Goal: Task Accomplishment & Management: Manage account settings

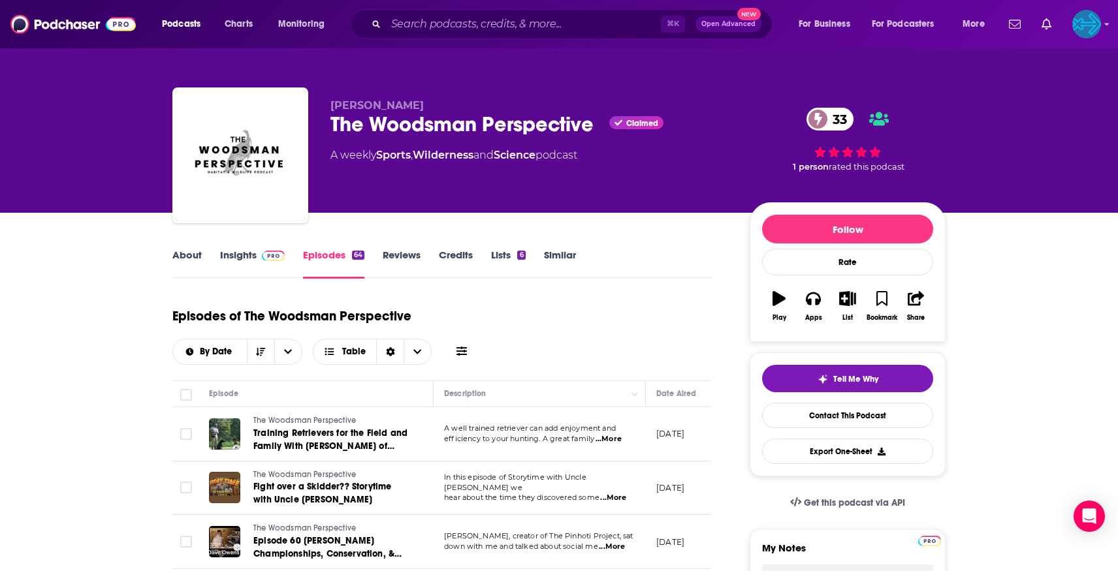
click at [850, 301] on icon "button" at bounding box center [847, 298] width 16 height 14
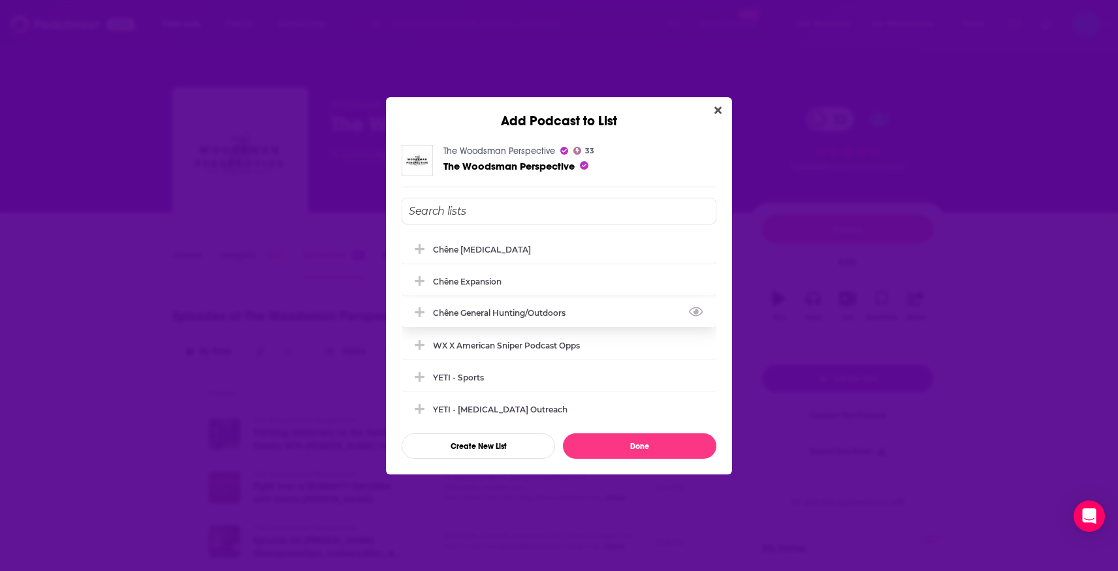
click at [545, 311] on div "Chêne General Hunting/Outdoors" at bounding box center [503, 313] width 140 height 10
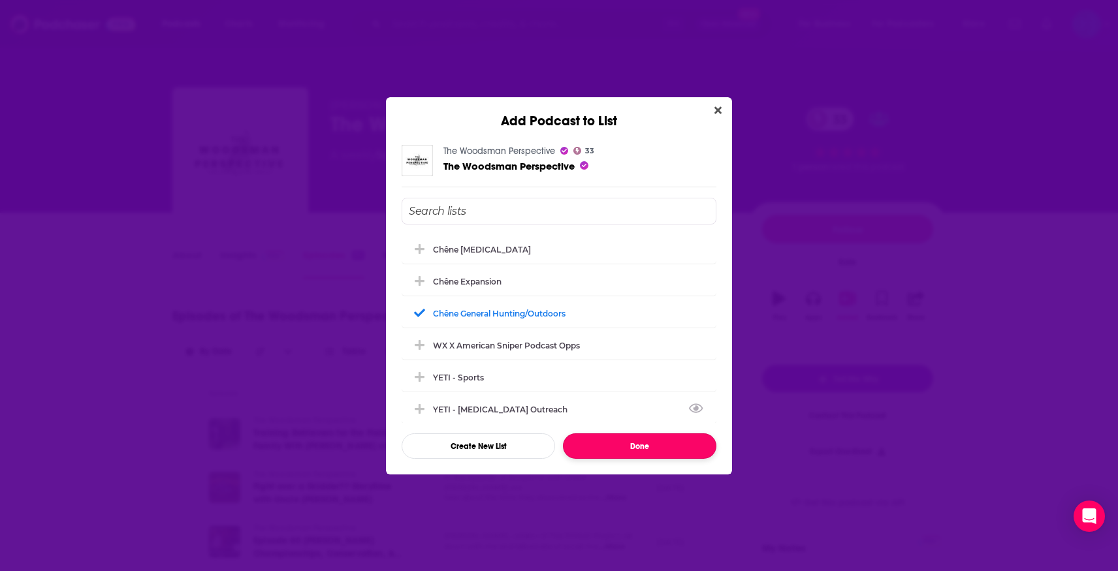
click at [626, 449] on button "Done" at bounding box center [639, 446] width 153 height 25
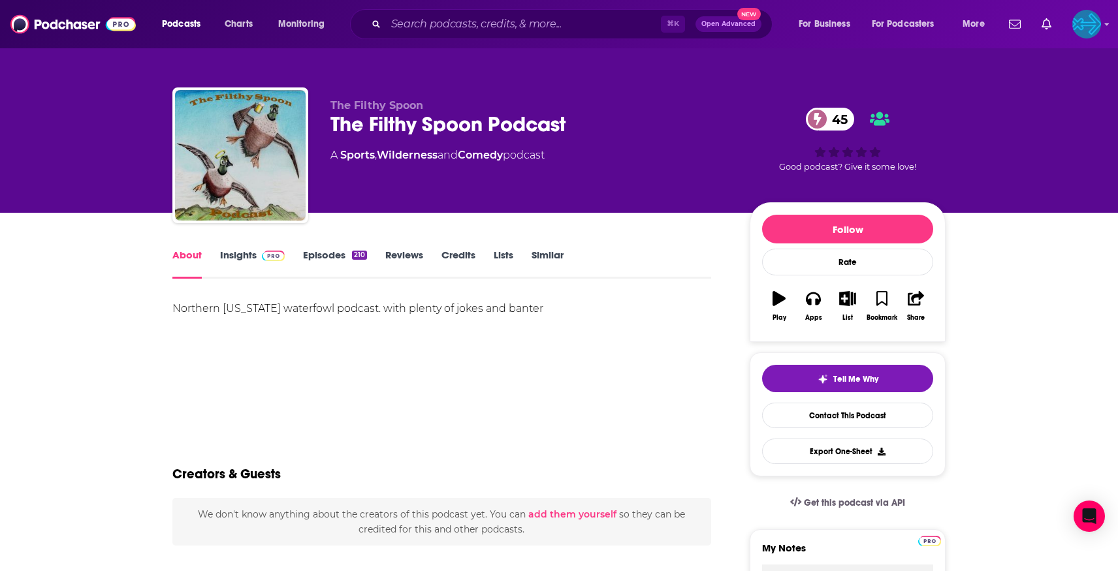
click at [553, 304] on div "Northern California waterfowl podcast. with plenty of jokes and banter" at bounding box center [441, 309] width 539 height 18
click at [336, 258] on link "Episodes 210" at bounding box center [335, 264] width 64 height 30
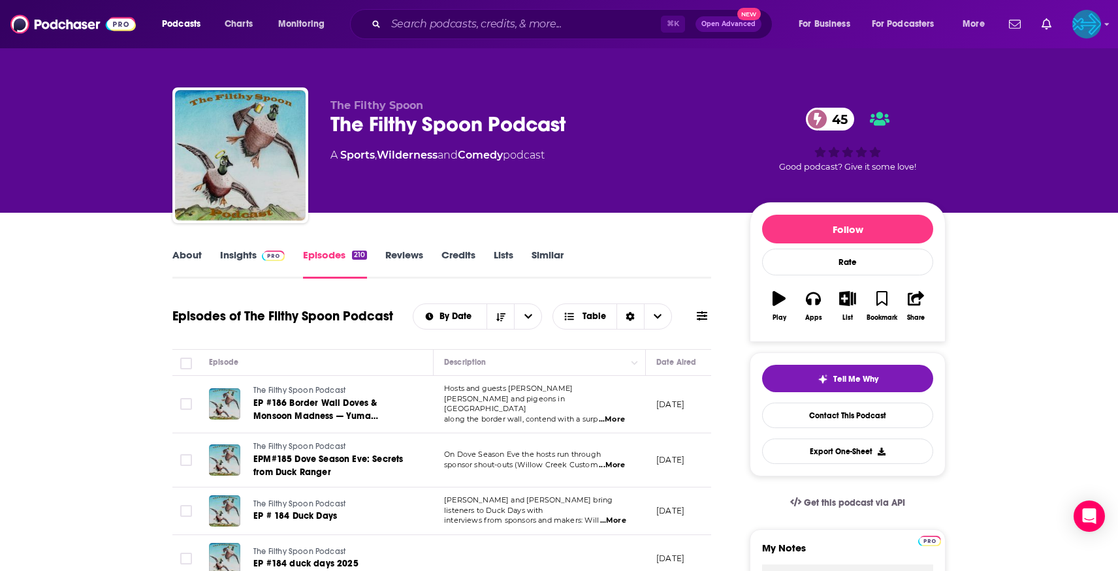
click at [227, 262] on link "Insights" at bounding box center [252, 264] width 65 height 30
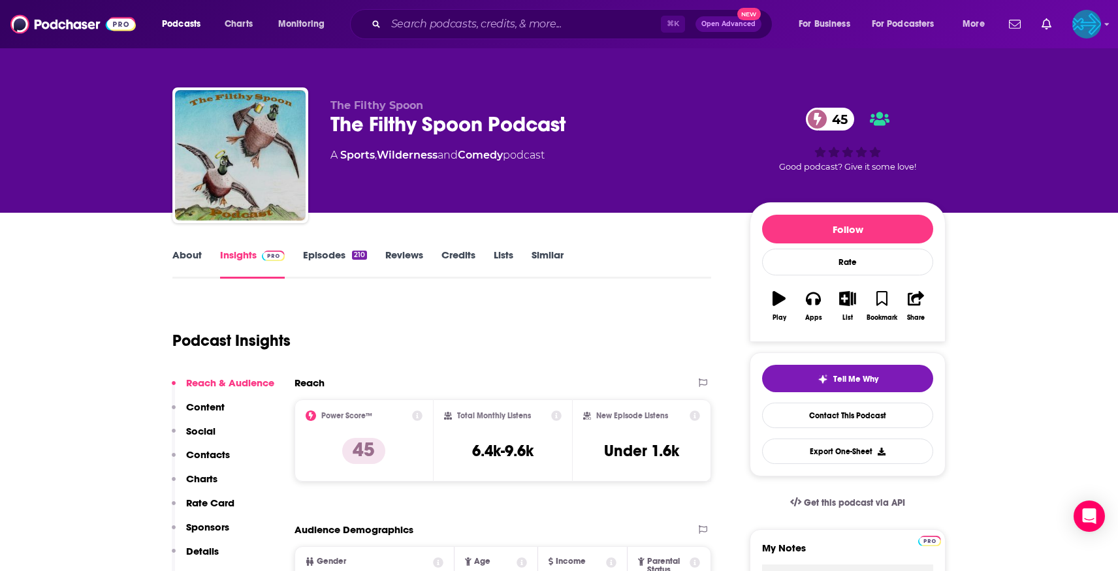
click at [309, 251] on link "Episodes 210" at bounding box center [335, 264] width 64 height 30
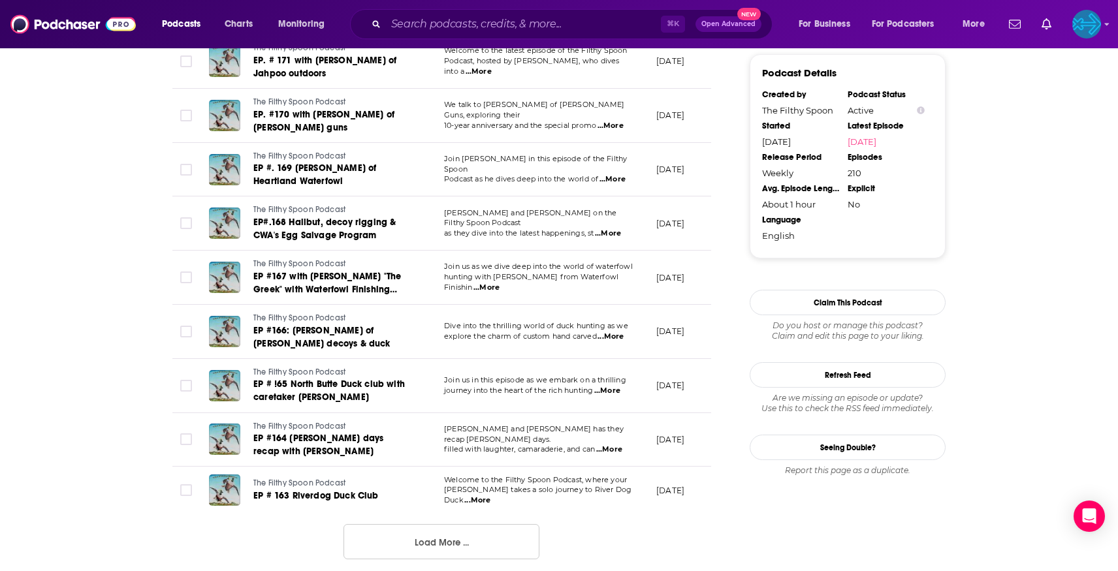
scroll to position [1180, 0]
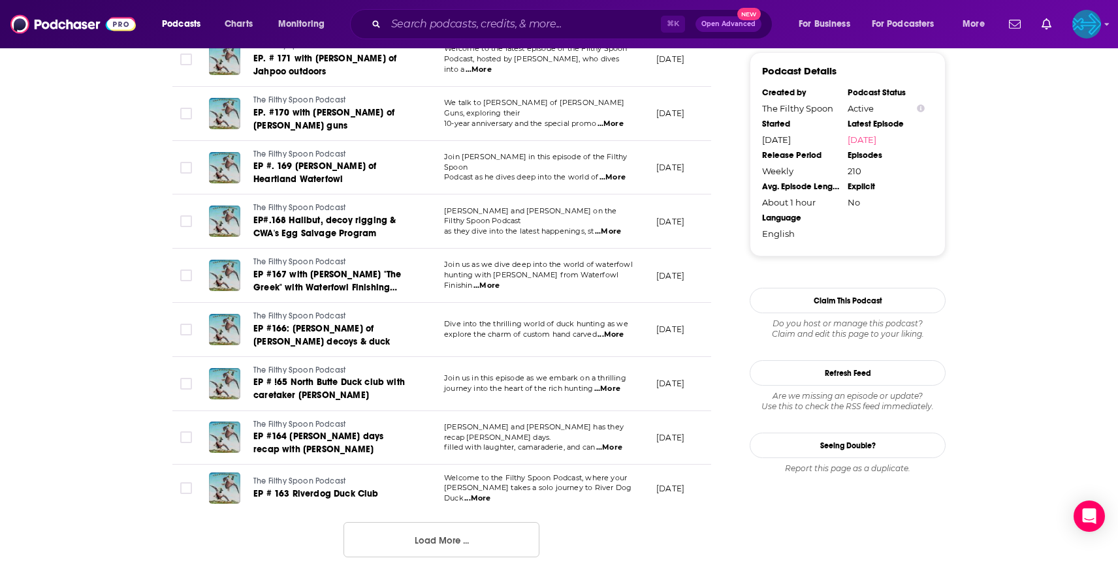
click at [455, 528] on button "Load More ..." at bounding box center [442, 539] width 196 height 35
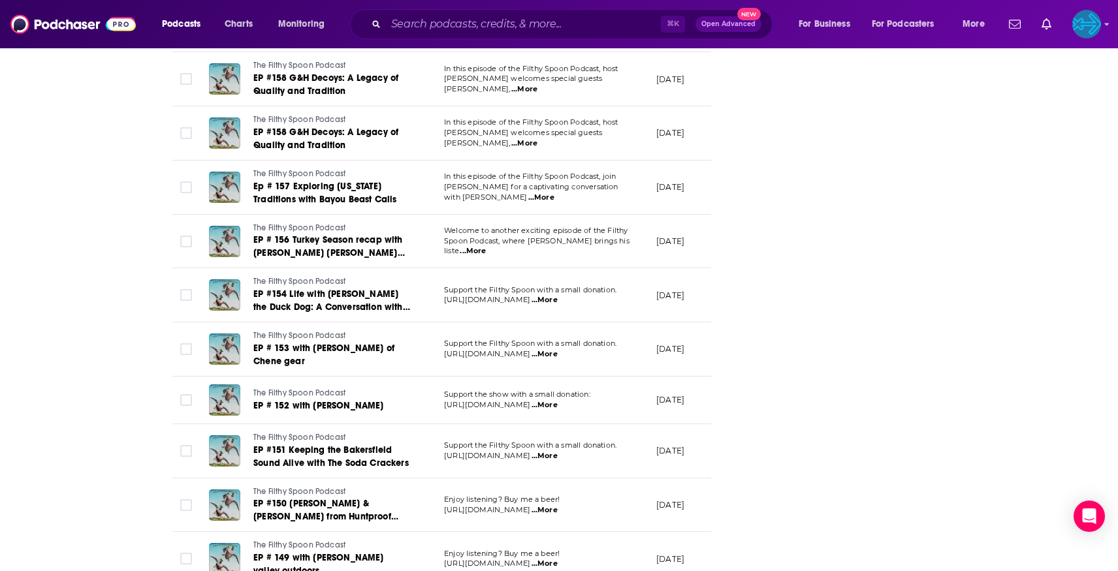
scroll to position [1859, 0]
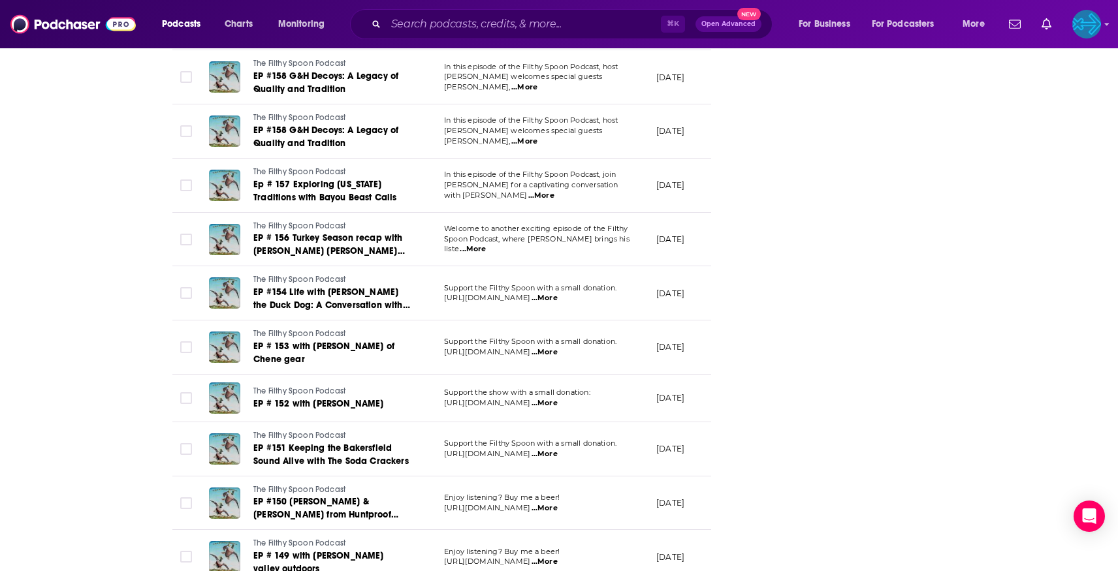
click at [558, 347] on span "...More" at bounding box center [545, 352] width 26 height 10
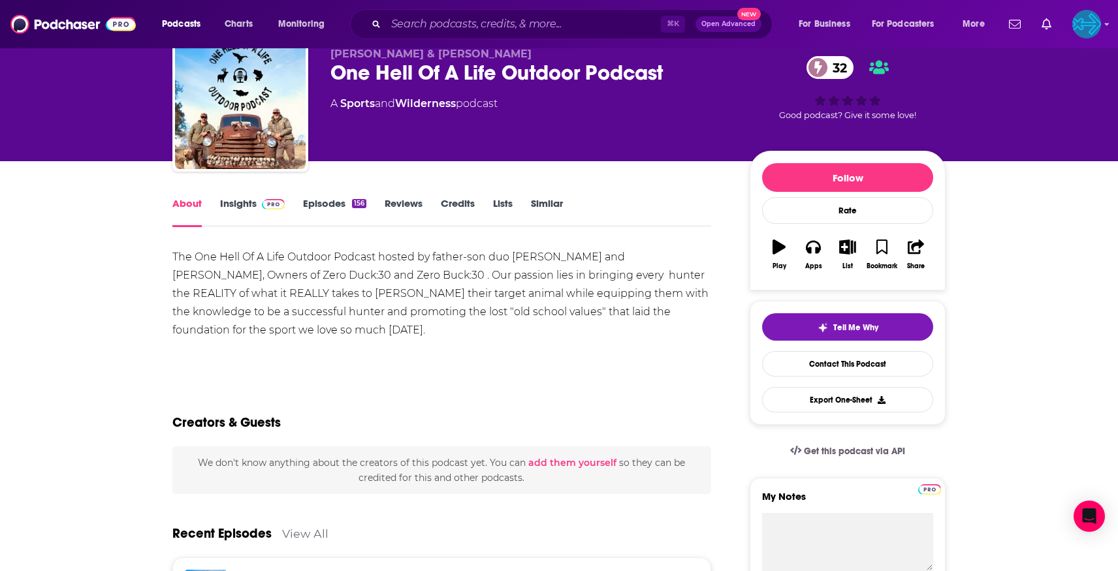
scroll to position [54, 0]
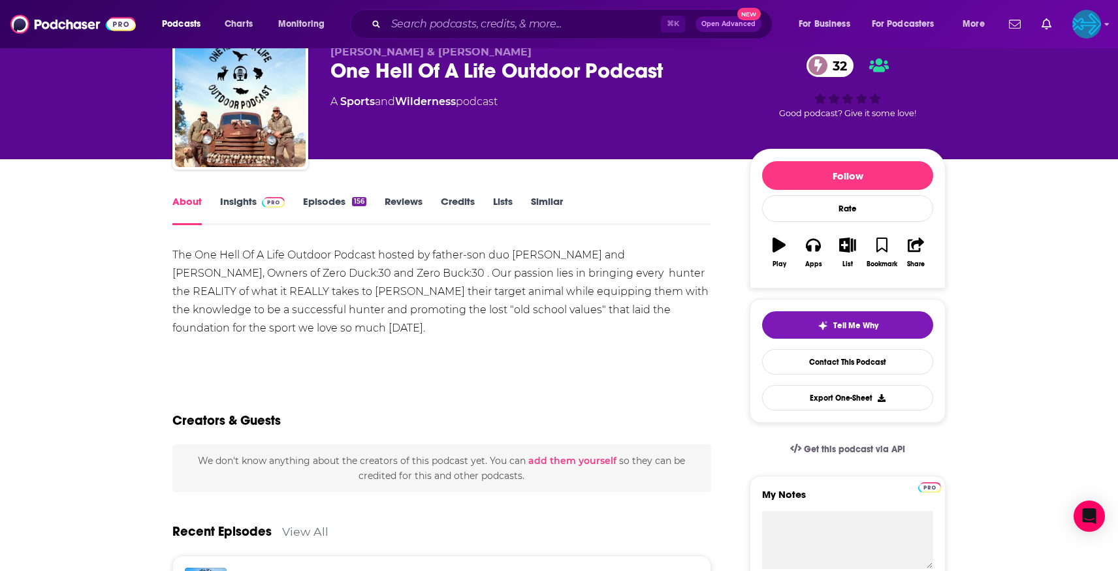
click at [328, 207] on link "Episodes 156" at bounding box center [334, 210] width 63 height 30
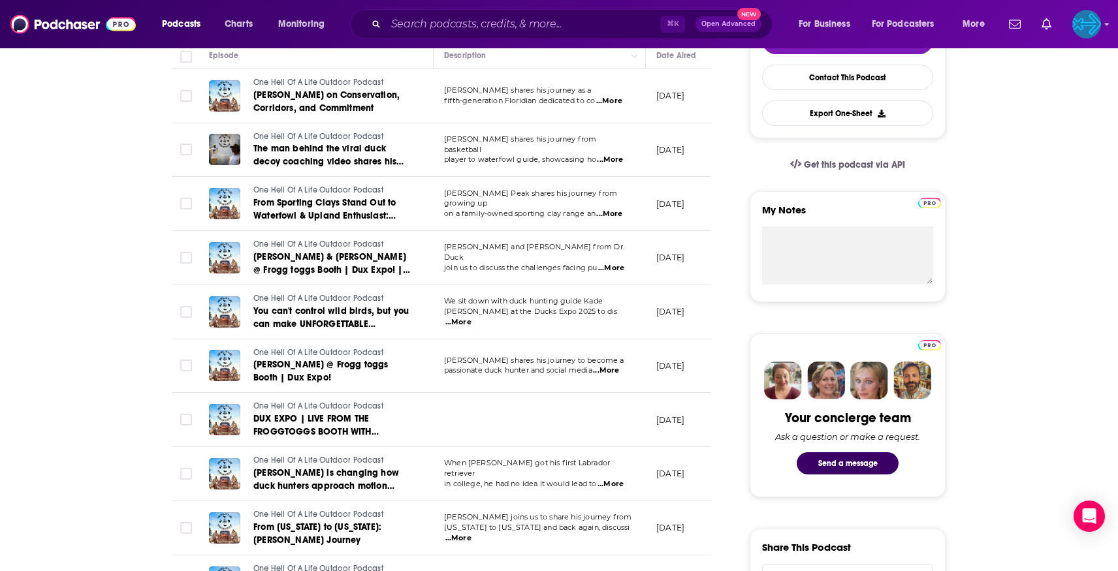
scroll to position [338, 0]
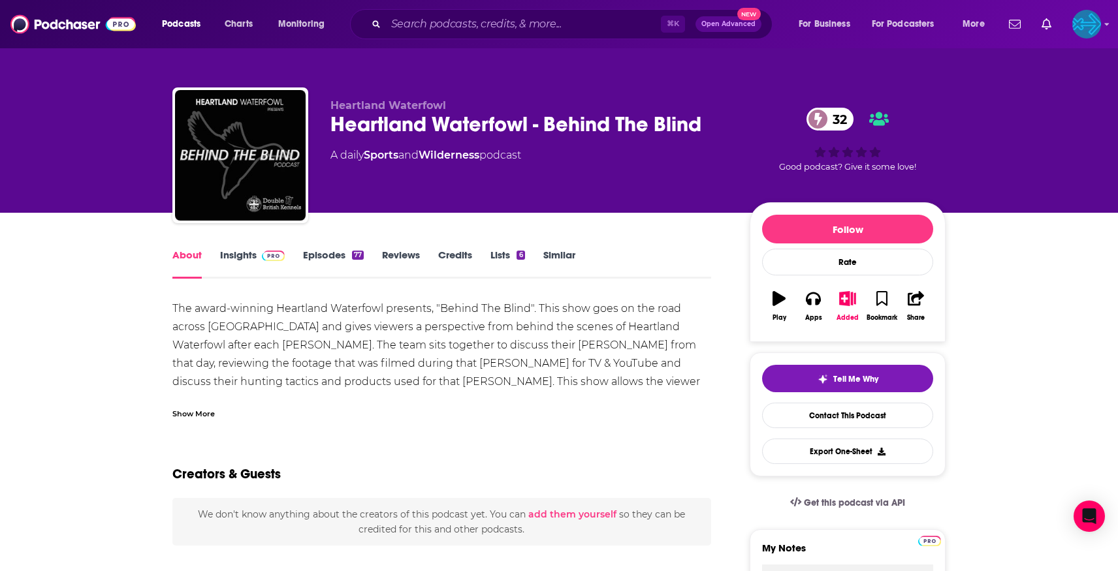
click at [330, 257] on link "Episodes 77" at bounding box center [333, 264] width 61 height 30
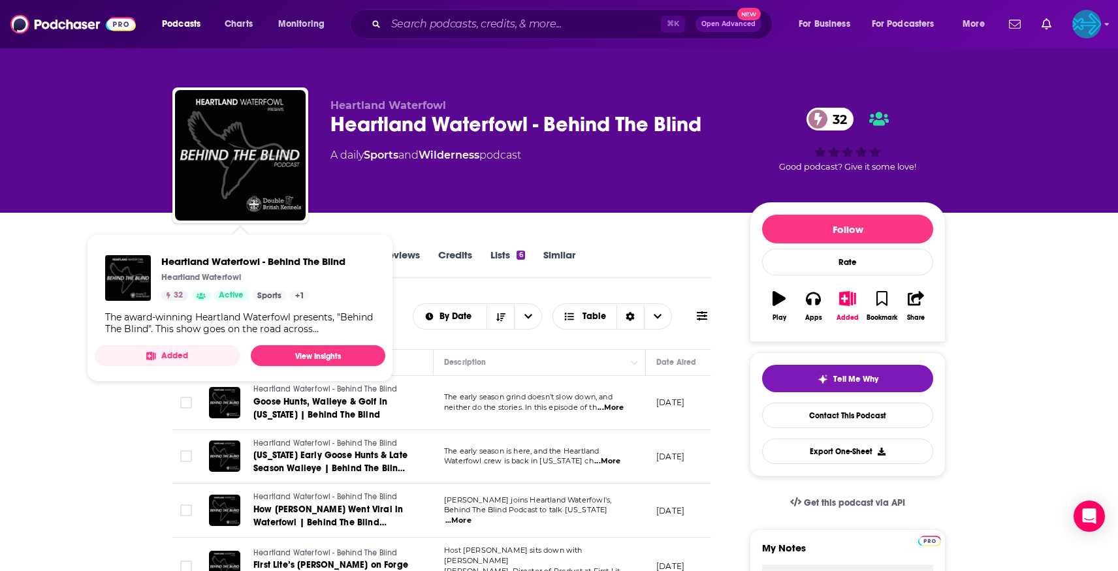
scroll to position [54, 0]
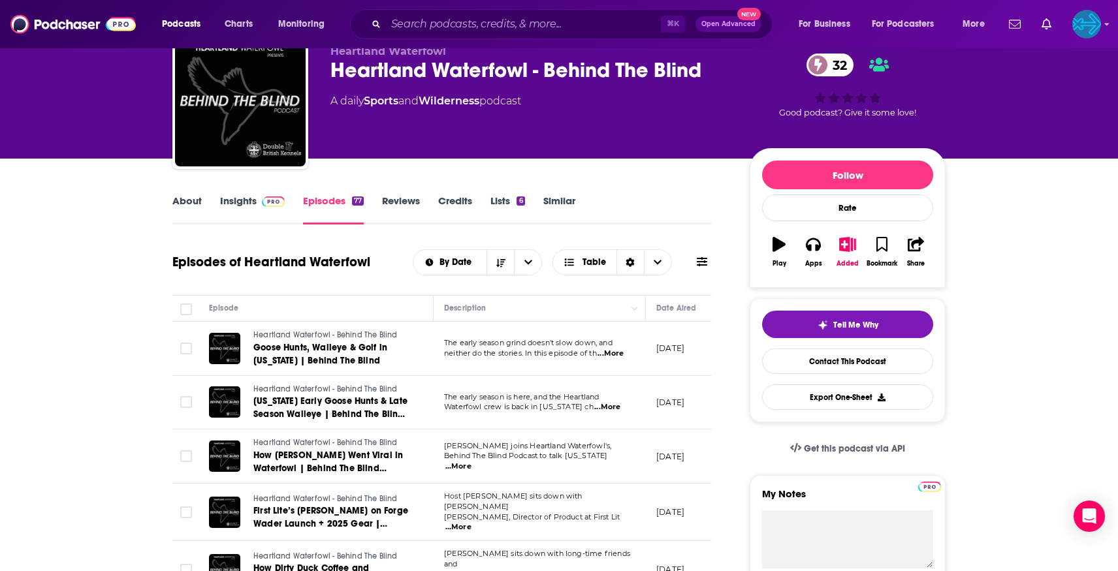
click at [248, 199] on link "Insights" at bounding box center [252, 210] width 65 height 30
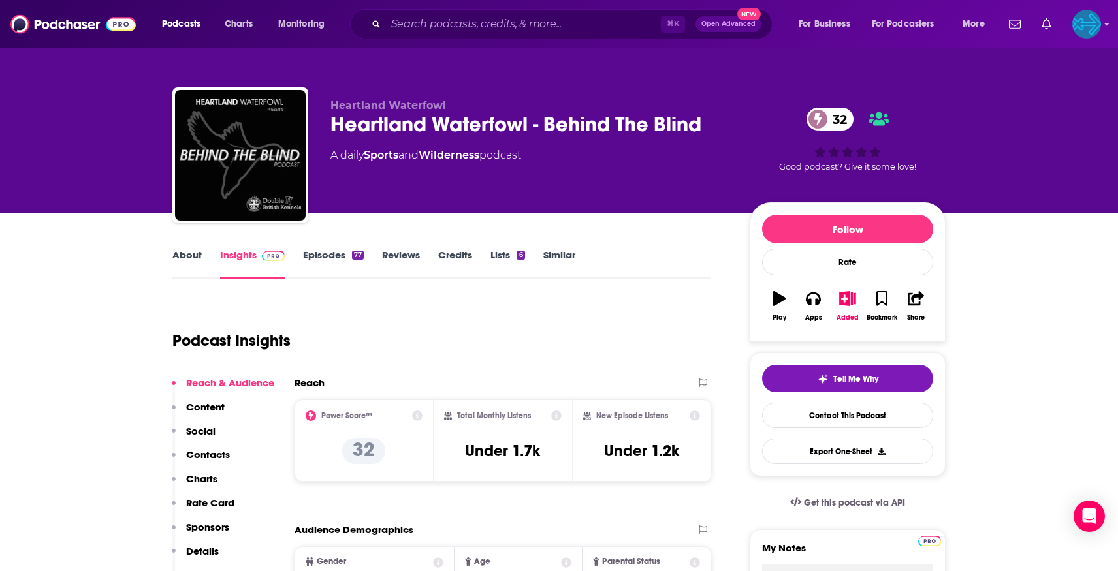
click at [332, 263] on link "Episodes 77" at bounding box center [333, 264] width 61 height 30
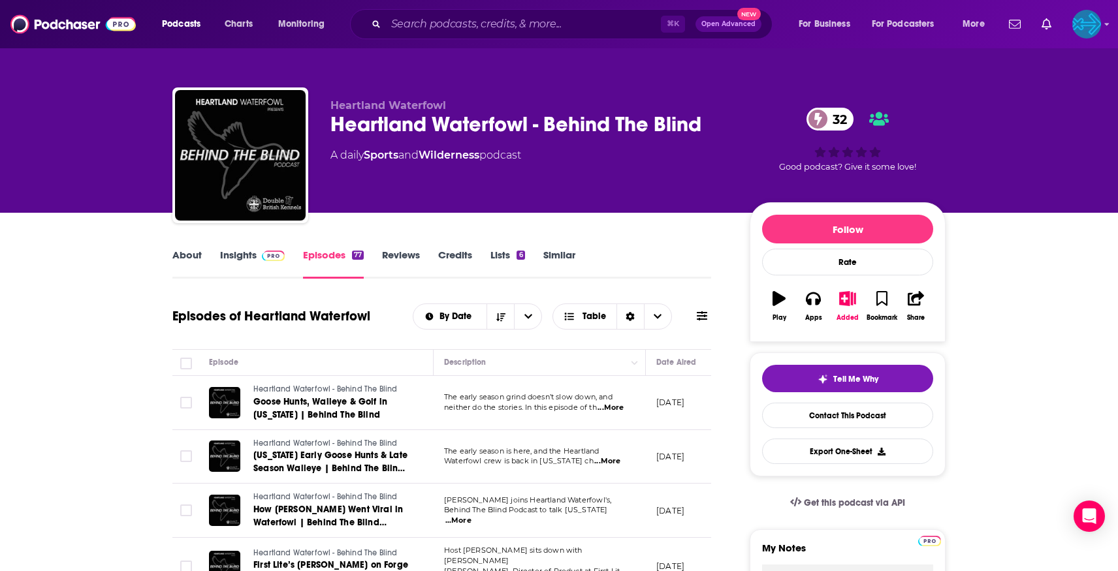
click at [190, 260] on link "About" at bounding box center [186, 264] width 29 height 30
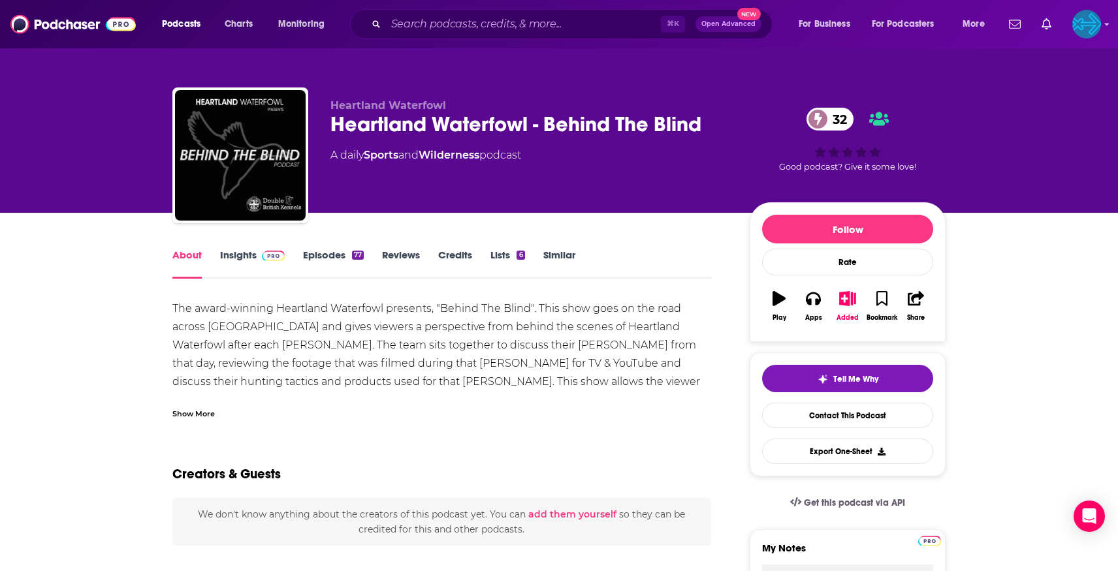
click at [243, 267] on link "Insights" at bounding box center [252, 264] width 65 height 30
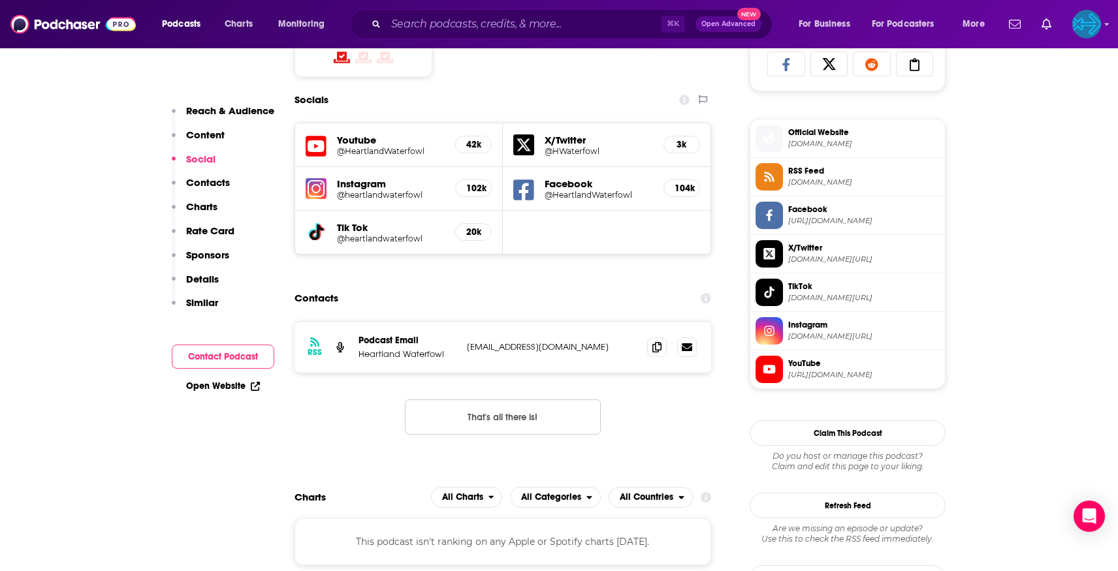
scroll to position [879, 0]
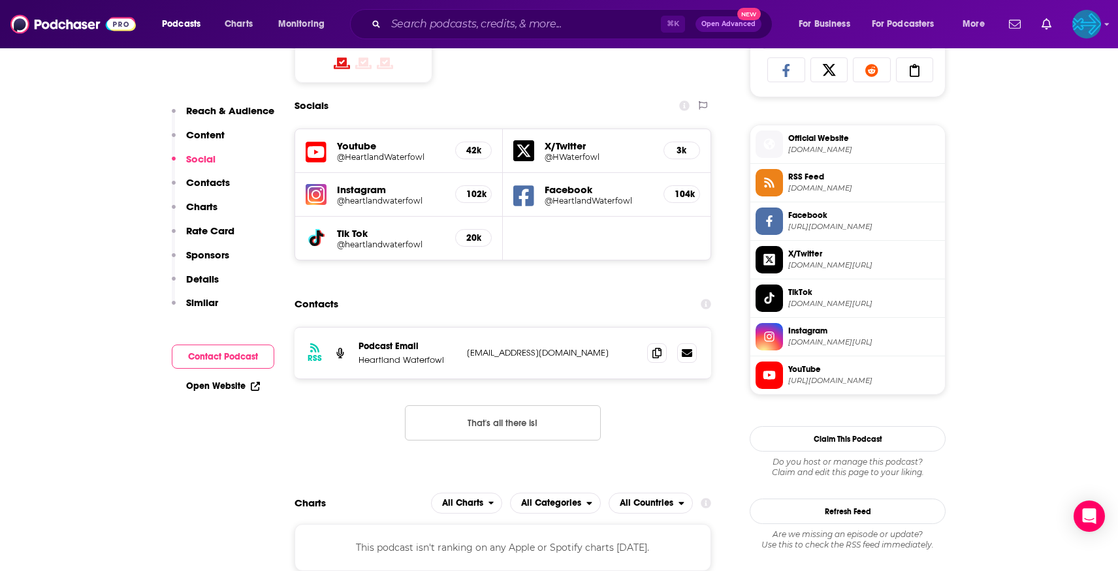
click at [366, 191] on h5 "Instagram" at bounding box center [391, 190] width 108 height 12
click at [314, 187] on img at bounding box center [316, 194] width 21 height 21
click at [522, 200] on icon at bounding box center [523, 196] width 21 height 24
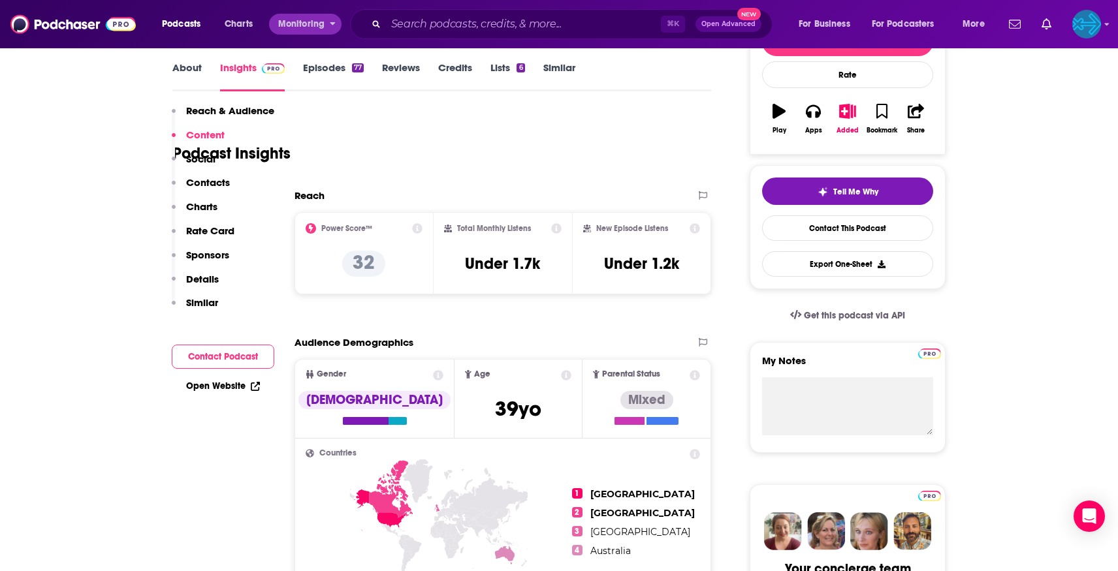
scroll to position [0, 0]
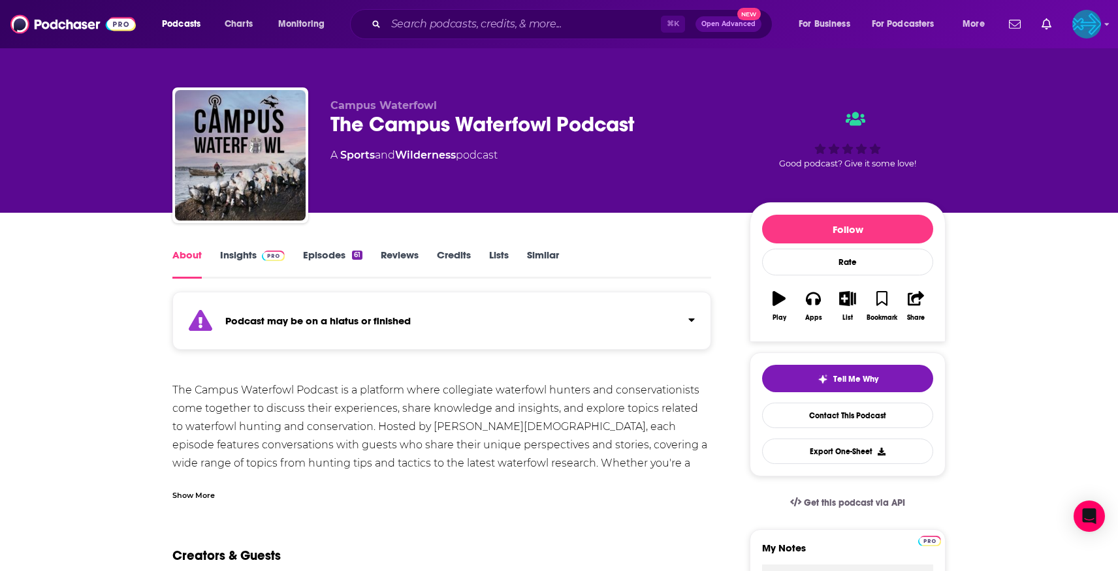
click at [319, 254] on link "Episodes 61" at bounding box center [332, 264] width 59 height 30
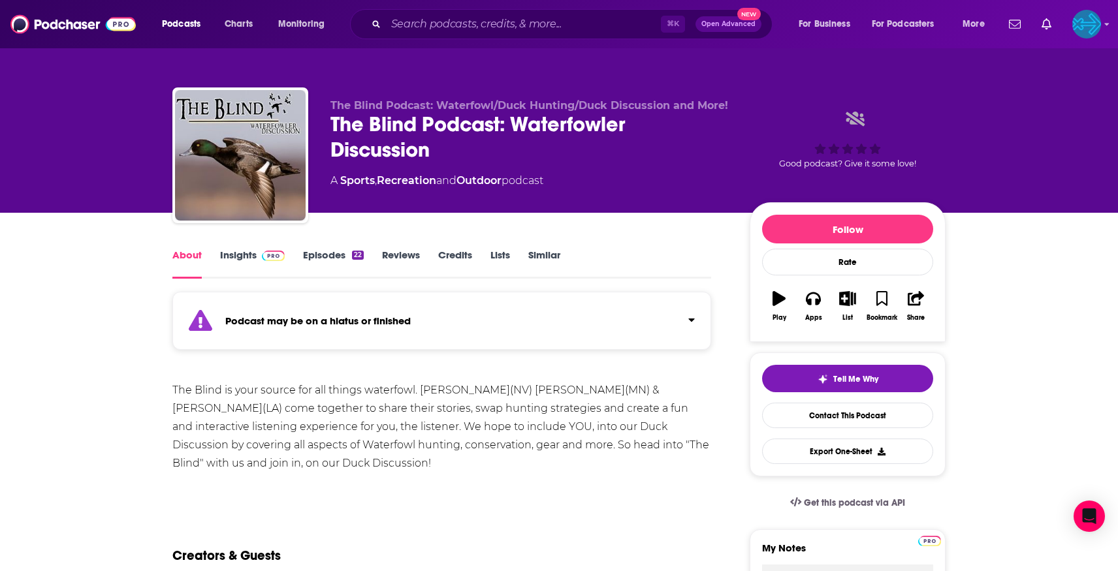
click at [324, 257] on link "Episodes 22" at bounding box center [333, 264] width 61 height 30
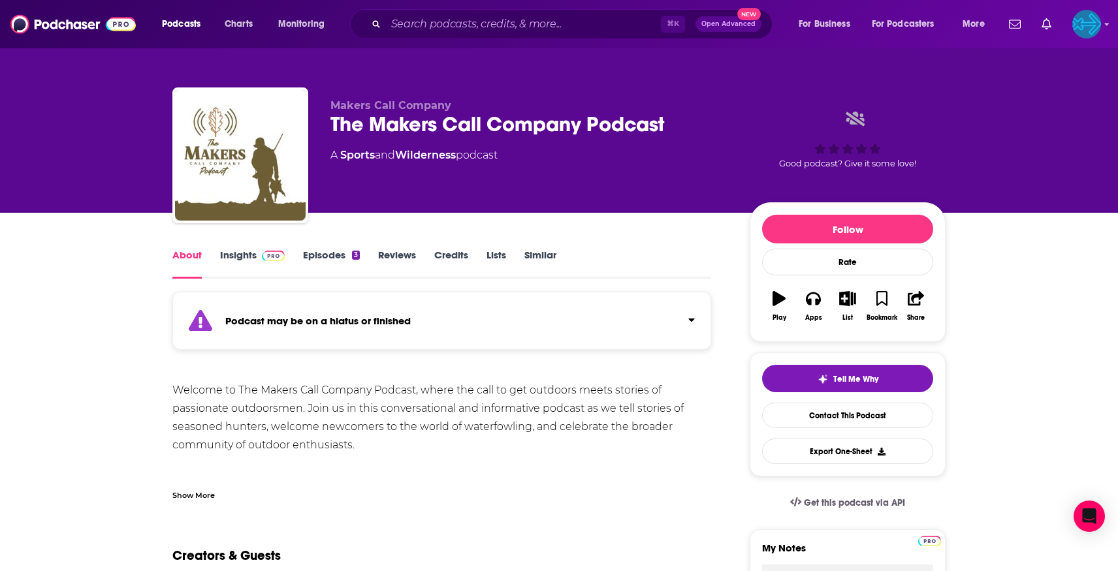
click at [335, 249] on link "Episodes 3" at bounding box center [331, 264] width 57 height 30
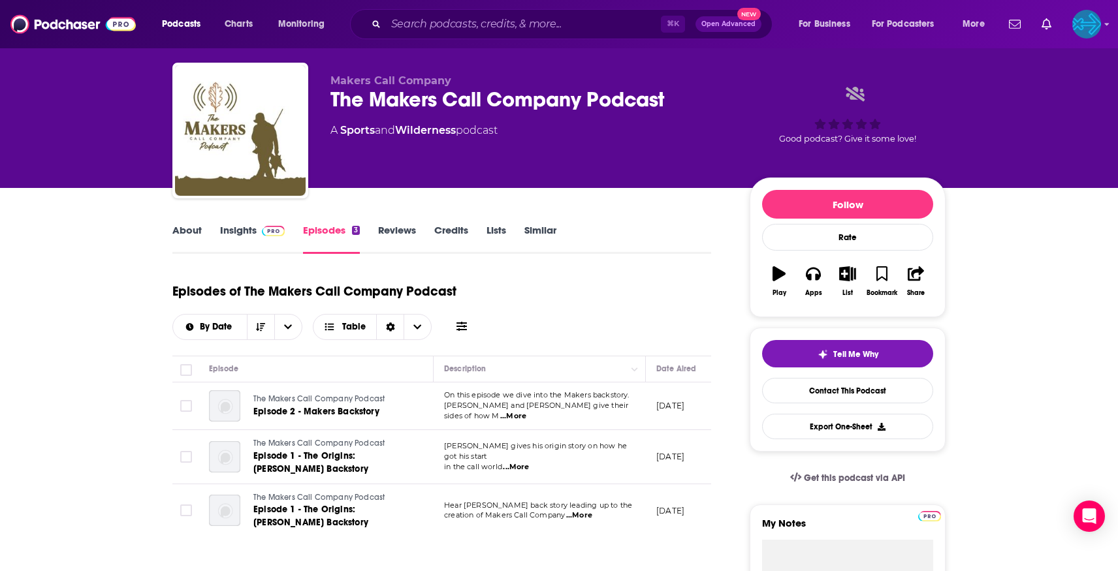
scroll to position [37, 0]
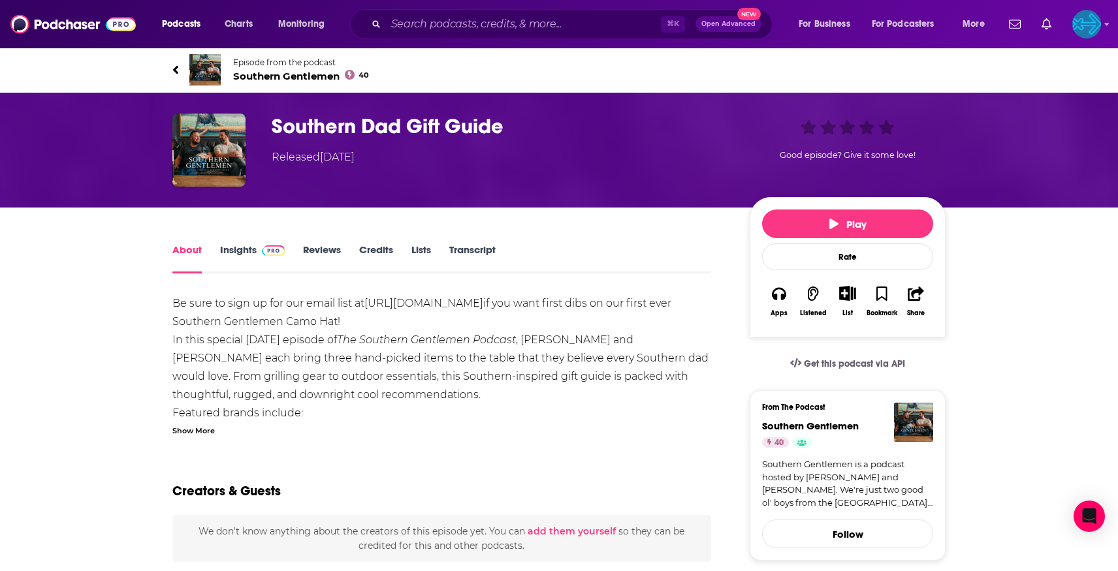
click at [252, 246] on link "Insights" at bounding box center [252, 259] width 65 height 30
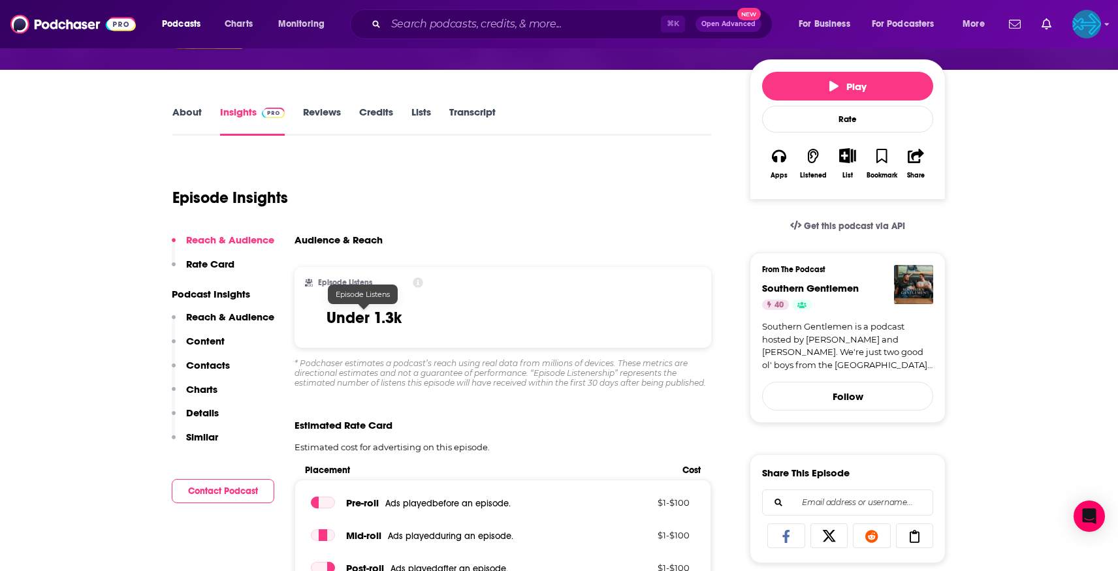
scroll to position [125, 0]
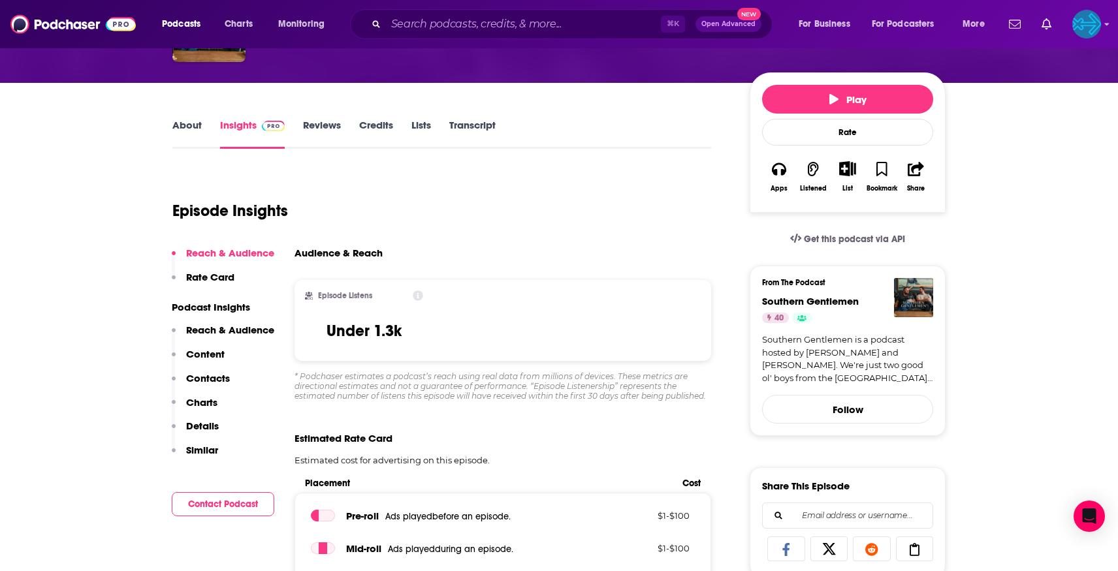
click at [197, 131] on link "About" at bounding box center [186, 134] width 29 height 30
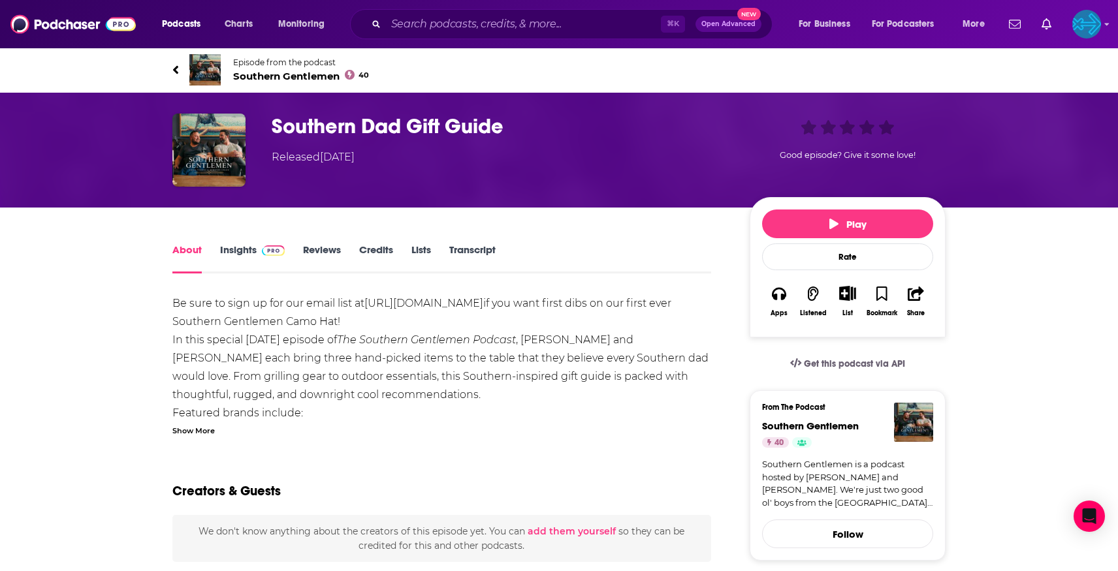
scroll to position [38, 0]
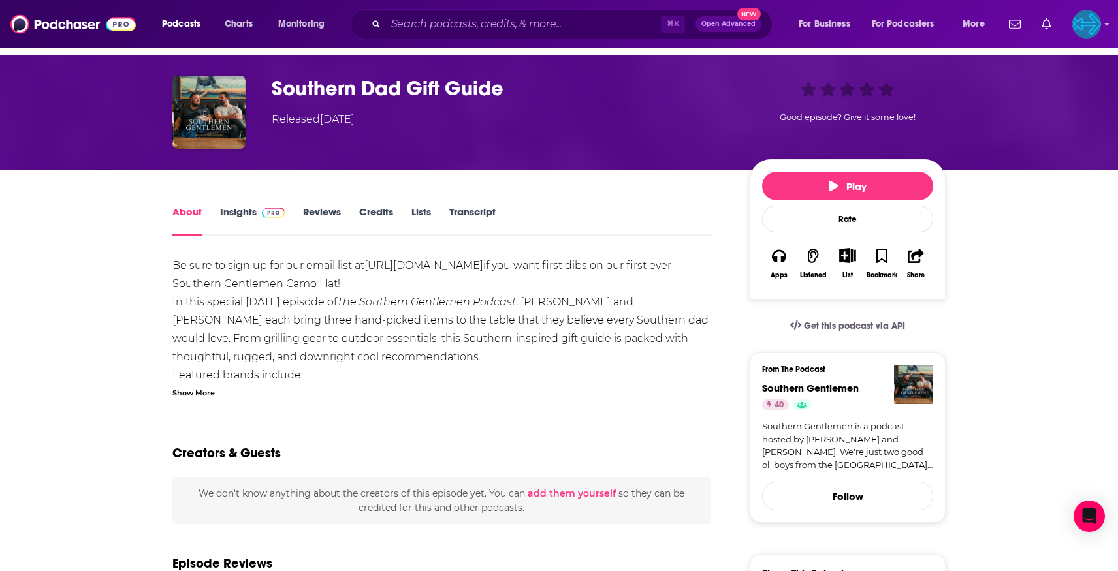
click at [249, 212] on link "Insights" at bounding box center [252, 221] width 65 height 30
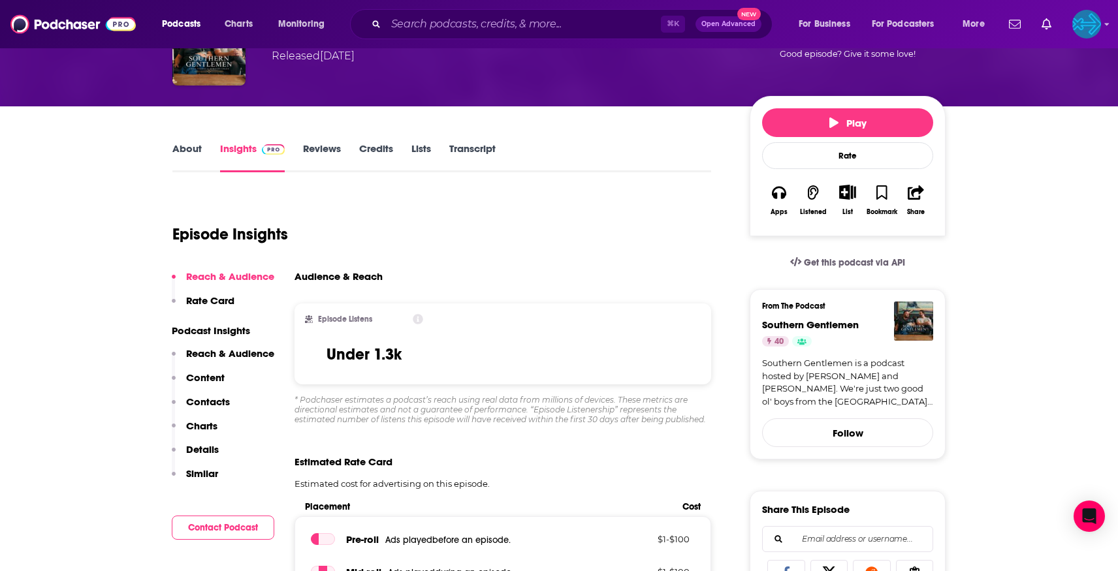
scroll to position [129, 0]
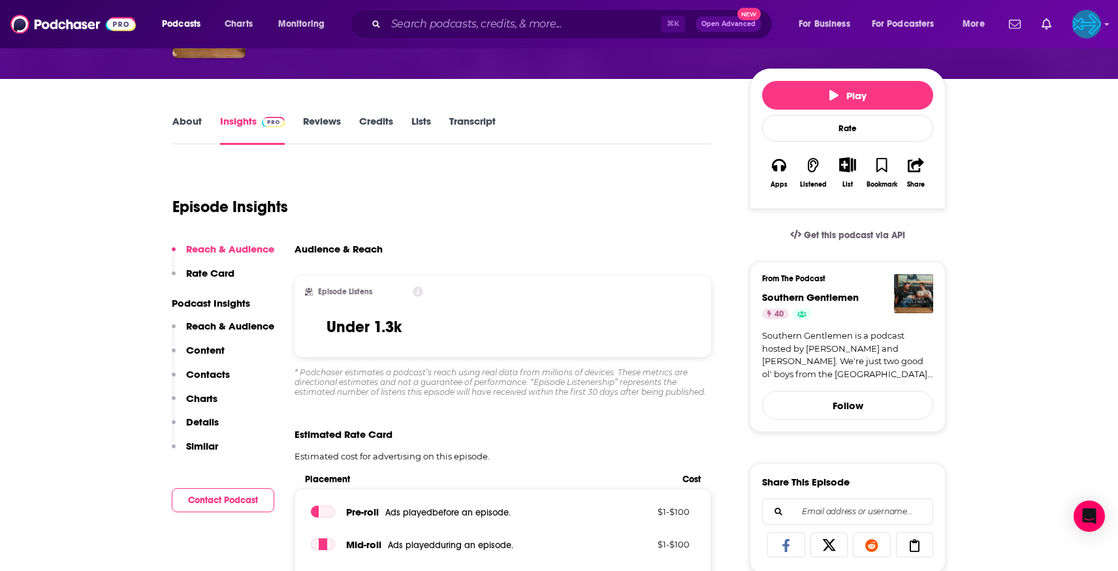
click at [496, 310] on div "Episode Listens Under 1.3k" at bounding box center [503, 316] width 417 height 81
click at [184, 120] on link "About" at bounding box center [186, 130] width 29 height 30
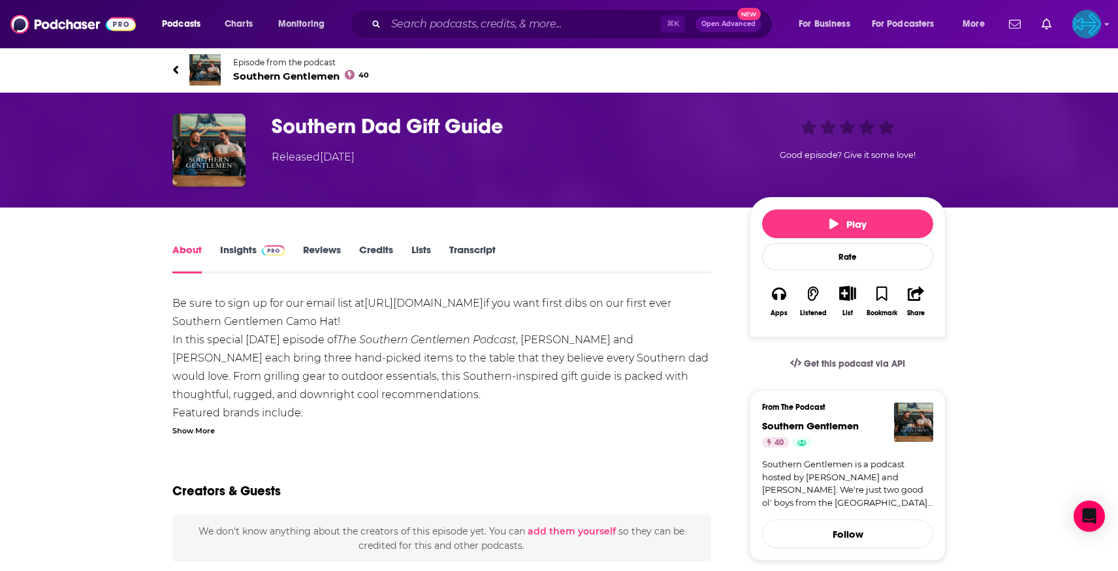
click at [281, 80] on span "Southern Gentlemen 40" at bounding box center [301, 76] width 136 height 12
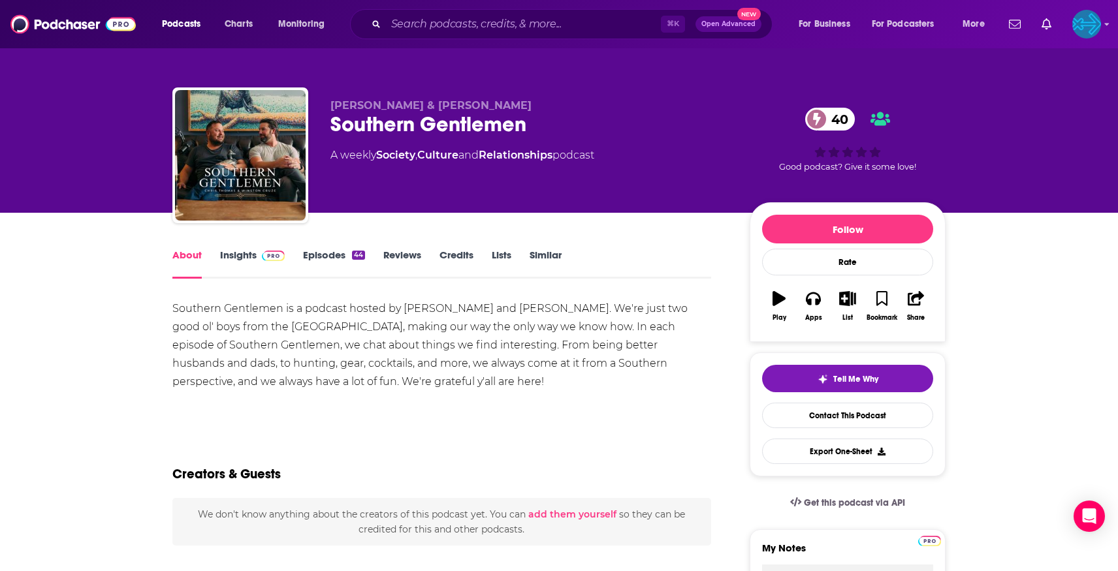
click at [241, 257] on link "Insights" at bounding box center [252, 264] width 65 height 30
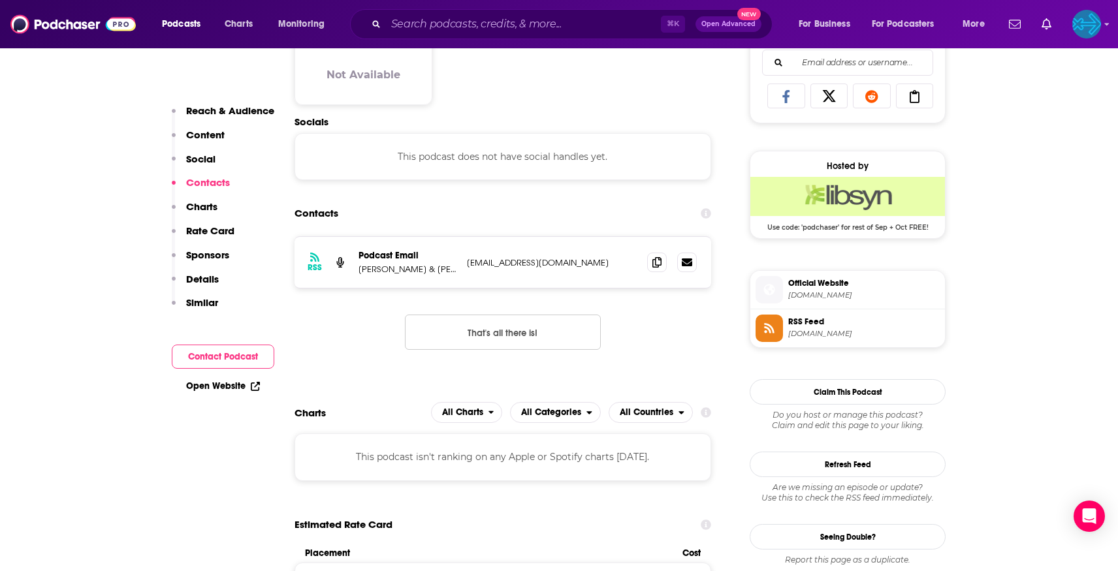
scroll to position [854, 0]
click at [840, 280] on span "Official Website" at bounding box center [864, 282] width 152 height 12
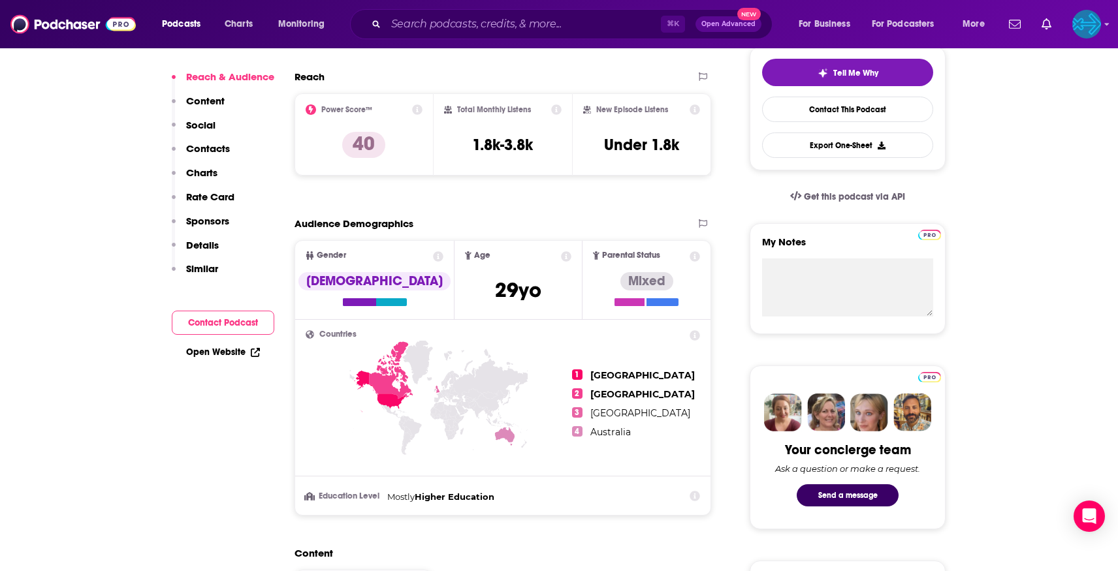
scroll to position [0, 0]
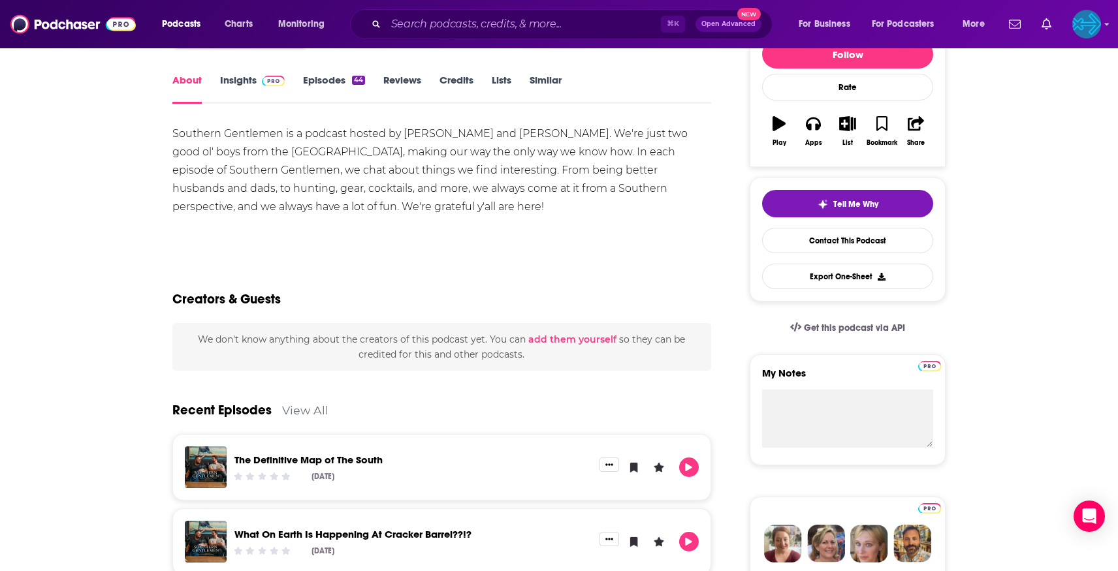
scroll to position [342, 0]
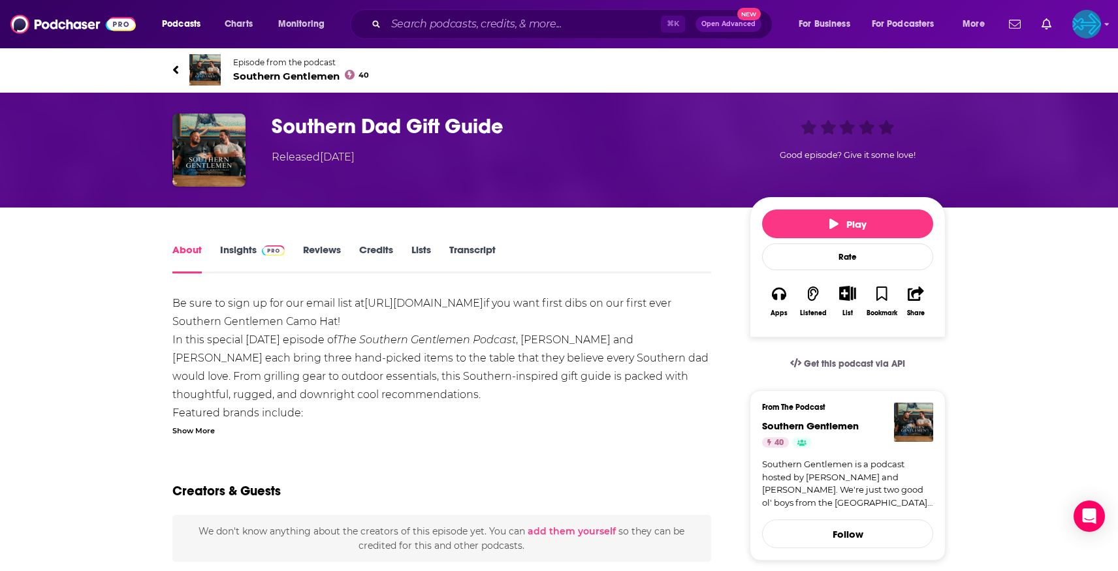
click at [505, 135] on h1 "Southern Dad Gift Guide" at bounding box center [500, 126] width 457 height 25
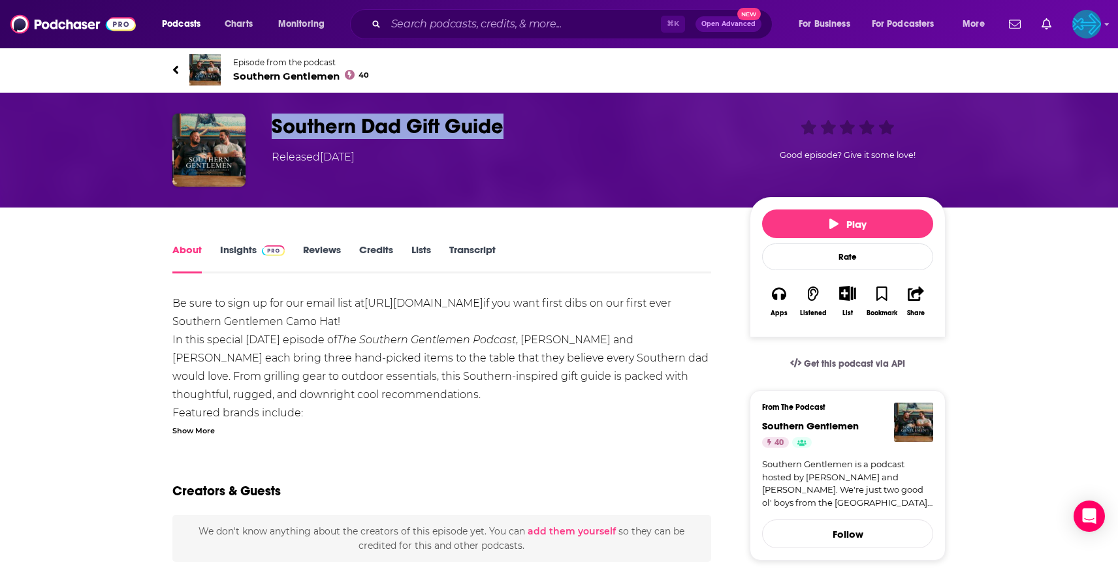
drag, startPoint x: 400, startPoint y: 135, endPoint x: 268, endPoint y: 134, distance: 131.9
click at [268, 134] on div "Southern Dad Gift Guide Released Thursday, 12th June 2025 Good episode? Give it…" at bounding box center [558, 150] width 773 height 73
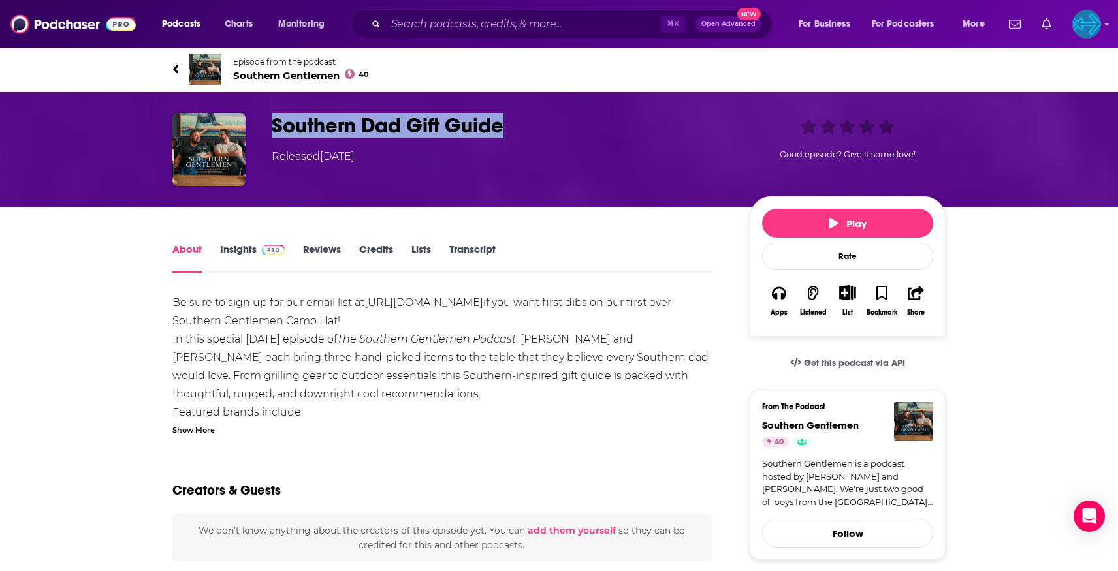
copy h1 "Southern Dad Gift Guide"
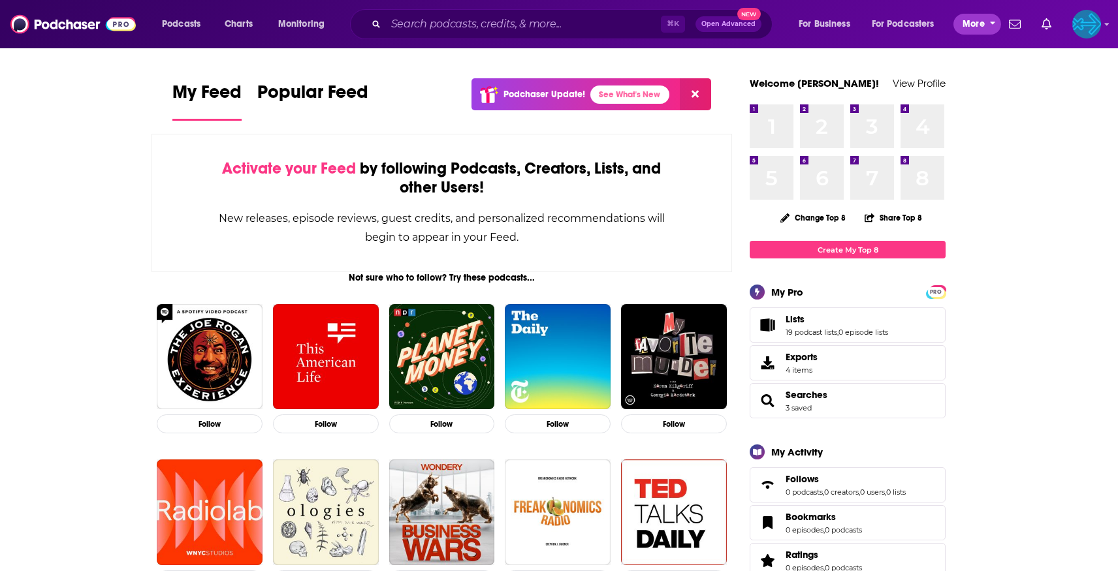
click at [967, 22] on span "More" at bounding box center [974, 24] width 22 height 18
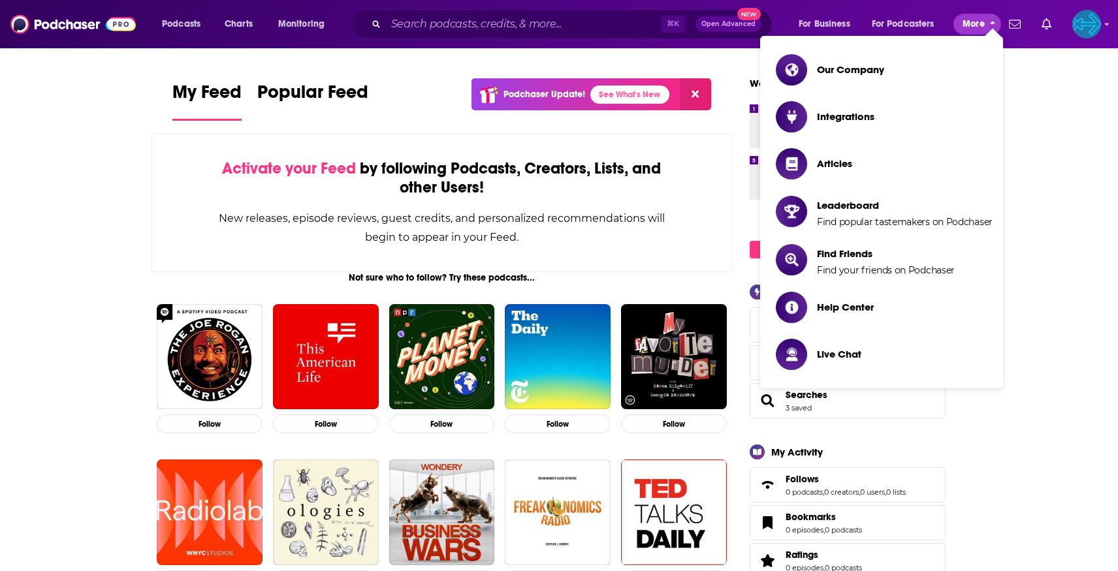
click at [967, 22] on span "More" at bounding box center [974, 24] width 22 height 18
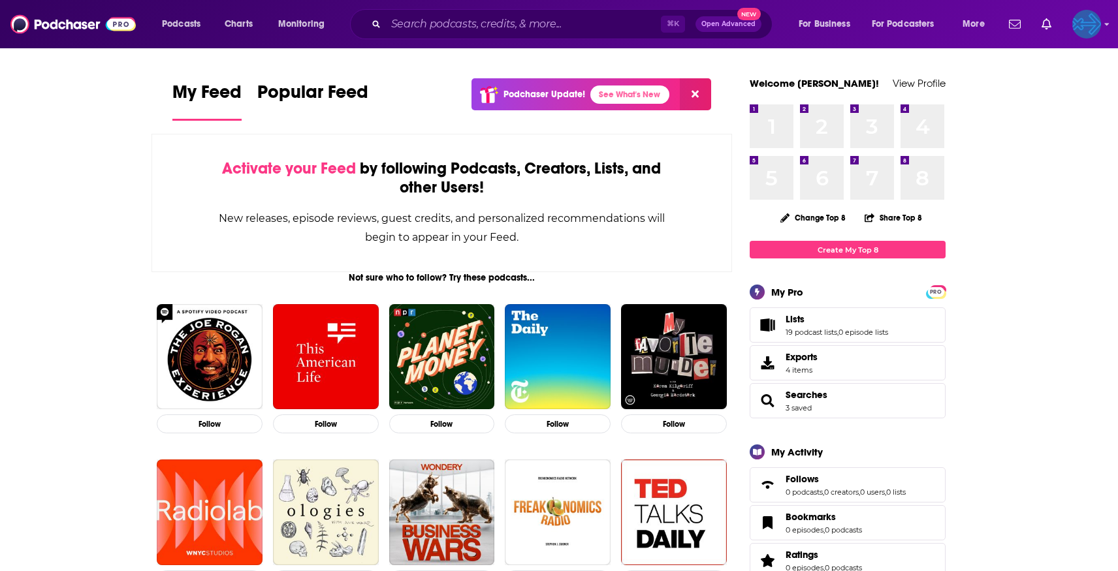
click at [1096, 23] on img "Logged in as backbonemedia" at bounding box center [1086, 24] width 29 height 29
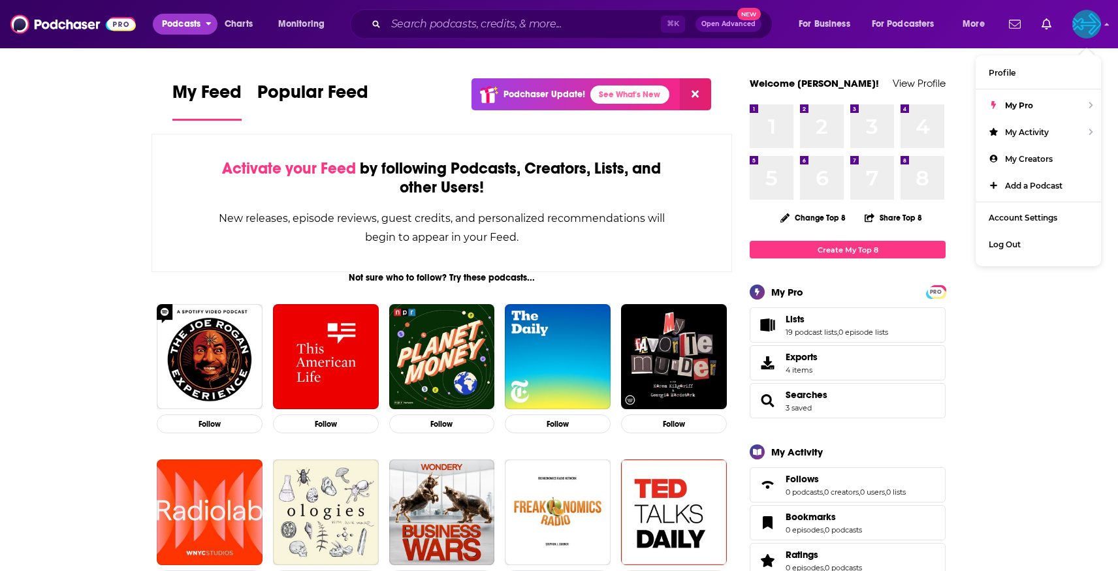
click at [206, 27] on button "Podcasts" at bounding box center [185, 24] width 65 height 21
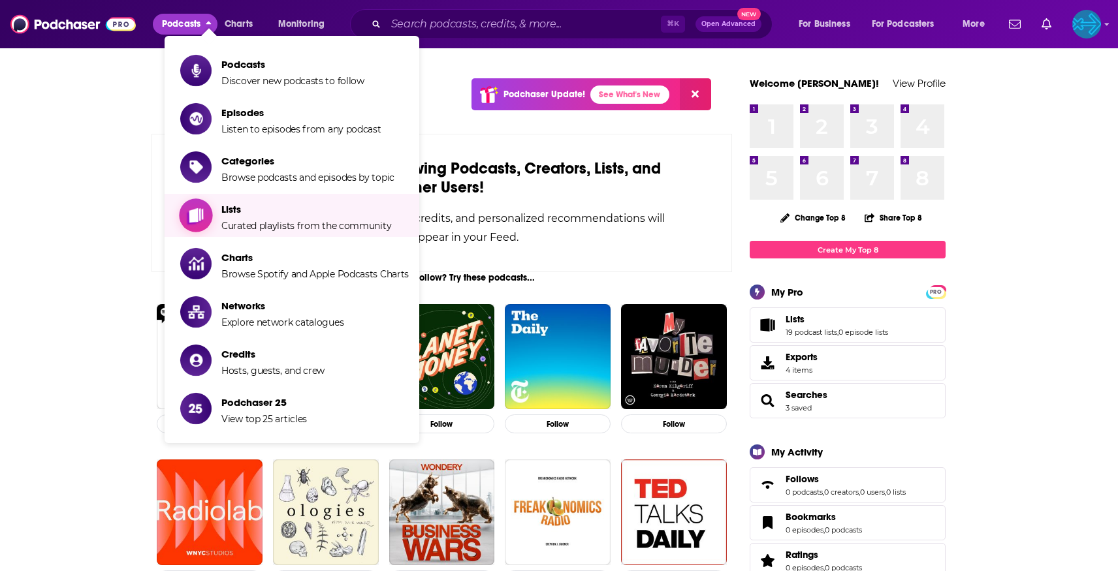
click at [240, 217] on span "Lists Curated playlists from the community" at bounding box center [306, 215] width 170 height 33
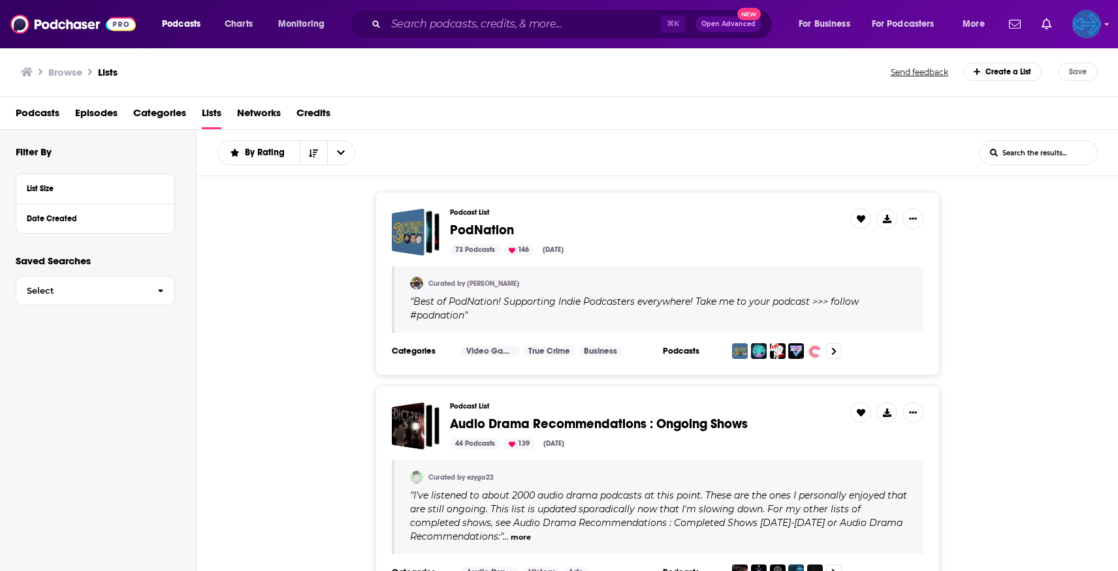
click at [1093, 20] on img "Logged in as backbonemedia" at bounding box center [1086, 24] width 29 height 29
click at [1026, 77] on link "Profile" at bounding box center [1038, 72] width 125 height 27
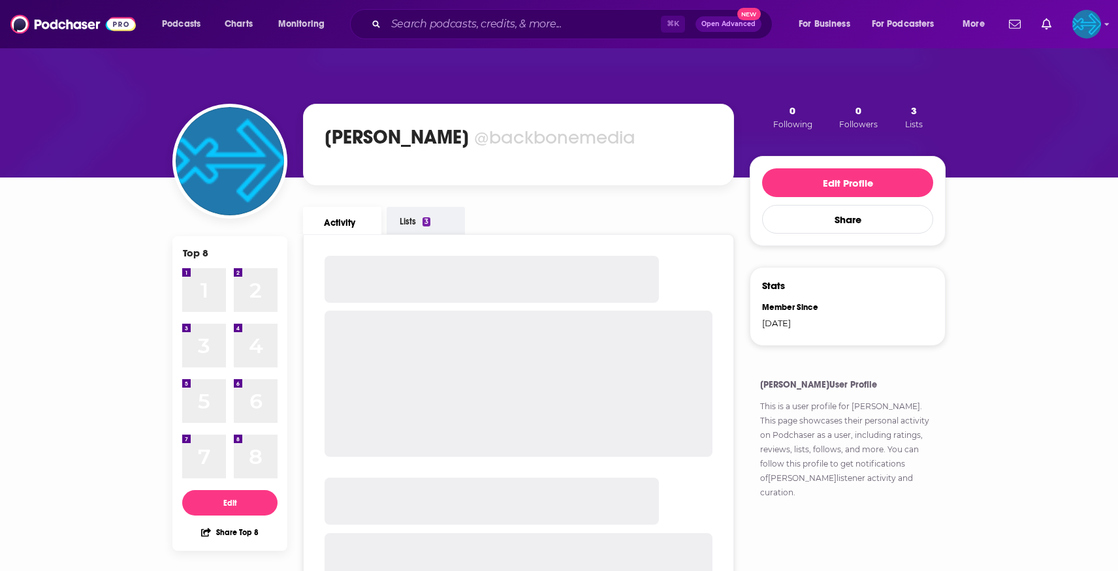
click at [417, 229] on link "Lists 3" at bounding box center [426, 220] width 78 height 27
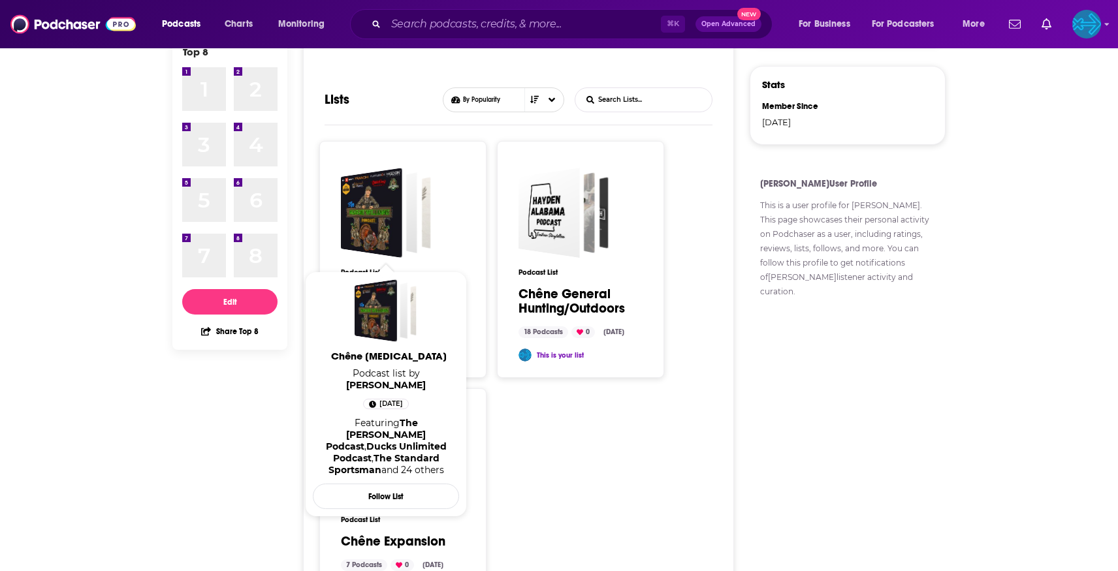
scroll to position [197, 0]
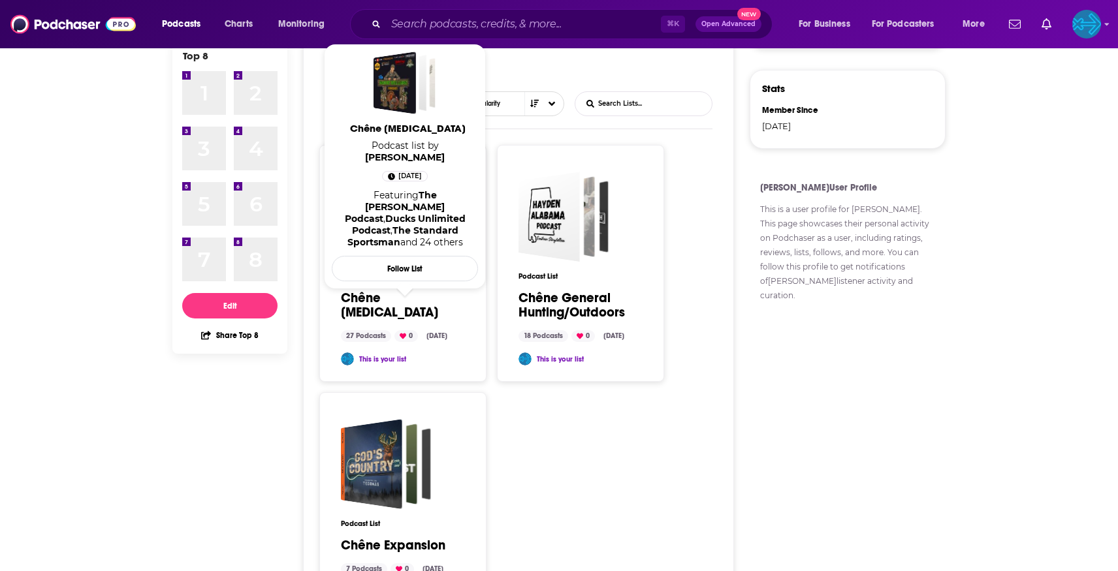
click at [397, 299] on link "Chêne [MEDICAL_DATA]" at bounding box center [397, 305] width 112 height 29
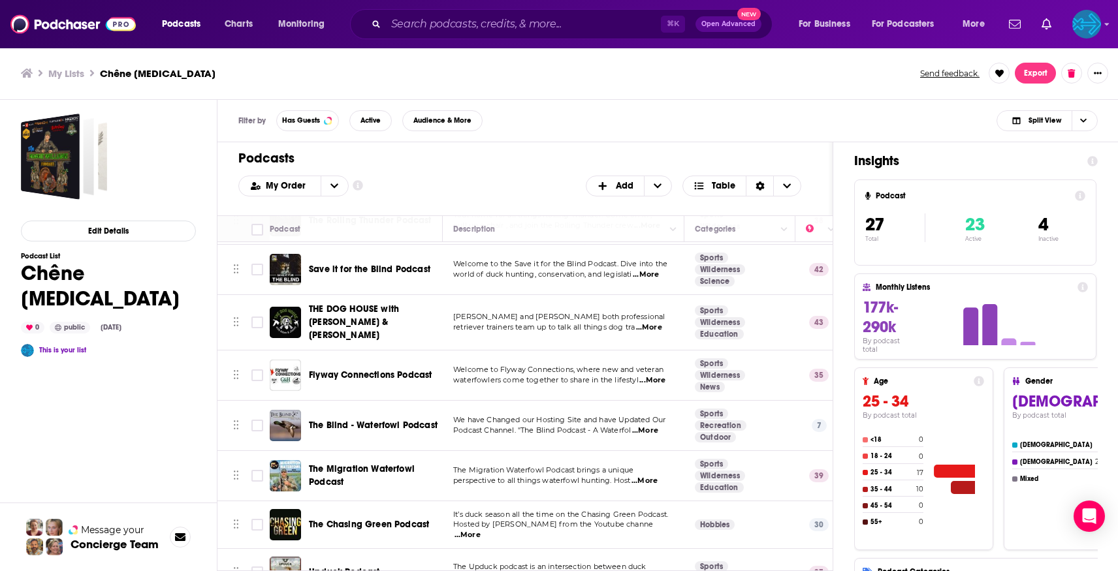
scroll to position [989, 0]
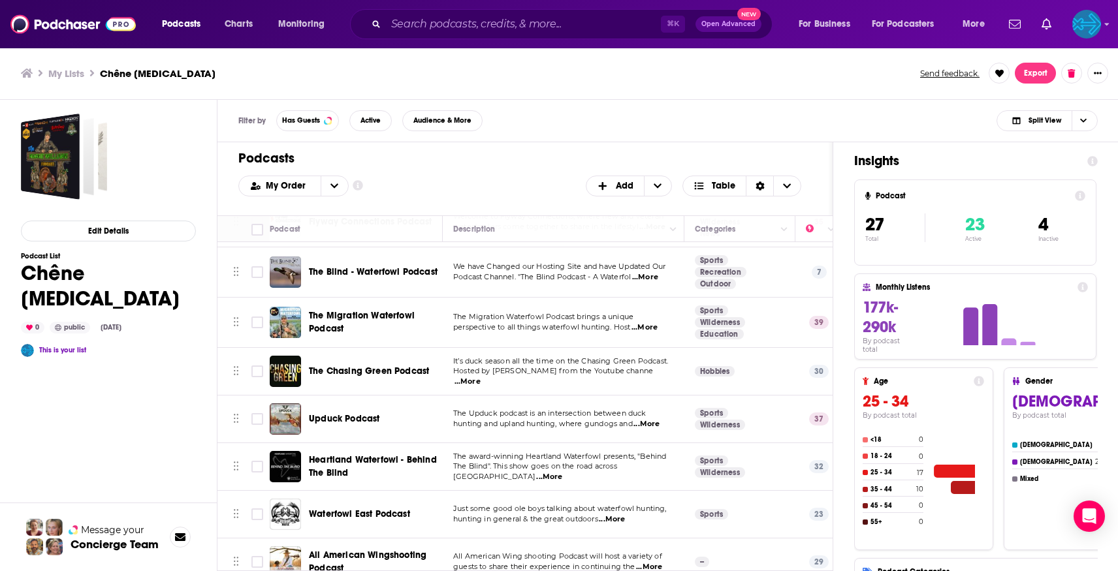
click at [350, 366] on span "The Chasing Green Podcast" at bounding box center [369, 371] width 120 height 11
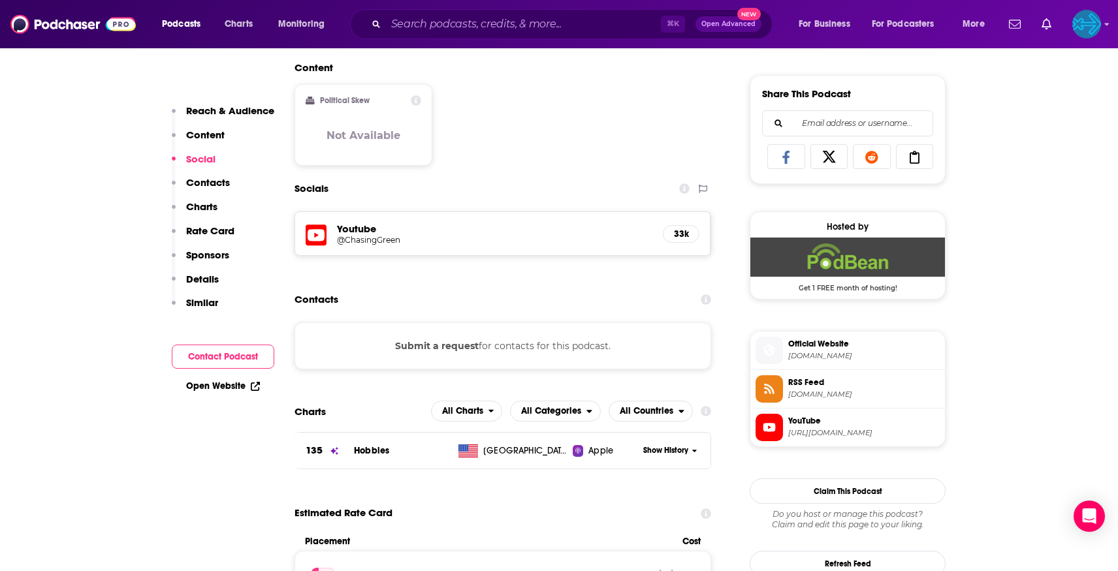
scroll to position [794, 0]
click at [827, 348] on span "Official Website" at bounding box center [864, 343] width 152 height 12
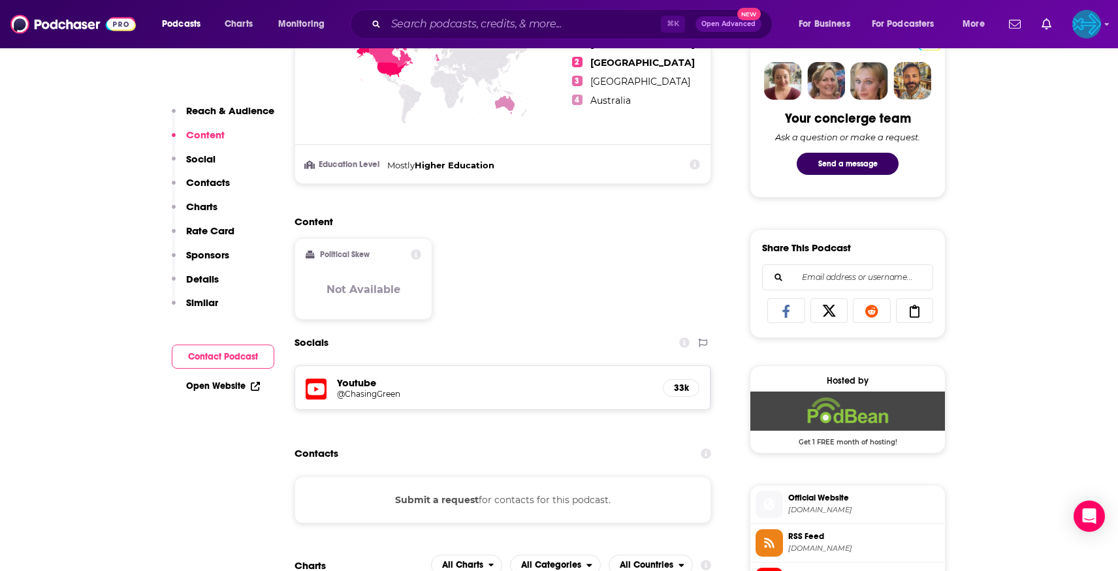
scroll to position [639, 0]
click at [361, 393] on h5 "@ChasingGreen" at bounding box center [441, 394] width 209 height 10
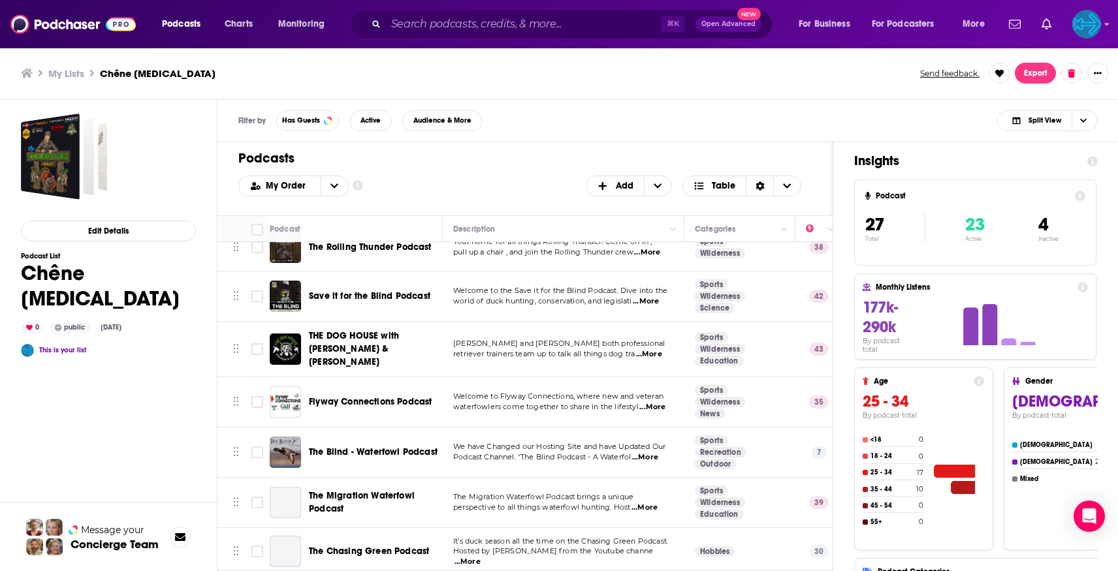
scroll to position [989, 0]
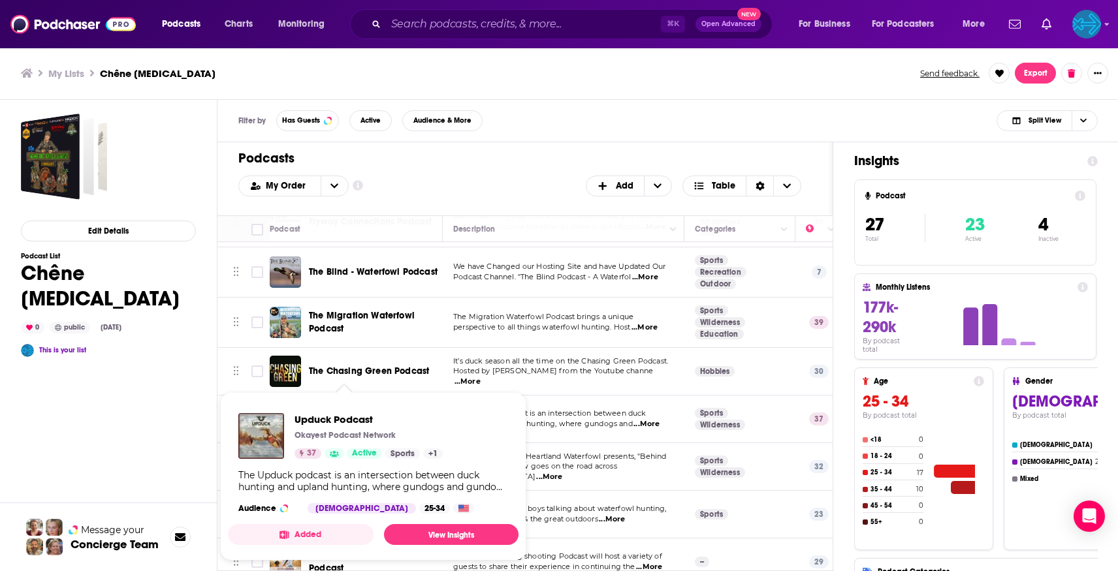
click at [359, 406] on div "Upduck Podcast Okayest Podcast Network 37 Active Sports + 1 The Upduck podcast …" at bounding box center [373, 463] width 291 height 121
click at [372, 385] on span "Upduck Podcast Okayest Podcast Network 37 Active Sports + 1 The Upduck podcast …" at bounding box center [373, 477] width 306 height 184
click at [196, 382] on div "Edit Details Podcast List Chêne [MEDICAL_DATA] 0 public [DATE] This is your lis…" at bounding box center [108, 388] width 217 height 577
click at [344, 397] on span "Upduck Podcast Okayest Podcast Network 37 Active Sports + 1 The Upduck podcast …" at bounding box center [373, 477] width 291 height 169
drag, startPoint x: 377, startPoint y: 383, endPoint x: 371, endPoint y: 387, distance: 8.0
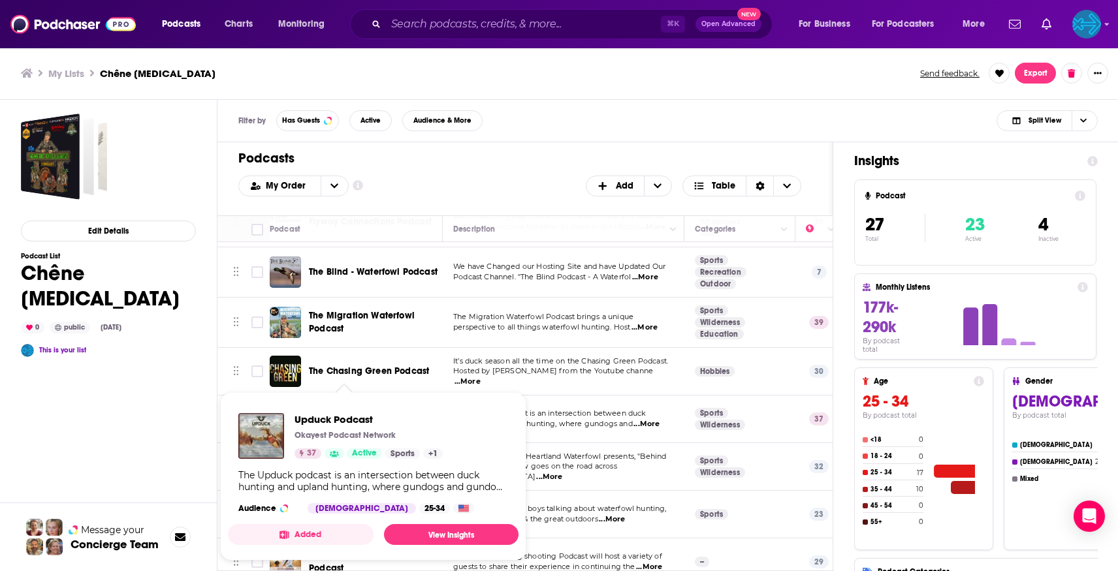
click at [377, 396] on td "Upduck Podcast" at bounding box center [356, 420] width 173 height 48
click at [518, 396] on td "The Upduck podcast is an intersection between duck hunting and upland hunting, …" at bounding box center [564, 420] width 242 height 48
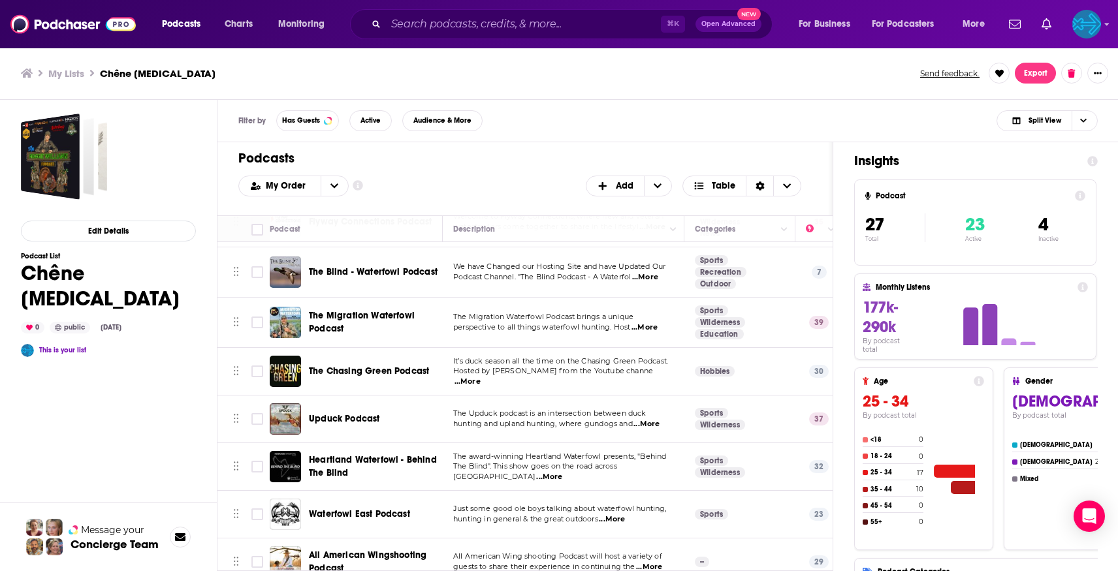
click at [363, 404] on div "Podcasts Charts Monitoring ⌘ K Open Advanced New For Business For Podcasters Mo…" at bounding box center [559, 285] width 1118 height 571
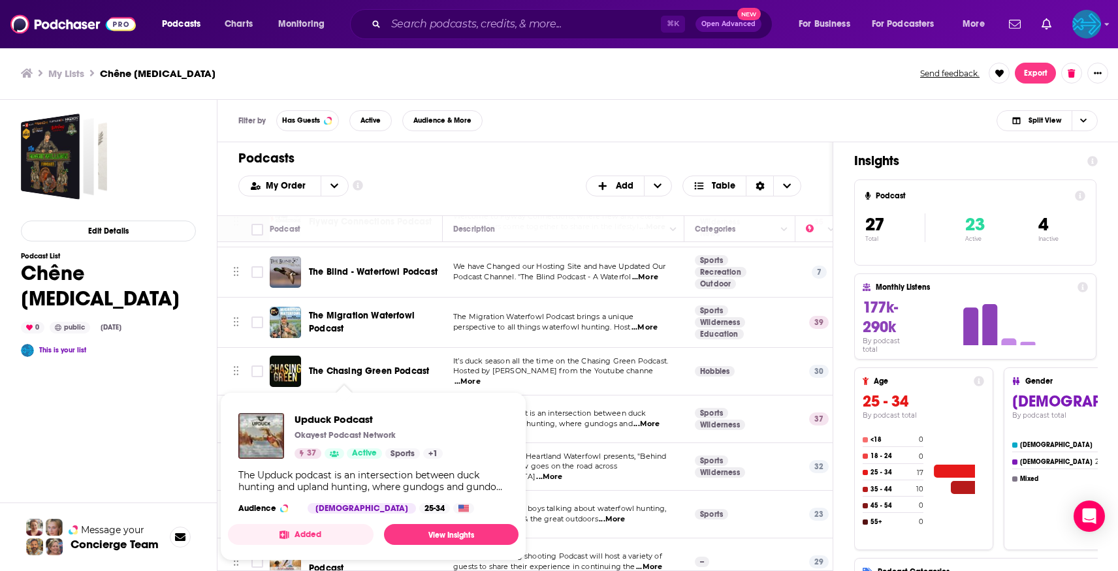
drag, startPoint x: 369, startPoint y: 391, endPoint x: 370, endPoint y: 384, distance: 6.7
click at [368, 391] on span "Upduck Podcast Okayest Podcast Network 37 Active Sports + 1 The Upduck podcast …" at bounding box center [373, 477] width 306 height 184
click at [375, 370] on div "The Chasing Green Podcast" at bounding box center [377, 371] width 136 height 31
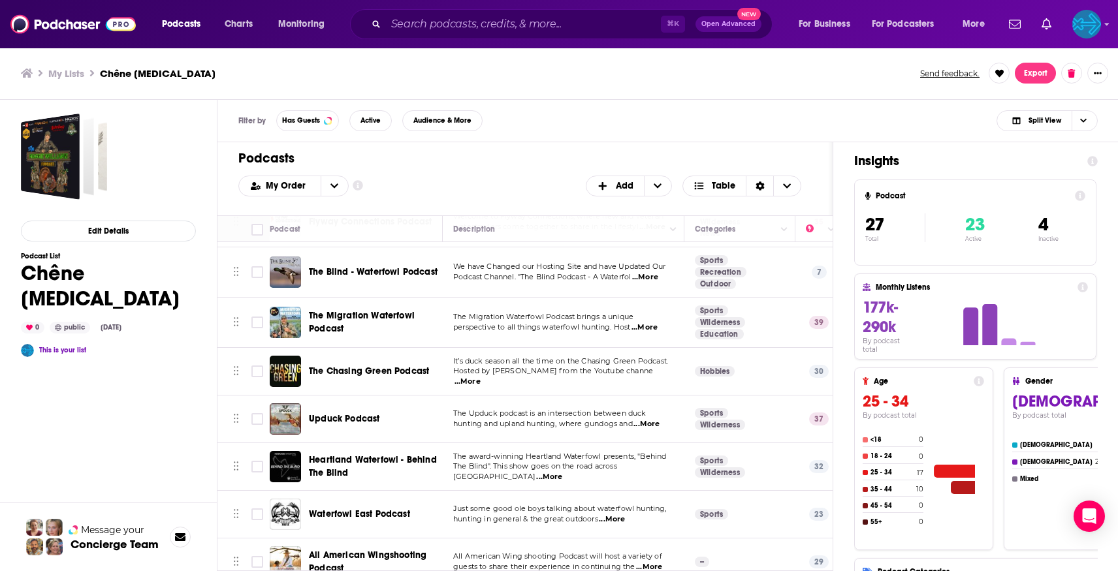
click at [355, 413] on span "Upduck Podcast" at bounding box center [344, 418] width 71 height 11
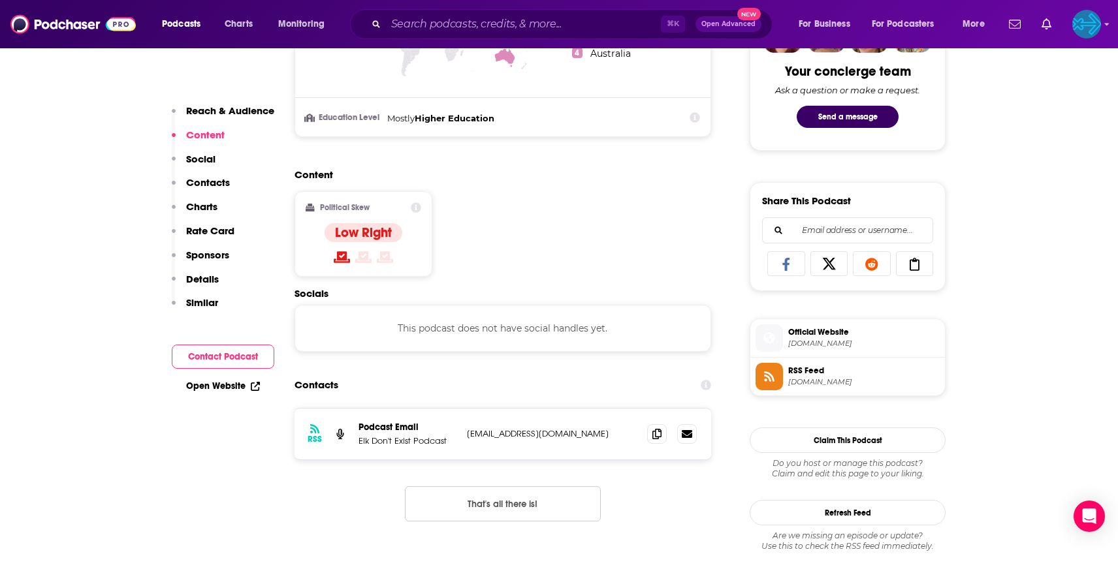
scroll to position [692, 0]
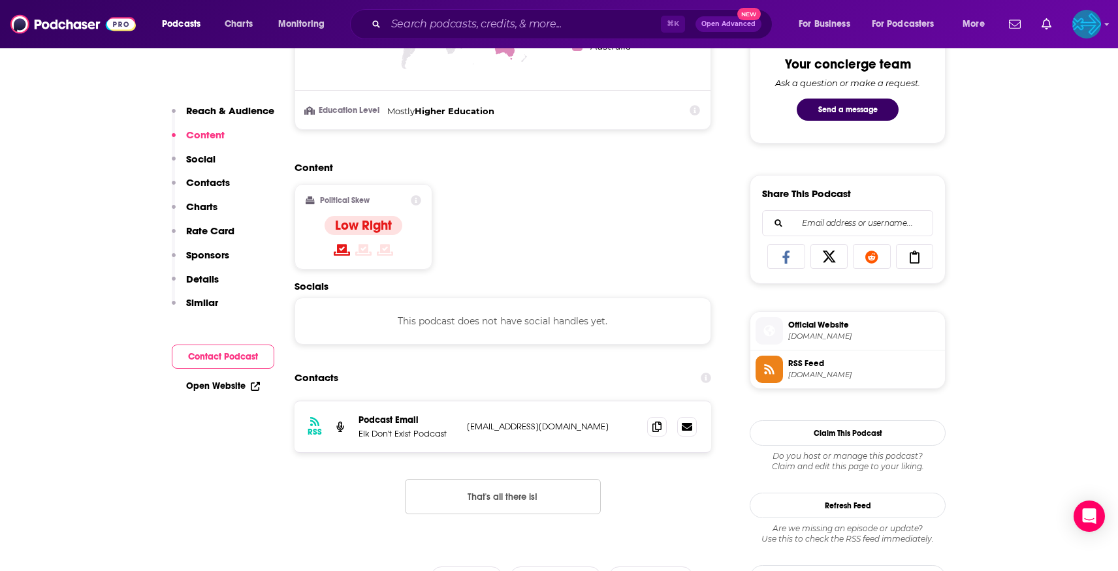
click at [833, 329] on span "Official Website" at bounding box center [864, 325] width 152 height 12
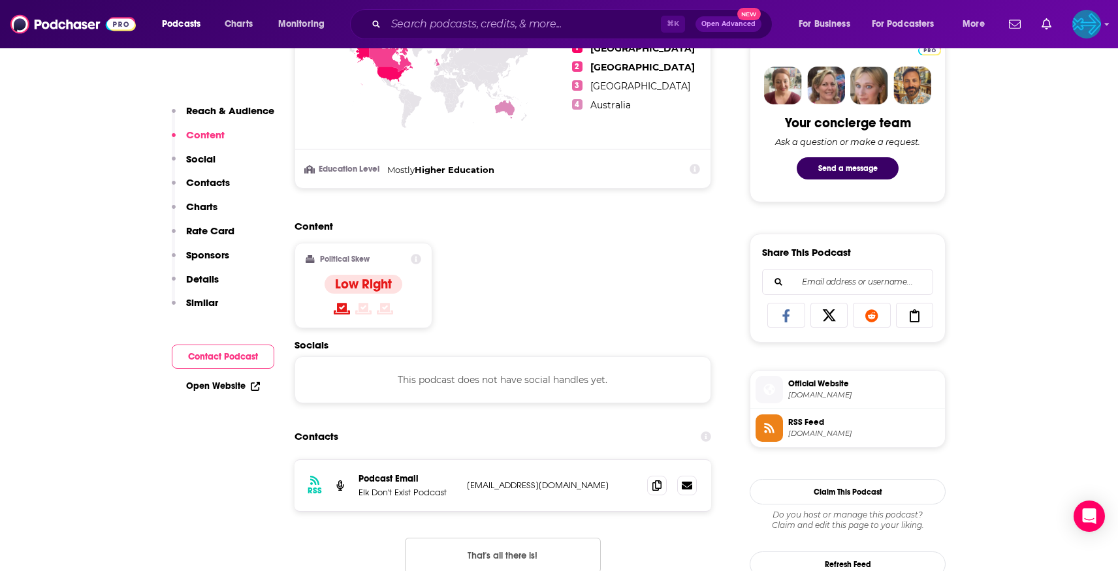
scroll to position [771, 0]
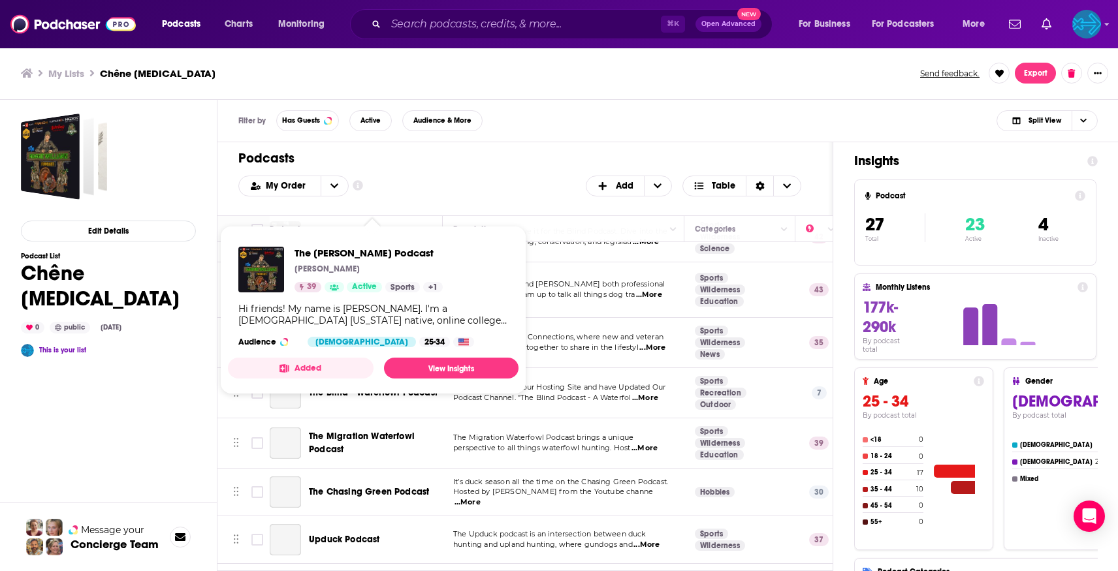
scroll to position [989, 0]
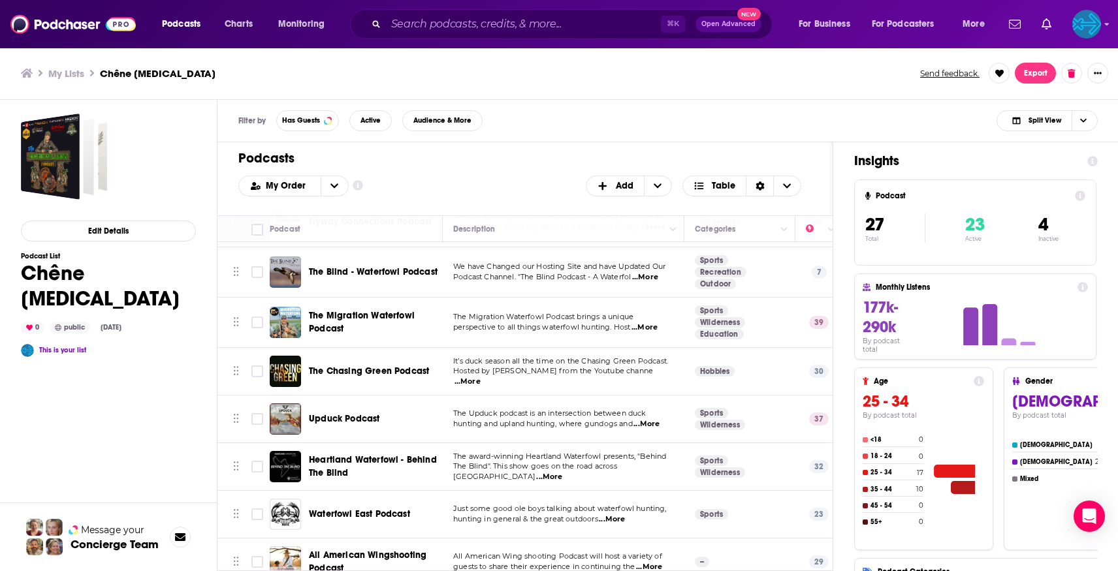
click at [342, 454] on span "Heartland Waterfowl - Behind The Blind" at bounding box center [373, 467] width 129 height 26
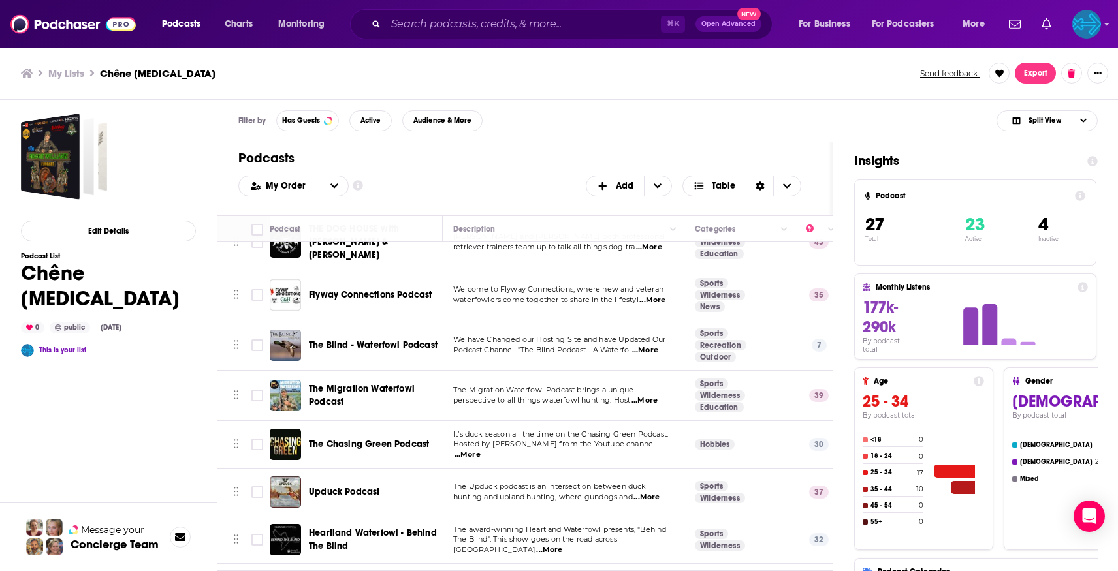
scroll to position [989, 0]
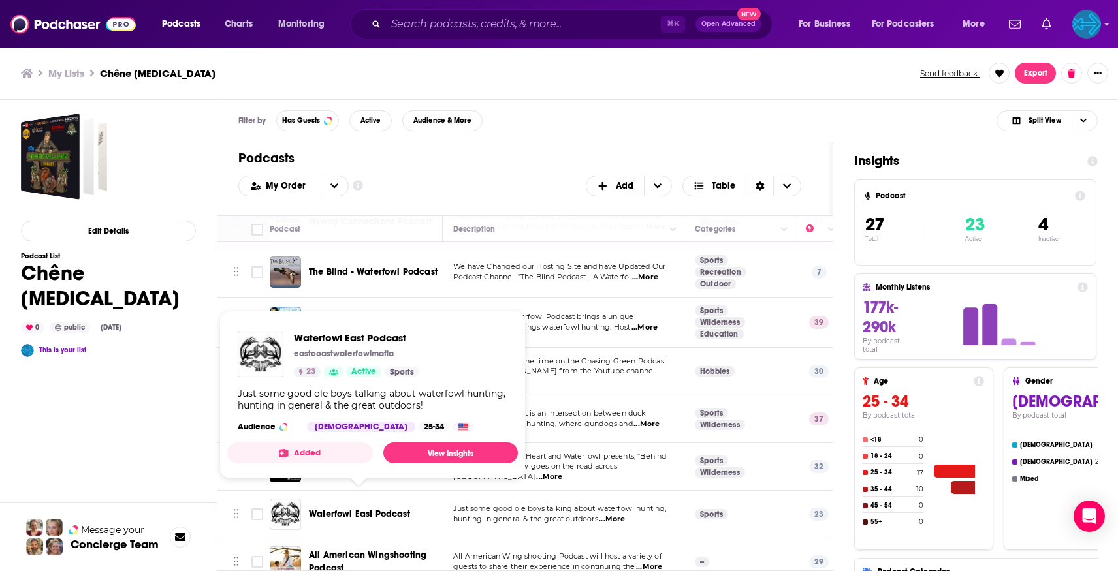
click at [353, 509] on span "Waterfowl East Podcast" at bounding box center [359, 514] width 101 height 11
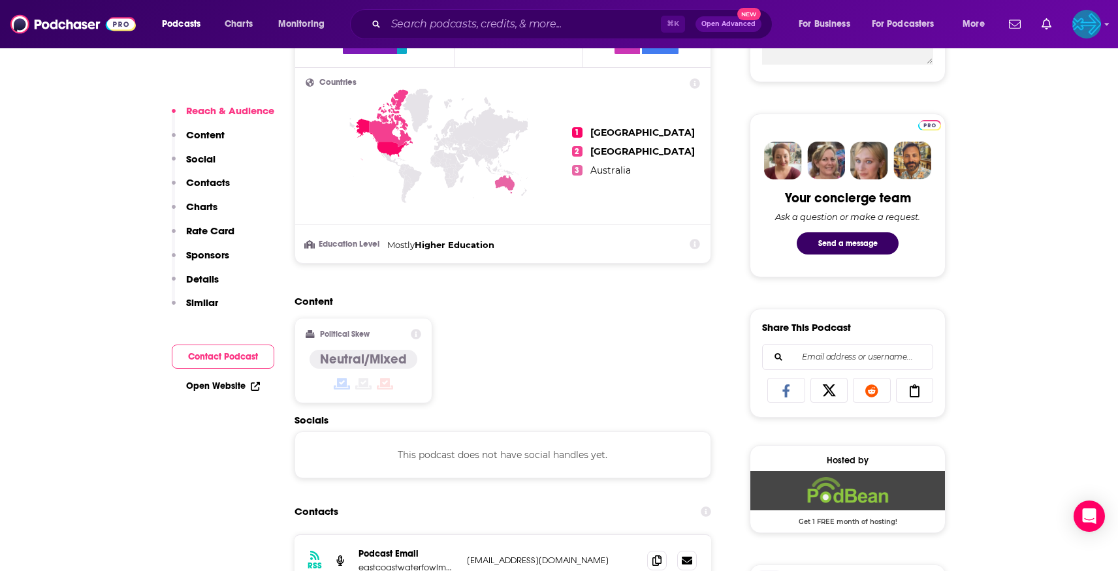
scroll to position [716, 0]
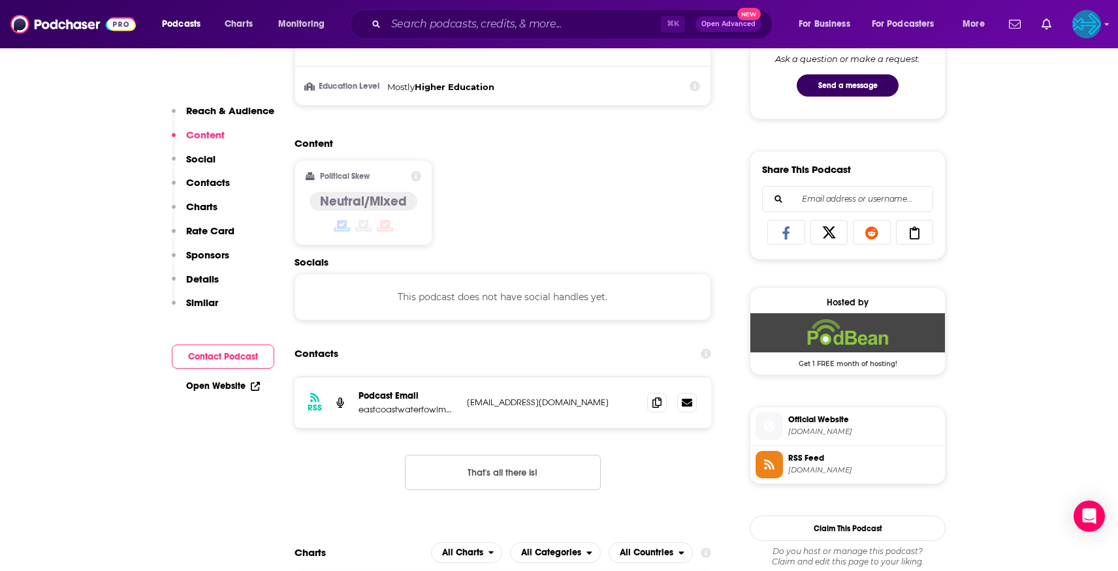
click at [852, 430] on span "[DOMAIN_NAME]" at bounding box center [864, 432] width 152 height 10
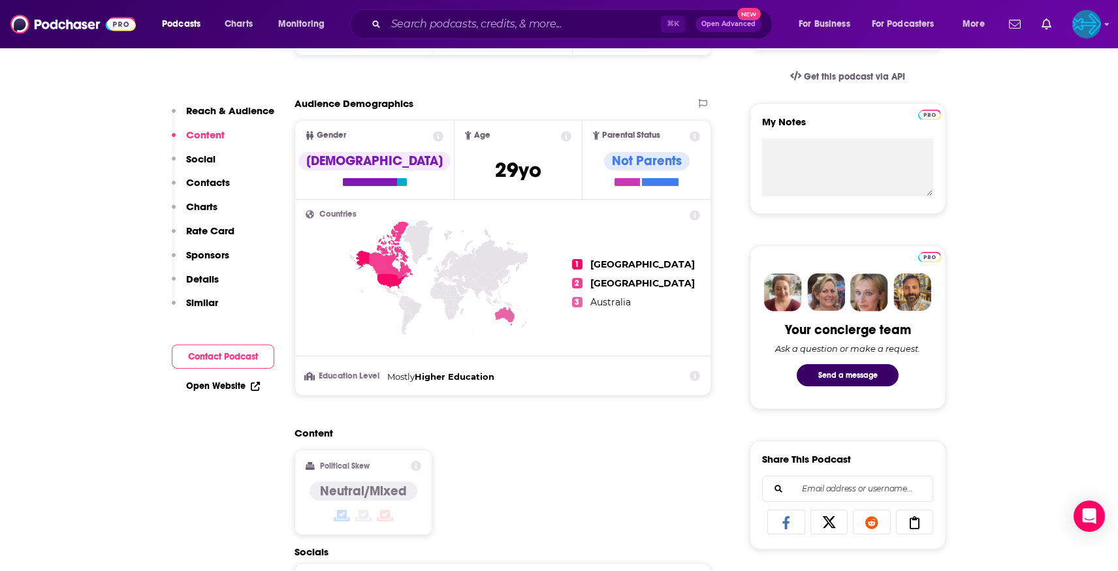
scroll to position [0, 0]
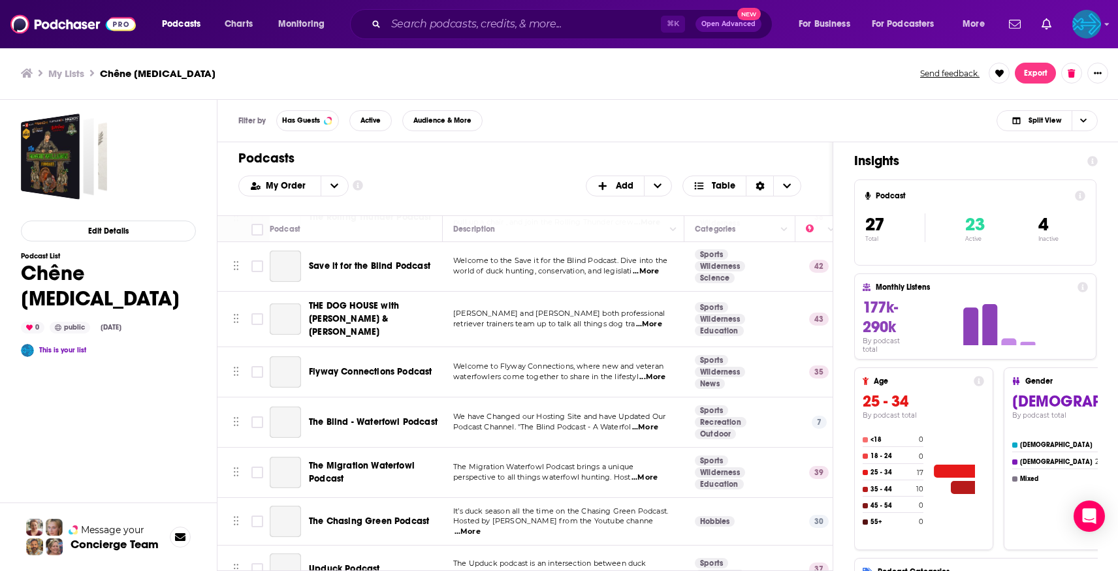
scroll to position [989, 0]
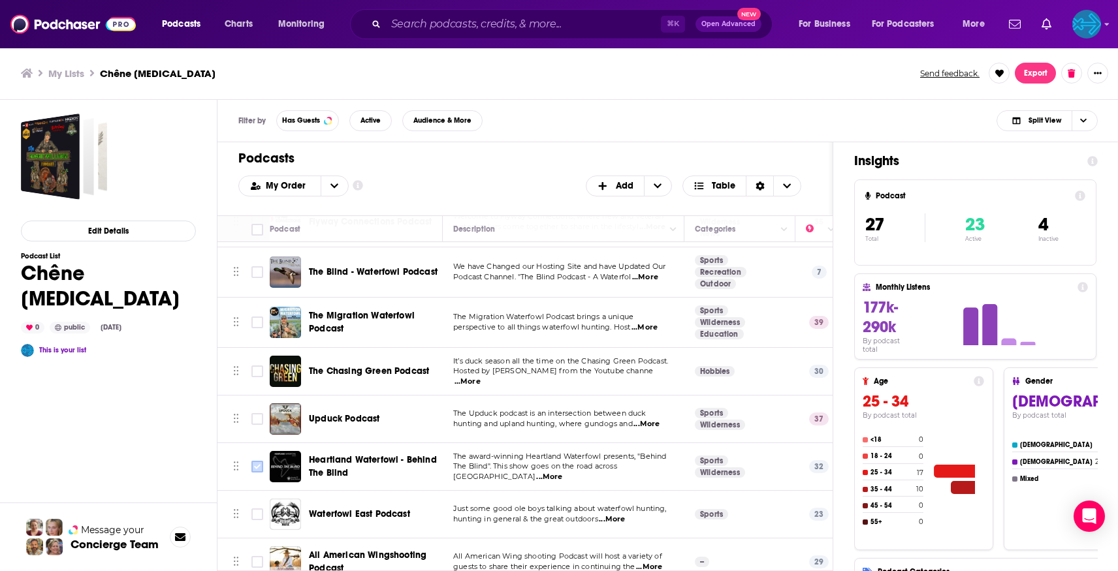
click at [255, 461] on input "Toggle select row" at bounding box center [257, 467] width 12 height 12
checkbox input "true"
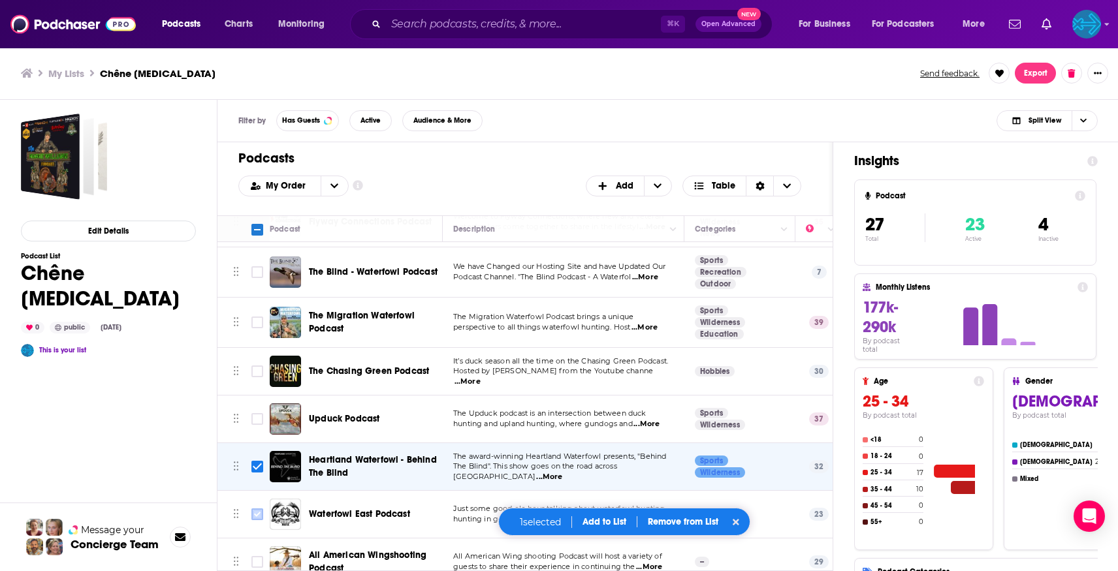
click at [259, 509] on input "Toggle select row" at bounding box center [257, 515] width 12 height 12
checkbox input "true"
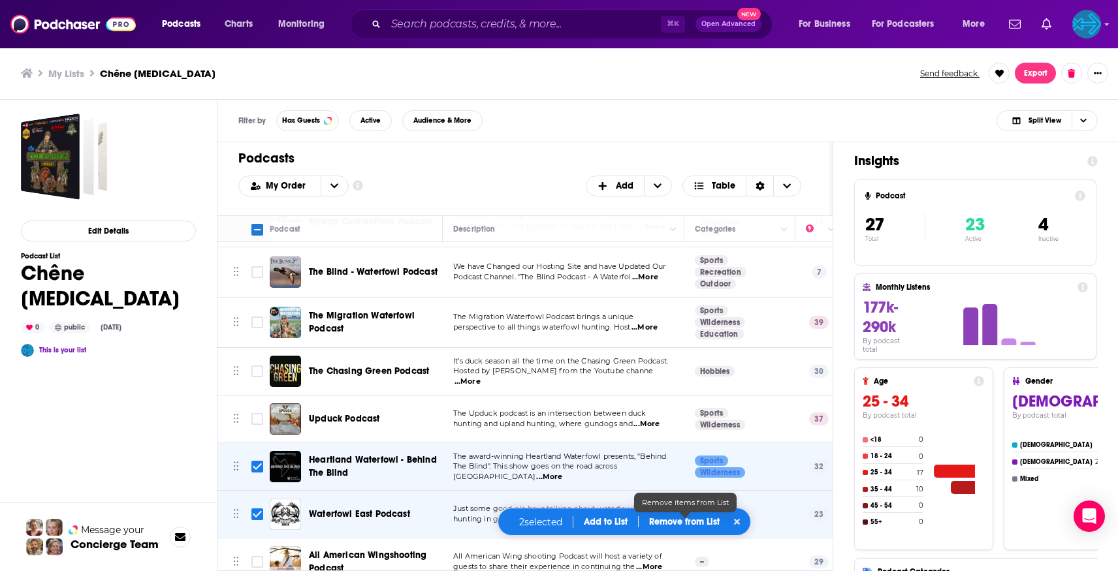
click at [669, 520] on p "Remove from List" at bounding box center [684, 522] width 71 height 11
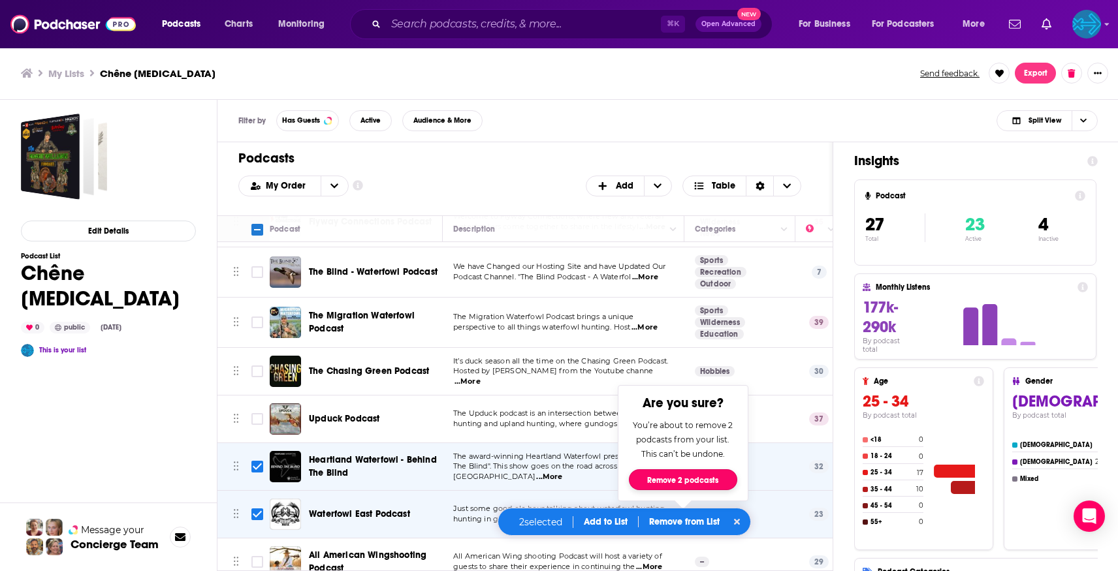
click at [663, 474] on button "Remove 2 podcasts" at bounding box center [683, 480] width 108 height 21
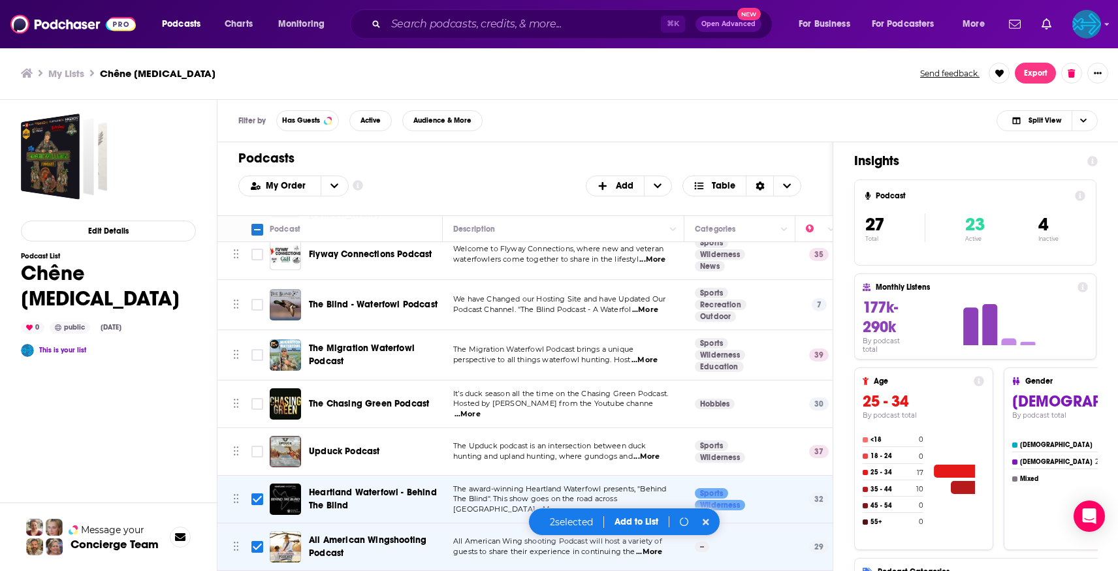
scroll to position [942, 0]
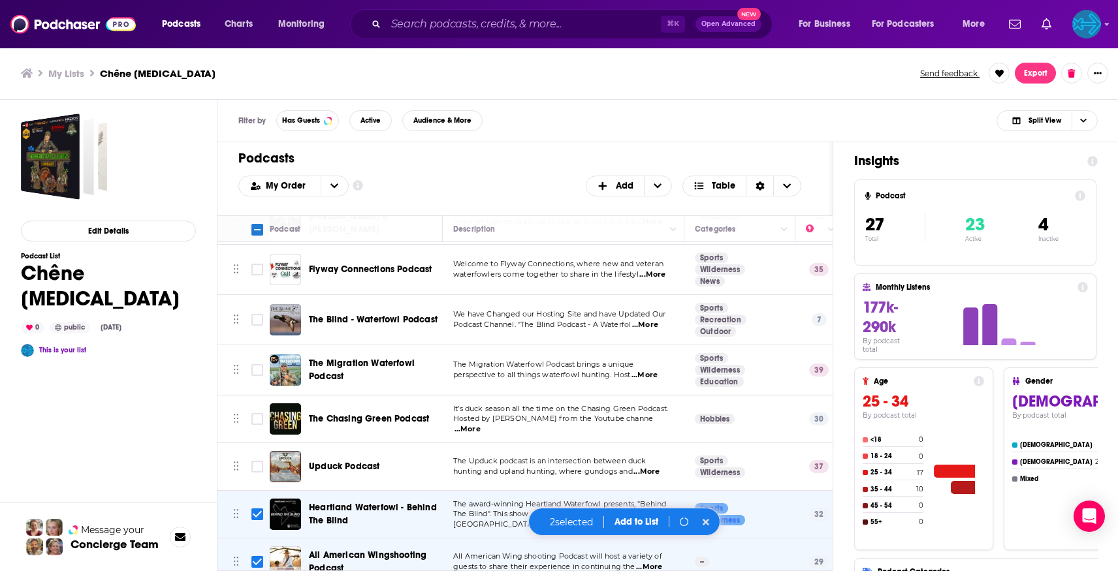
click at [707, 526] on icon at bounding box center [706, 522] width 7 height 9
checkbox input "false"
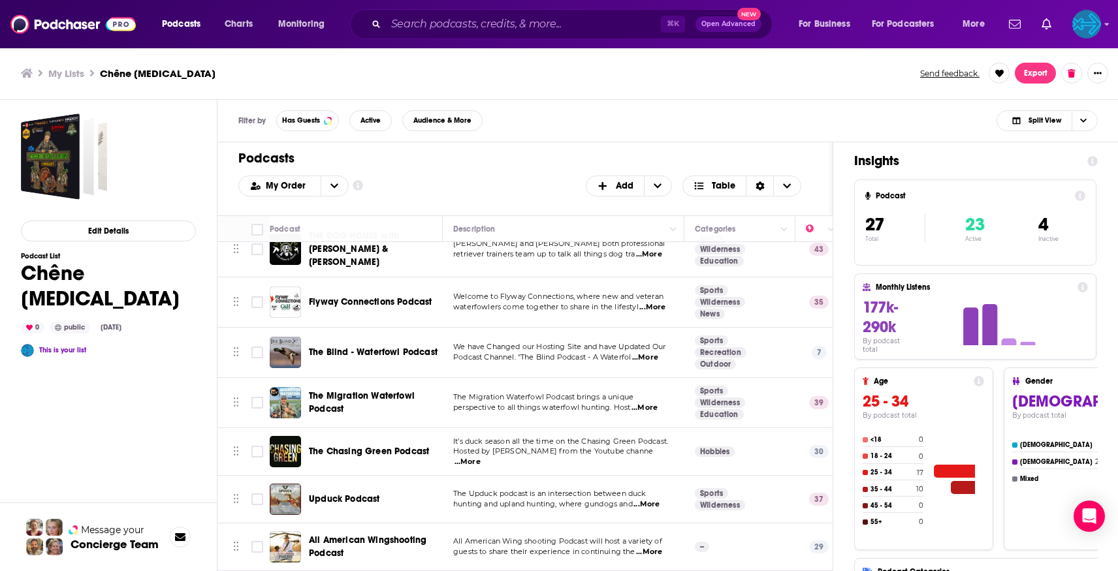
scroll to position [894, 0]
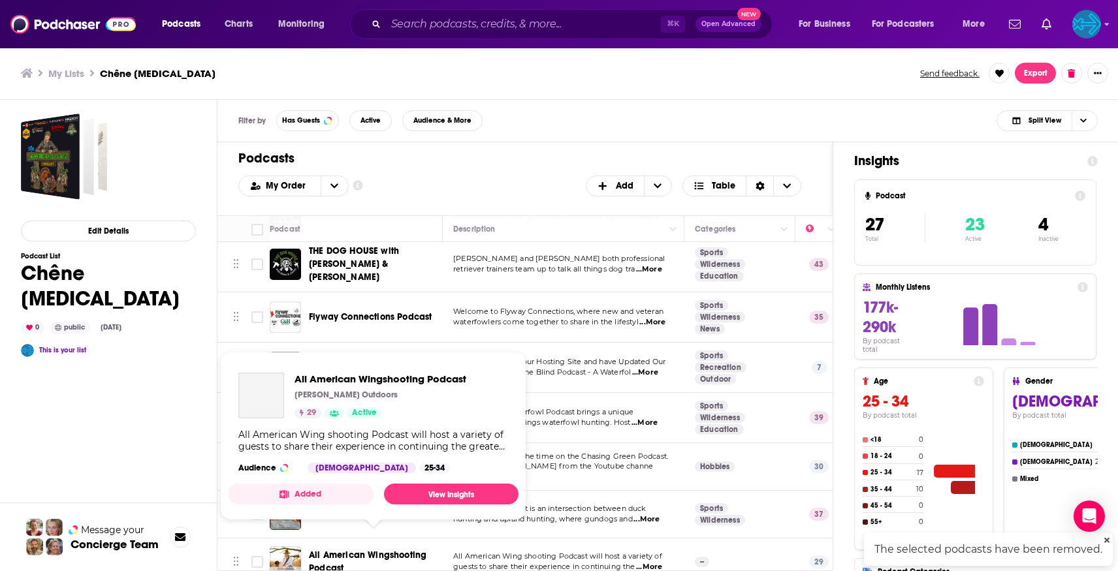
click at [348, 549] on span "All American Wingshooting Podcast" at bounding box center [373, 562] width 129 height 26
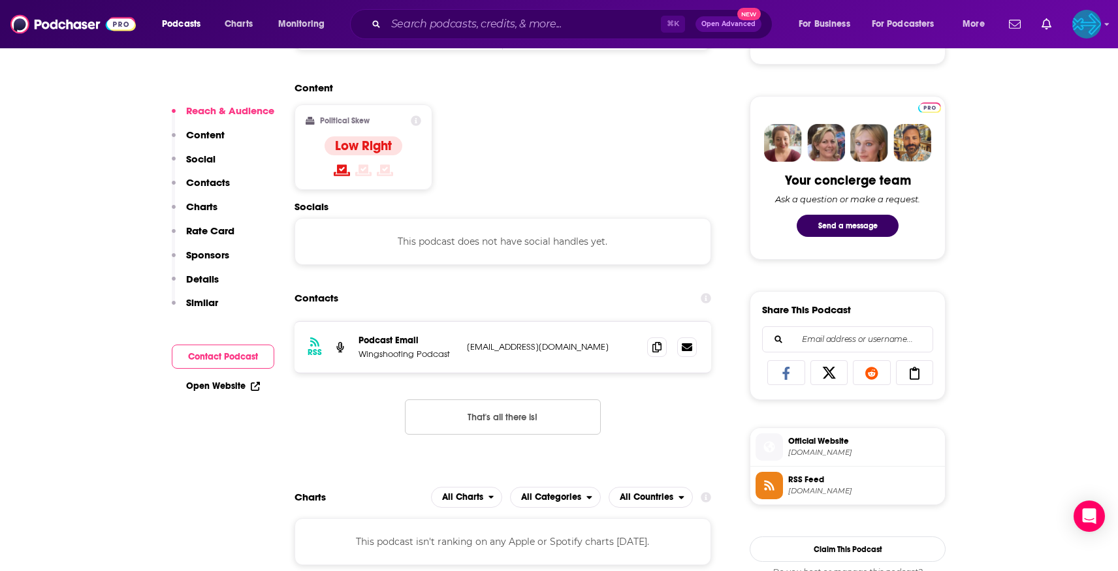
scroll to position [586, 0]
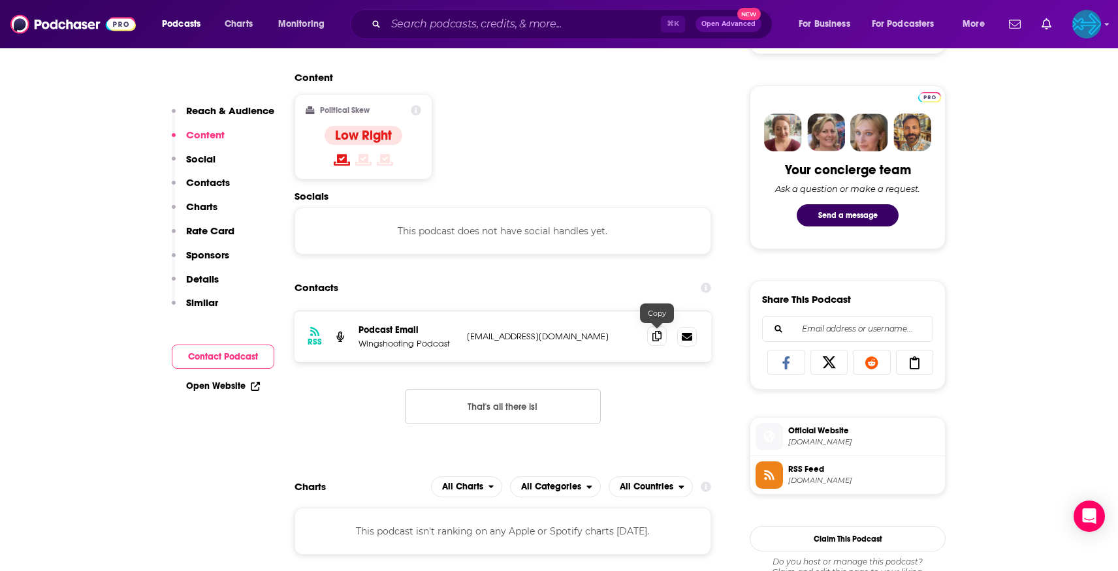
click at [654, 336] on icon at bounding box center [656, 336] width 9 height 10
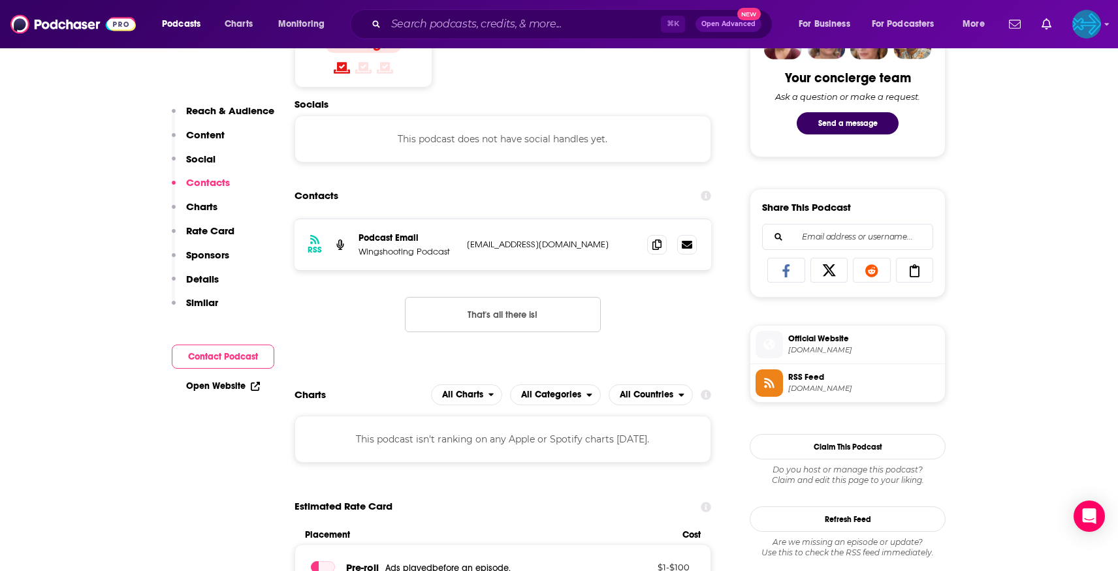
scroll to position [682, 0]
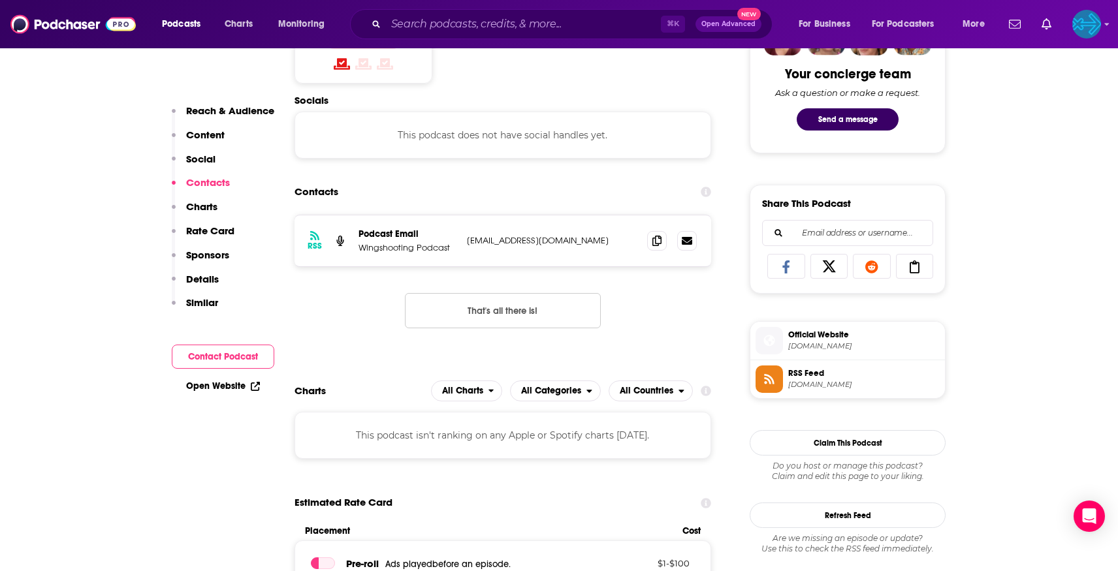
click at [828, 332] on span "Official Website" at bounding box center [864, 335] width 152 height 12
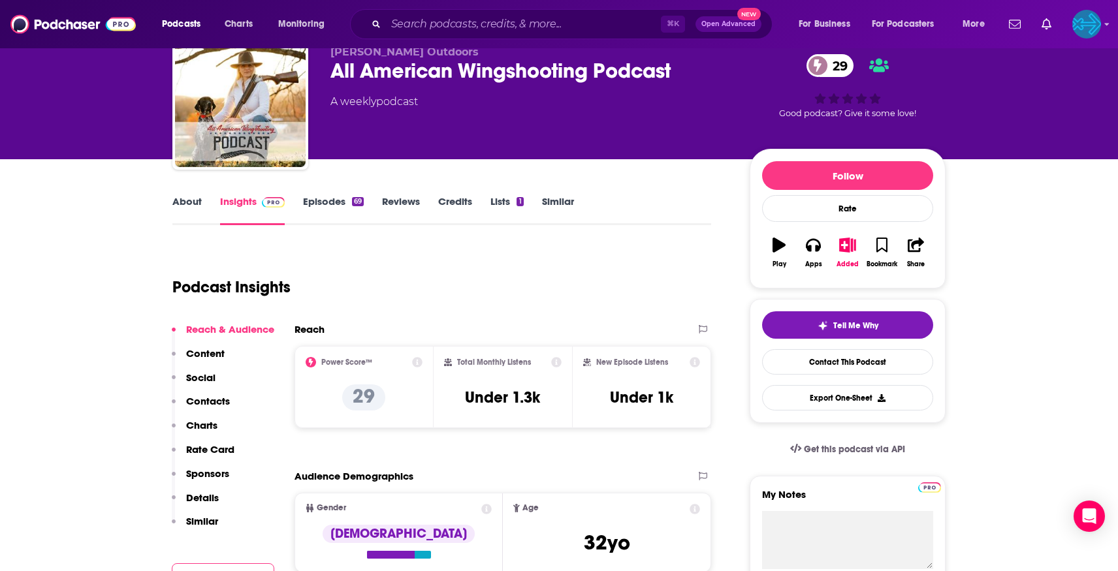
scroll to position [0, 0]
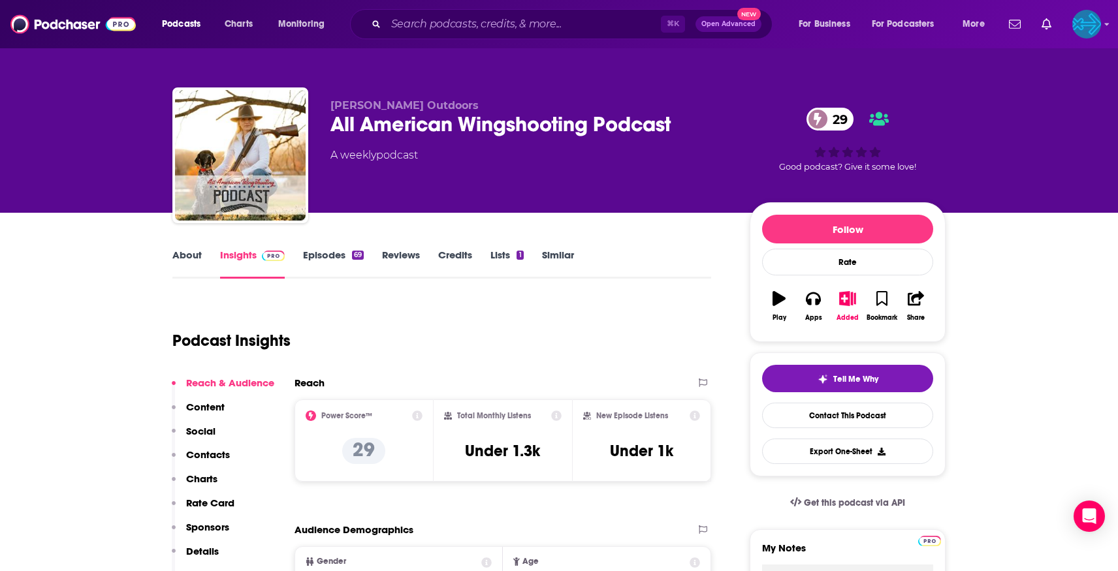
click at [673, 116] on div "All American Wingshooting Podcast 29" at bounding box center [529, 124] width 398 height 25
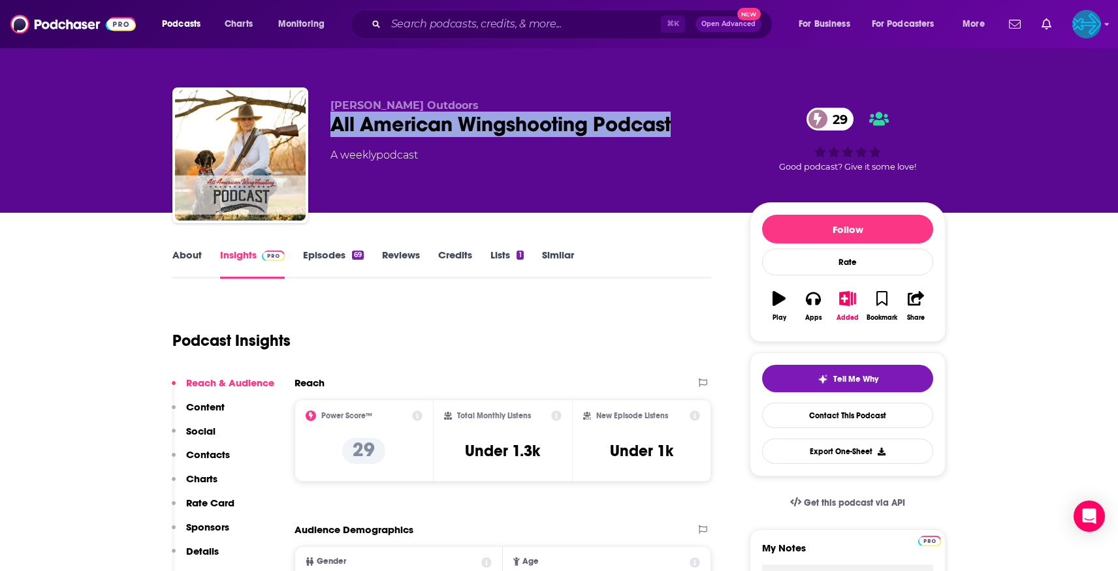
drag, startPoint x: 705, startPoint y: 121, endPoint x: 323, endPoint y: 131, distance: 381.5
click at [323, 131] on div "[PERSON_NAME] Outdoors All American Wingshooting Podcast 29 A weekly podcast 29…" at bounding box center [558, 158] width 773 height 141
copy h2 "All American Wingshooting Podcast"
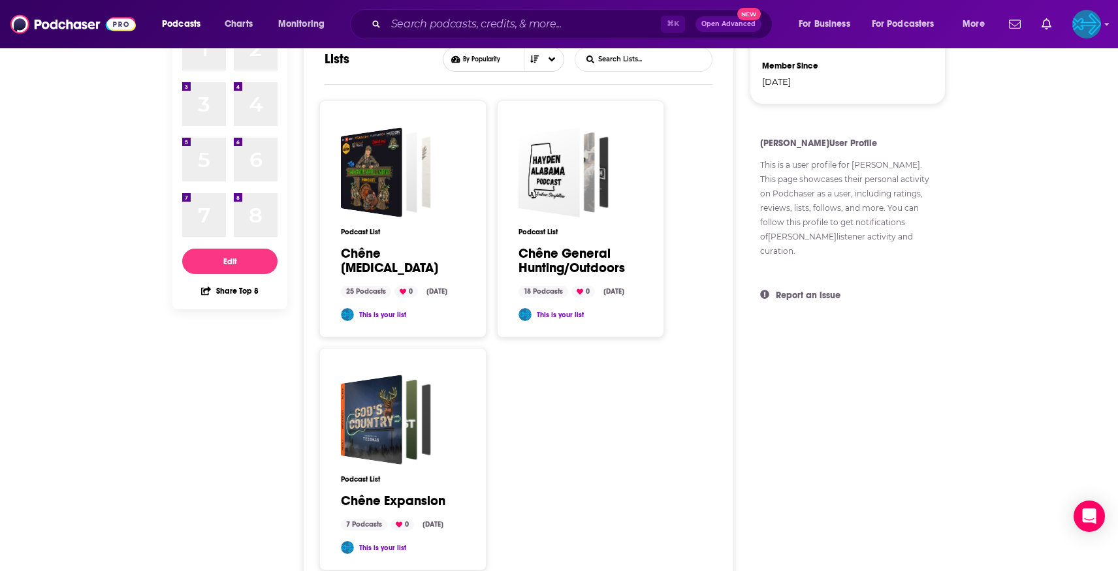
scroll to position [248, 0]
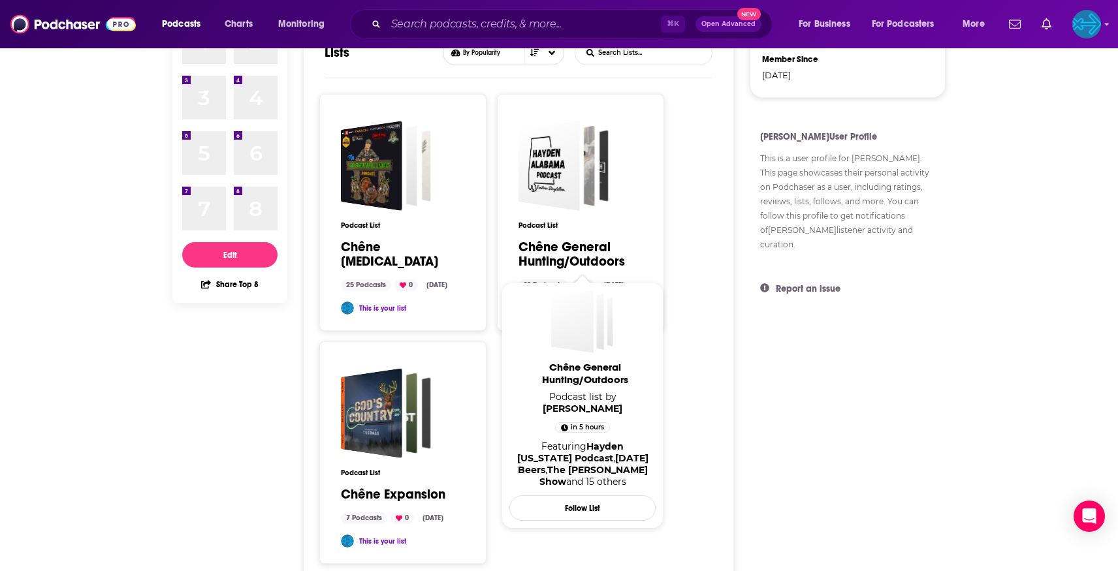
click at [533, 261] on link "Chêne General Hunting/Outdoors" at bounding box center [574, 254] width 111 height 29
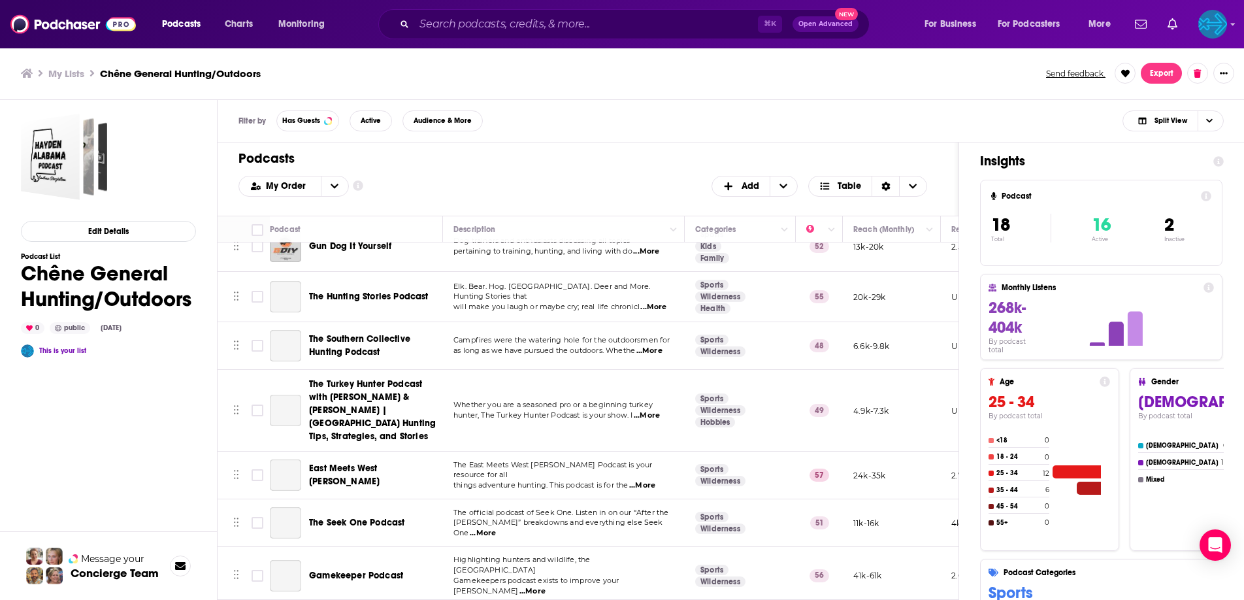
scroll to position [561, 0]
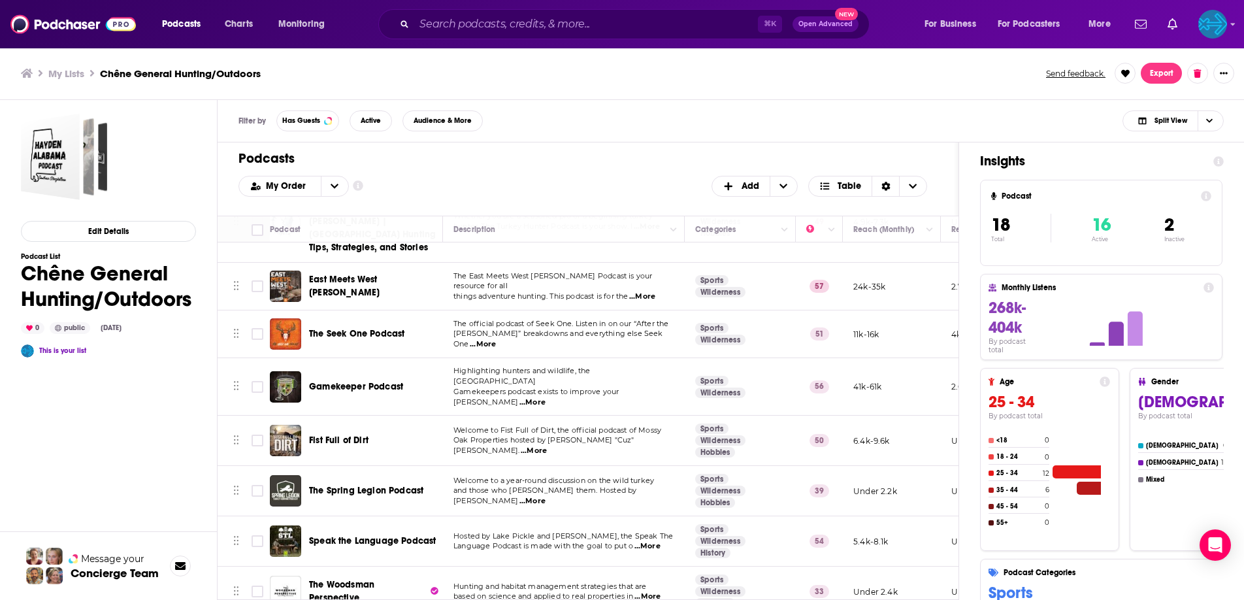
click at [342, 571] on span "The Woodsman Perspective" at bounding box center [341, 591] width 65 height 24
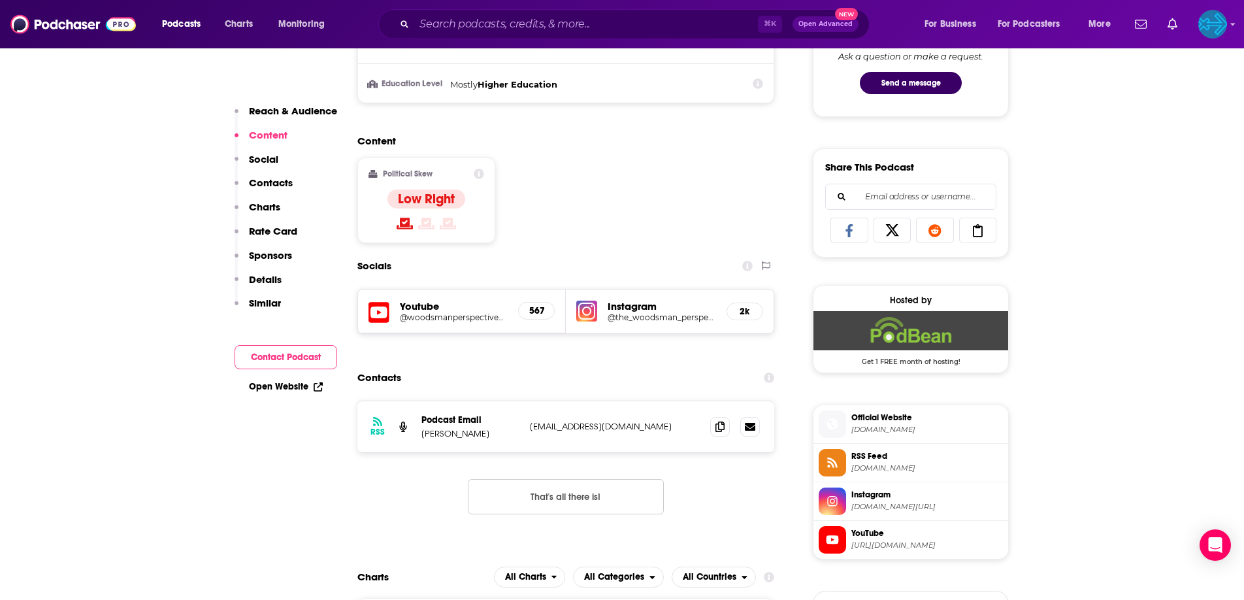
scroll to position [722, 0]
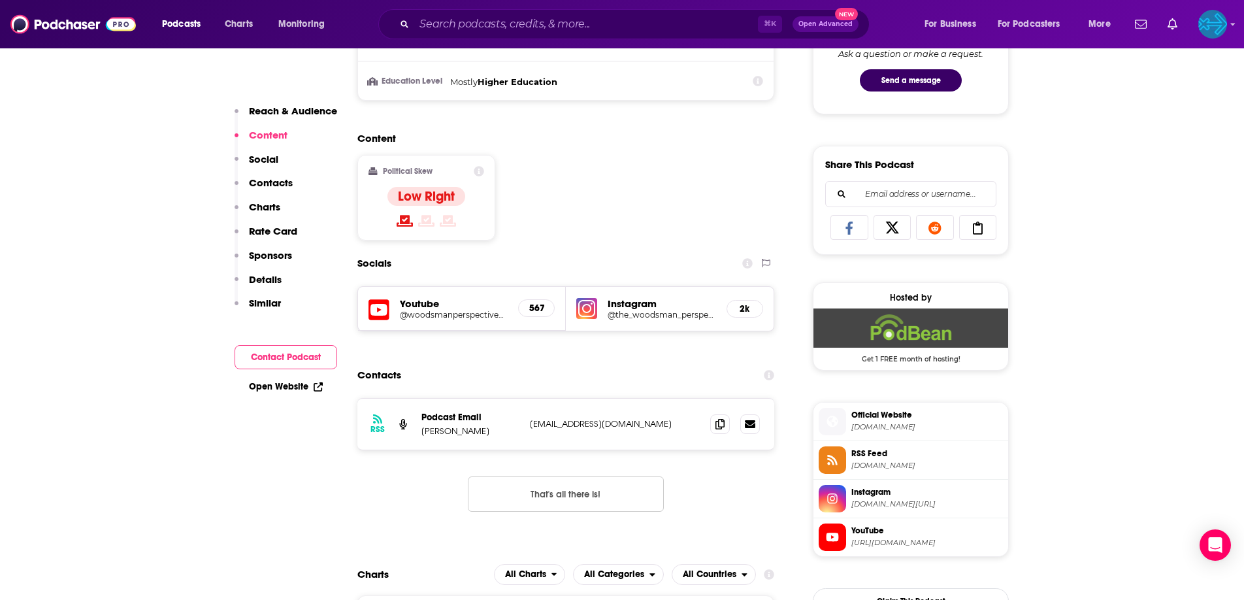
click at [898, 421] on span "Official Website [DOMAIN_NAME]" at bounding box center [924, 421] width 157 height 26
click at [727, 426] on span at bounding box center [720, 423] width 20 height 20
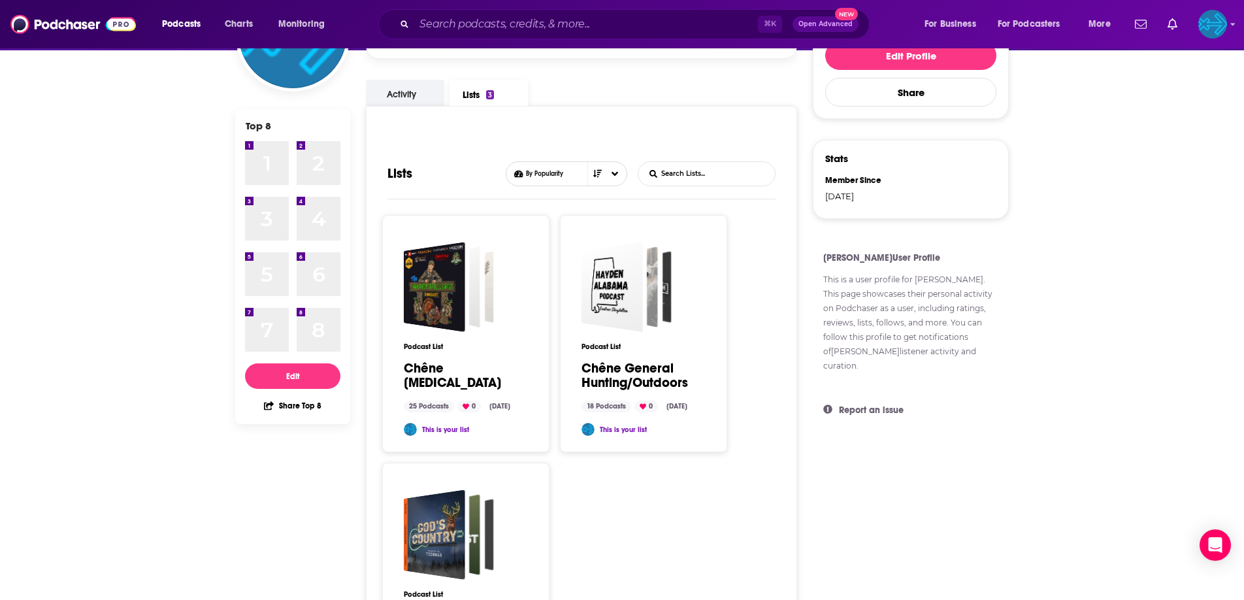
scroll to position [261, 0]
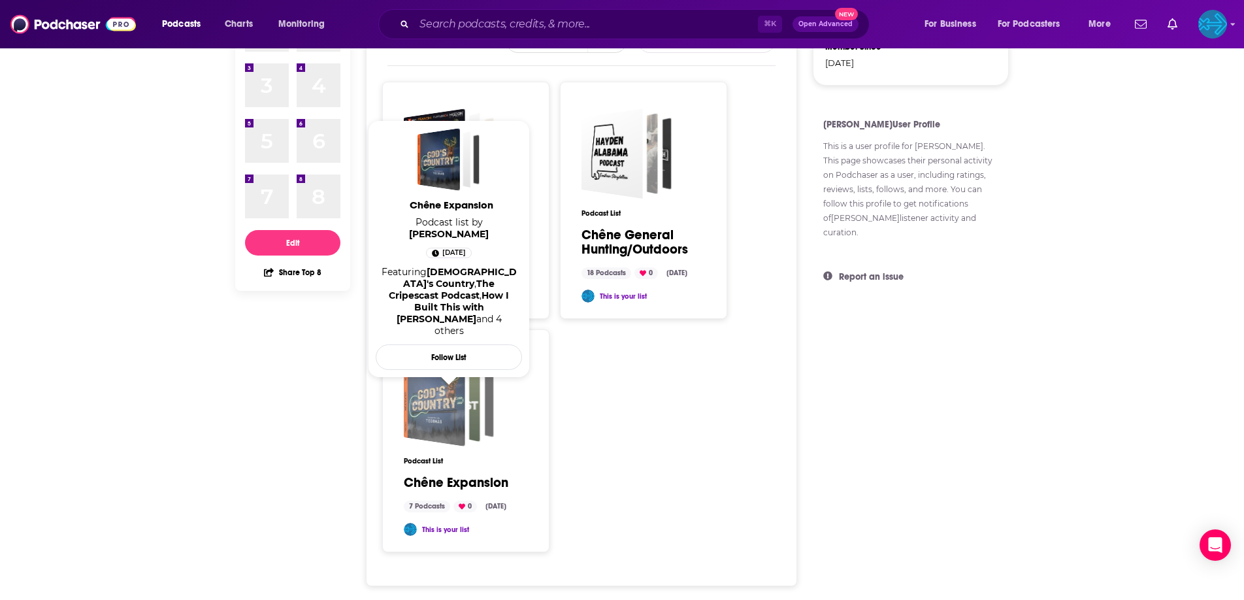
click at [470, 390] on div "Chêne Expansion" at bounding box center [453, 401] width 54 height 81
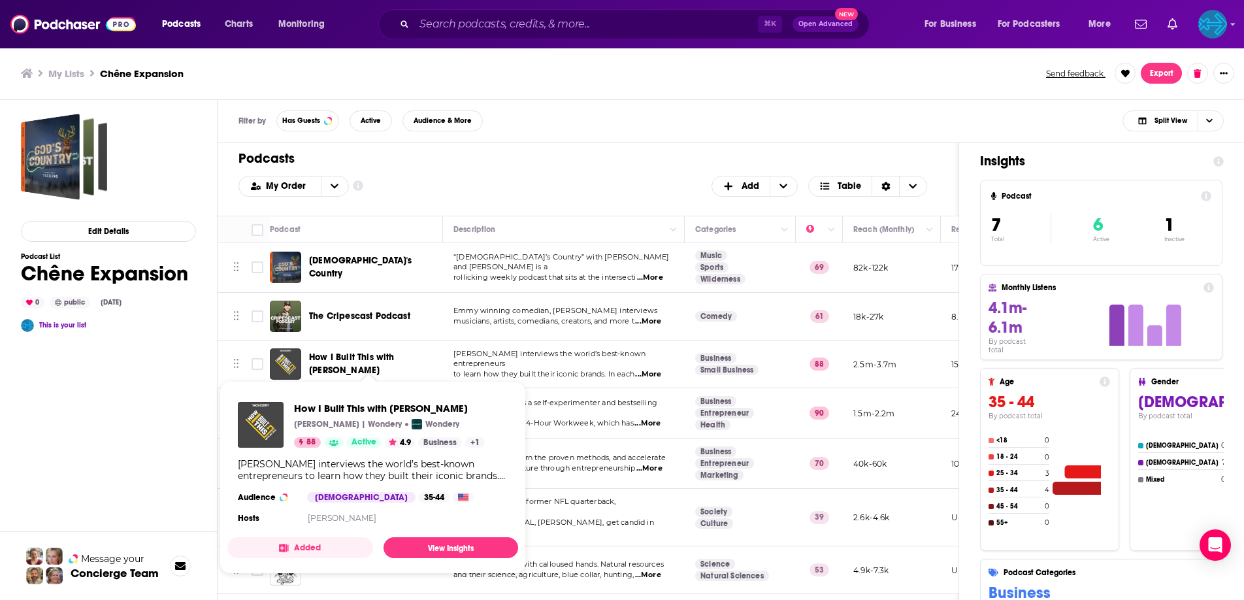
click at [353, 360] on span "How I Built This with [PERSON_NAME]" at bounding box center [352, 363] width 86 height 24
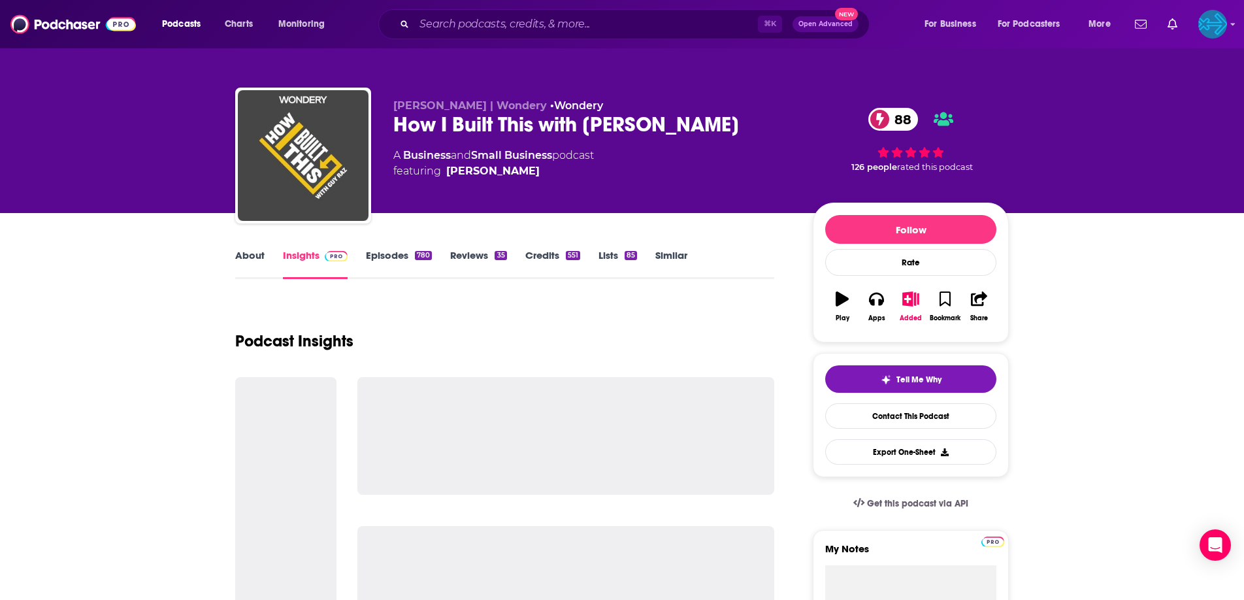
click at [674, 253] on link "Similar" at bounding box center [671, 264] width 32 height 30
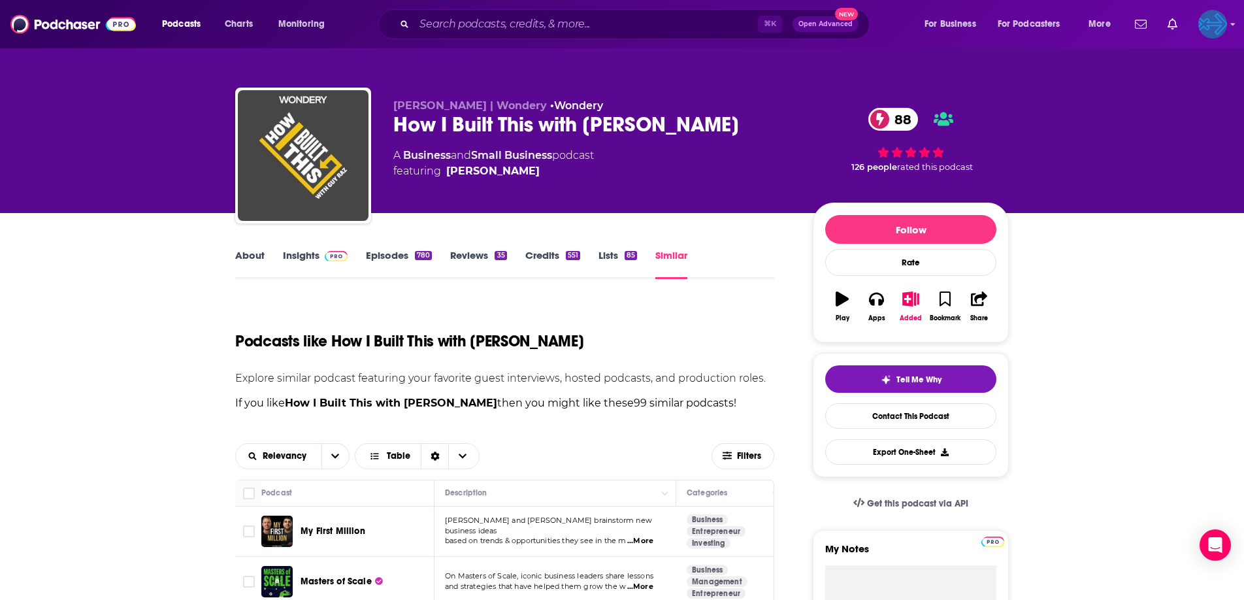
click at [1117, 26] on icon "Show profile menu" at bounding box center [1232, 24] width 5 height 8
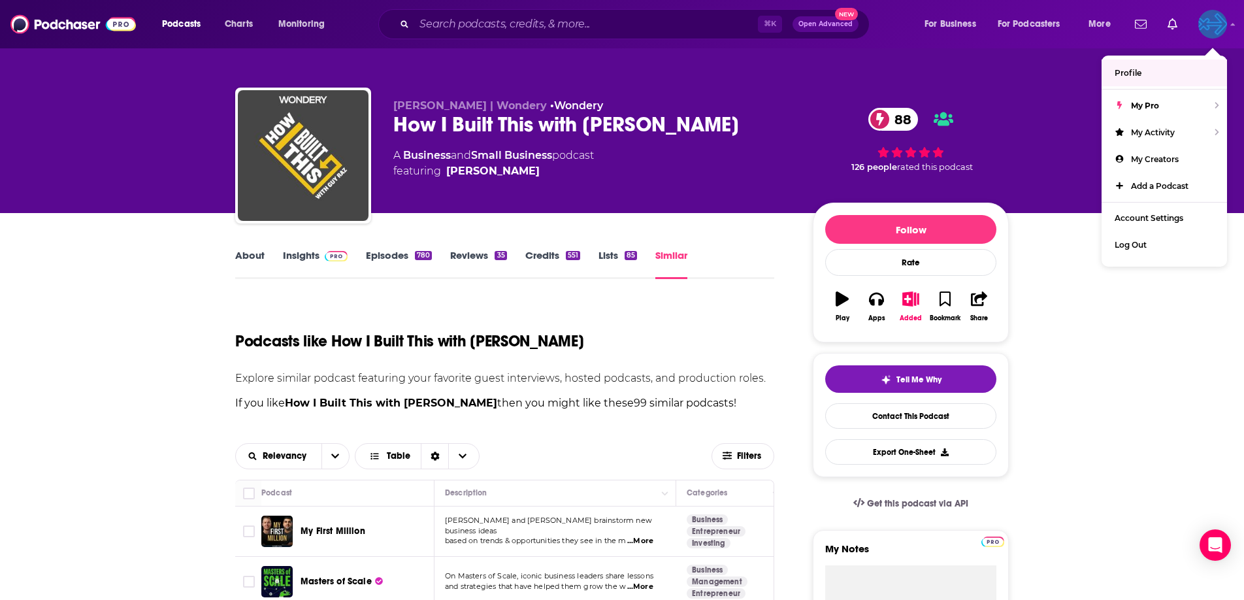
click at [1117, 68] on link "Profile" at bounding box center [1163, 72] width 125 height 27
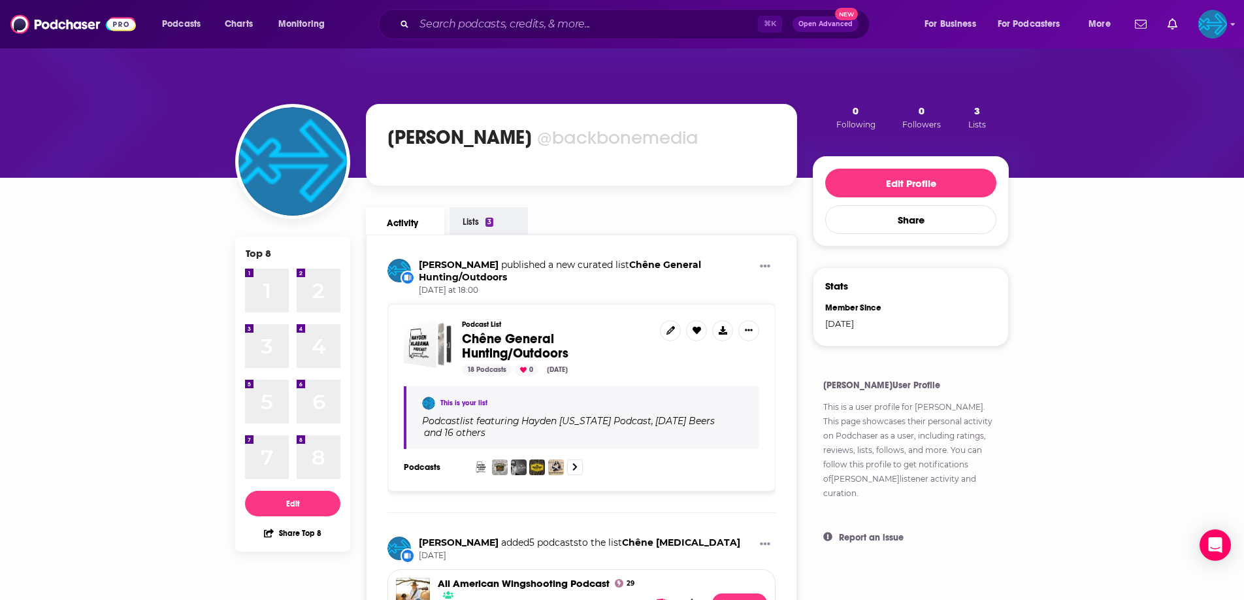
click at [497, 229] on link "Lists 3" at bounding box center [488, 220] width 78 height 27
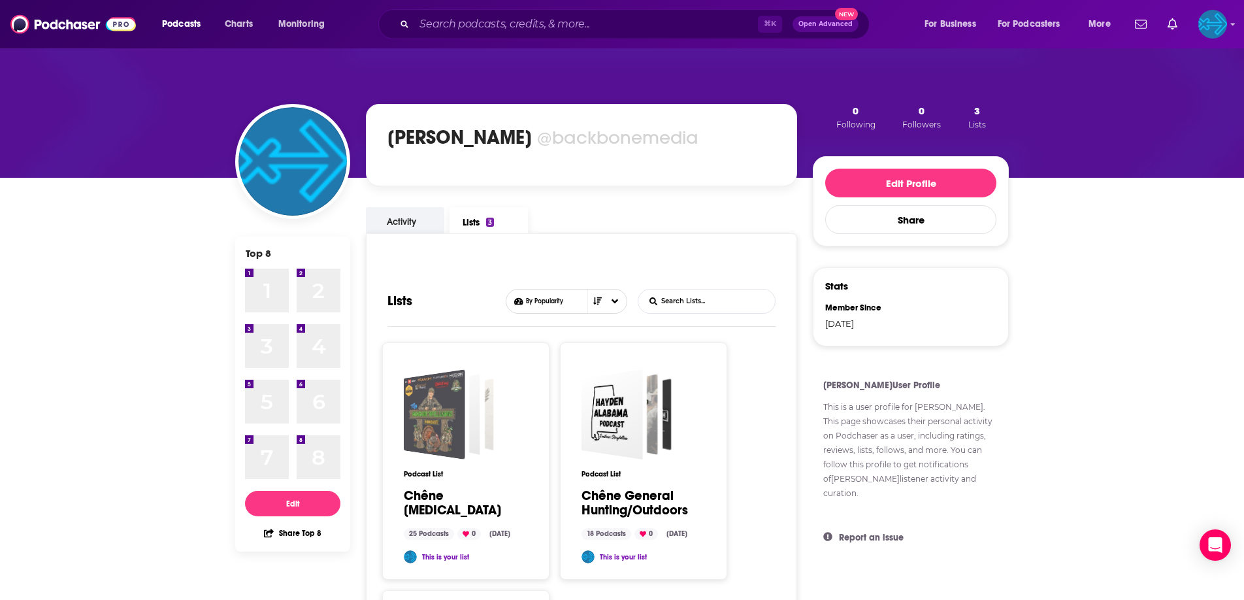
click at [464, 374] on div "Chêne Endemic" at bounding box center [434, 414] width 61 height 90
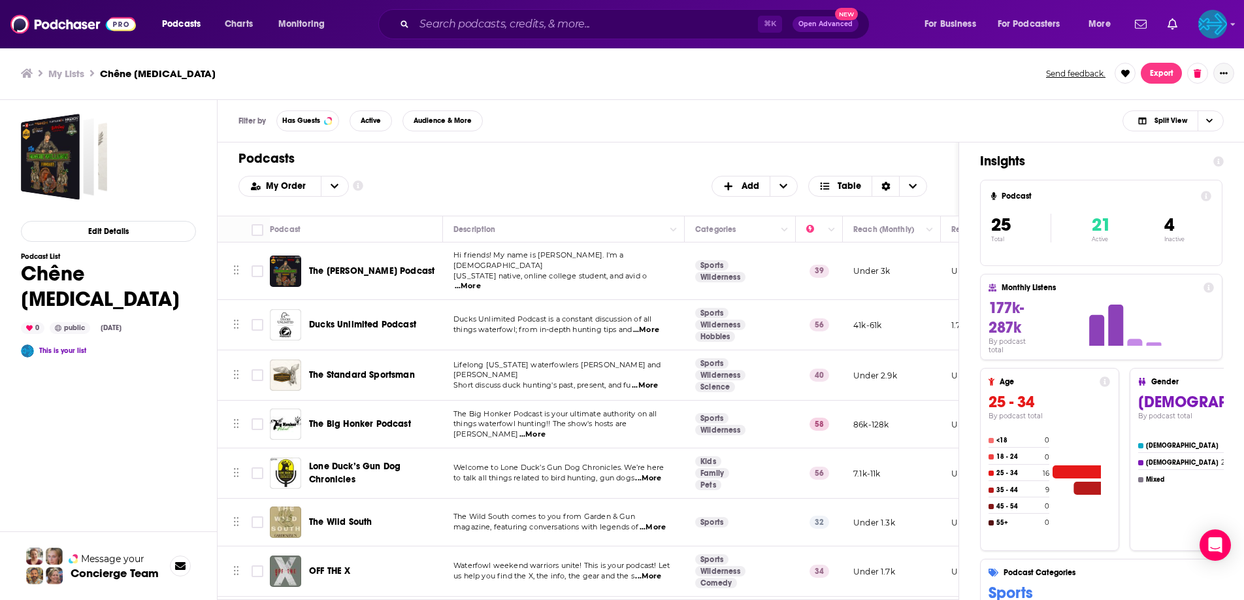
click at [1117, 74] on icon "Show More Button" at bounding box center [1223, 73] width 8 height 8
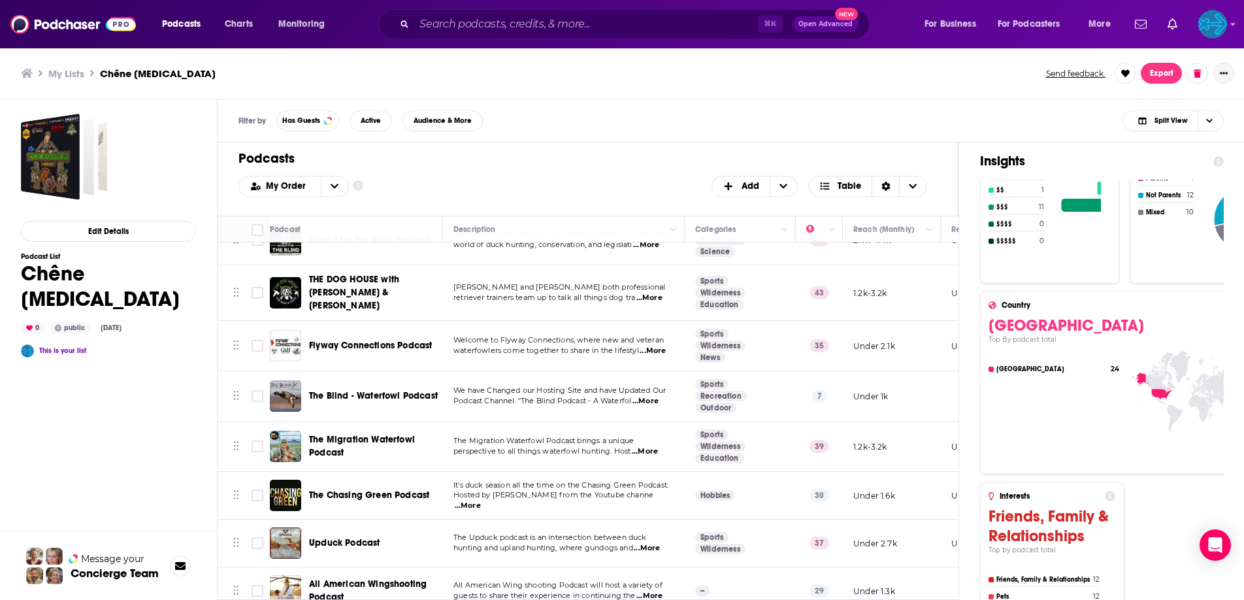
scroll to position [1023, 0]
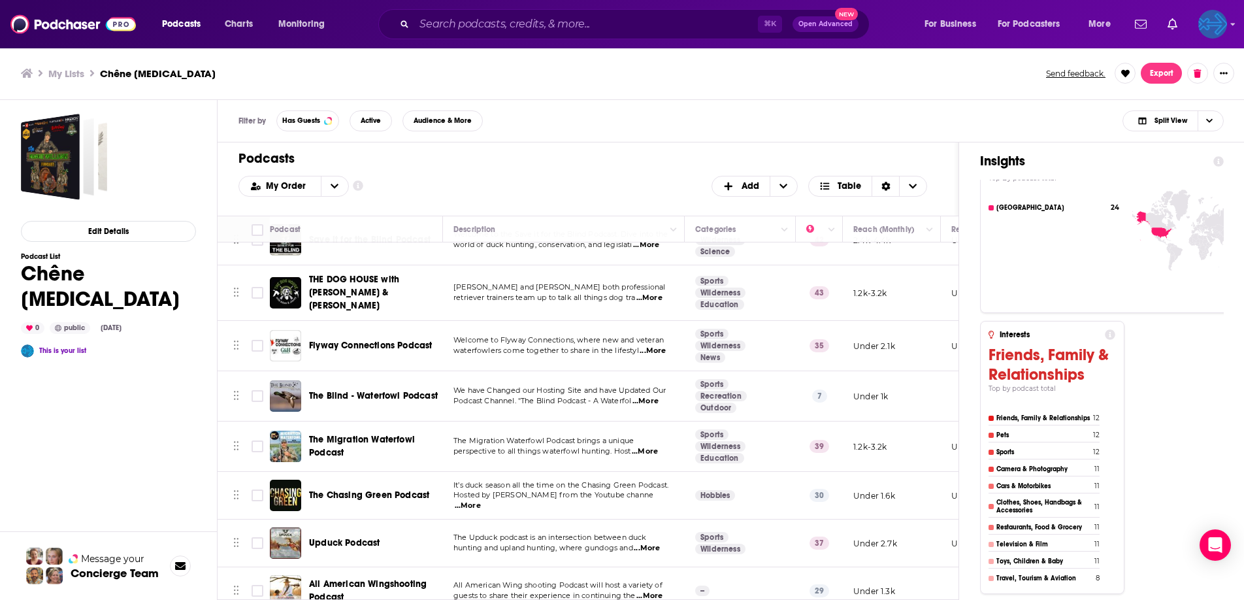
click at [1117, 25] on img "Logged in as backbonemedia" at bounding box center [1212, 24] width 29 height 29
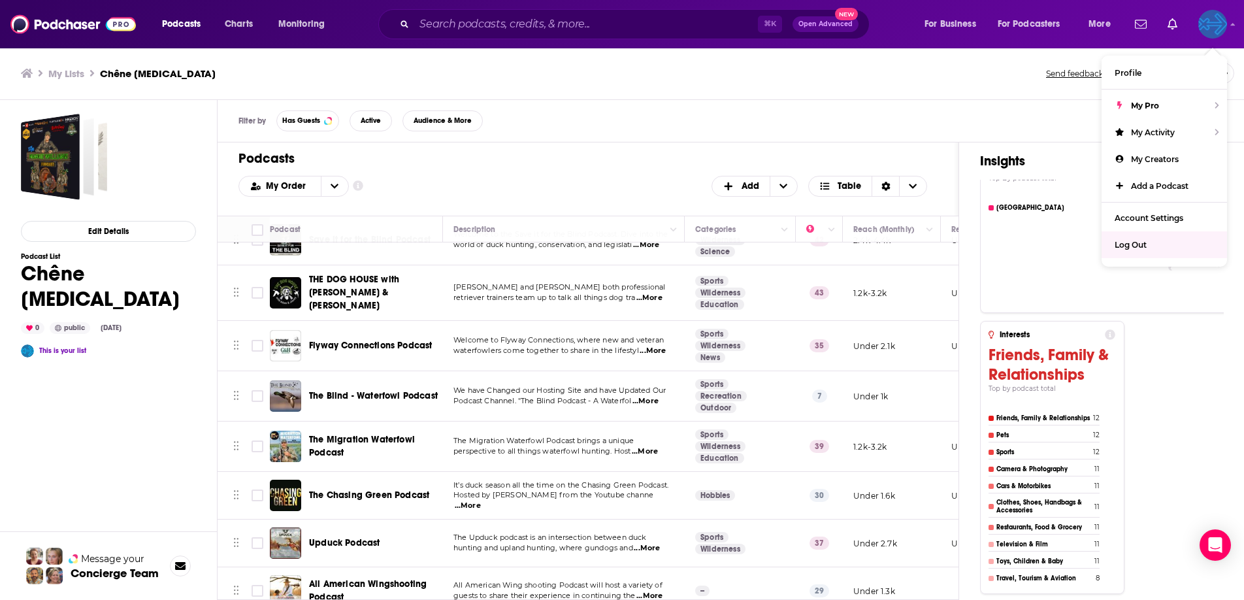
click at [1117, 249] on div "Log Out" at bounding box center [1163, 244] width 125 height 27
